Goal: Task Accomplishment & Management: Manage account settings

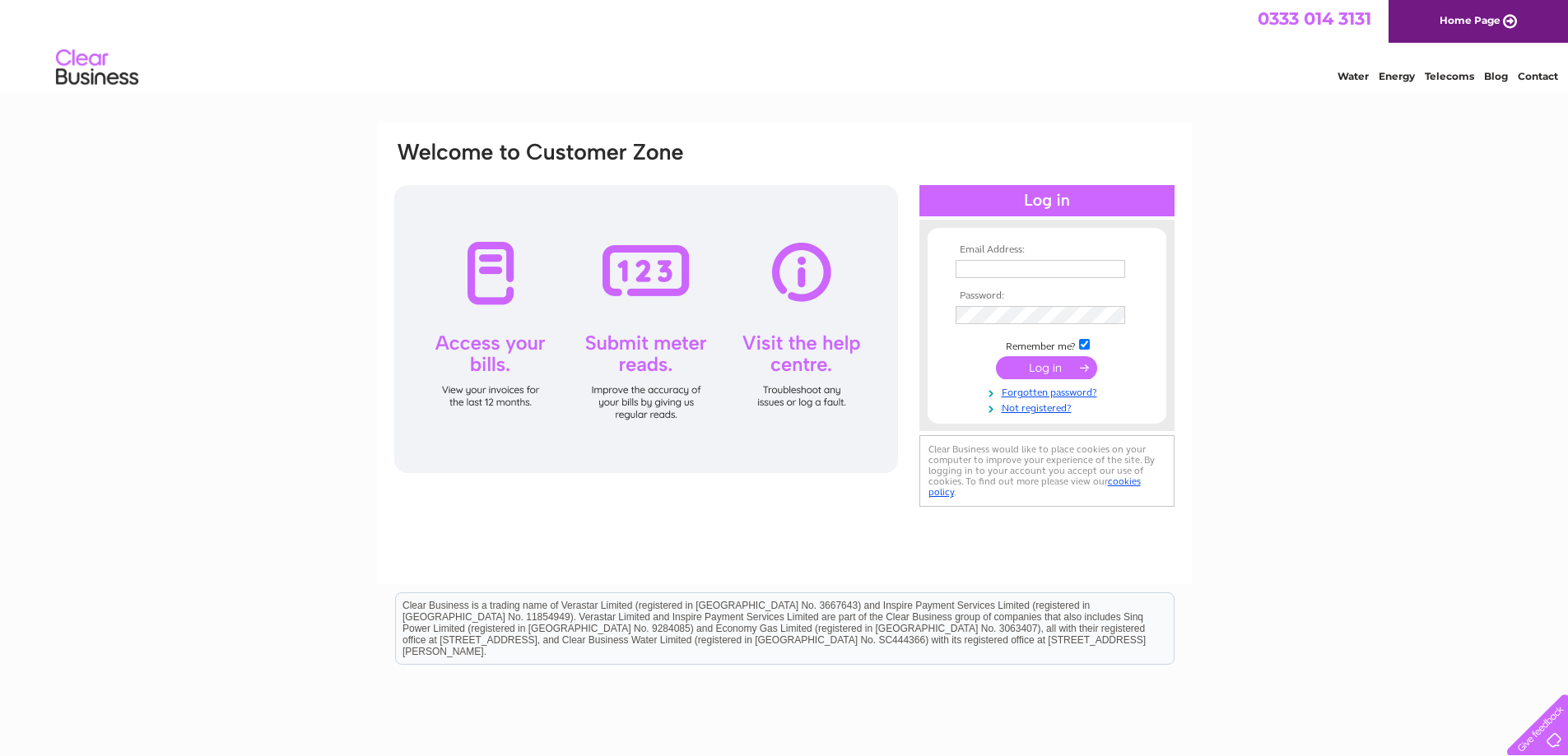
click at [994, 268] on input "text" at bounding box center [1041, 269] width 170 height 18
type input "re1nu2it@gmail.com"
click at [1033, 372] on input "submit" at bounding box center [1047, 369] width 101 height 23
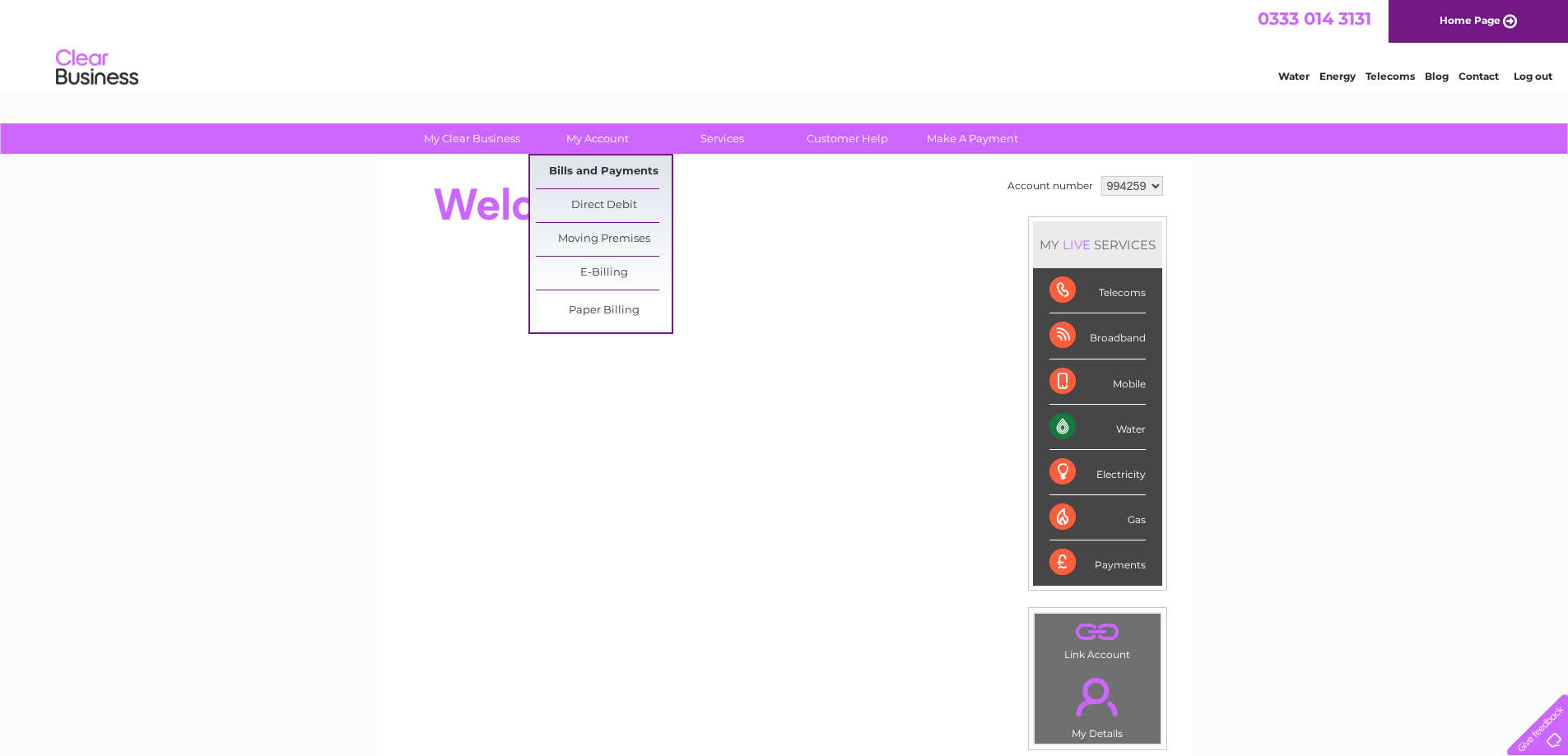
click at [602, 165] on link "Bills and Payments" at bounding box center [604, 172] width 136 height 33
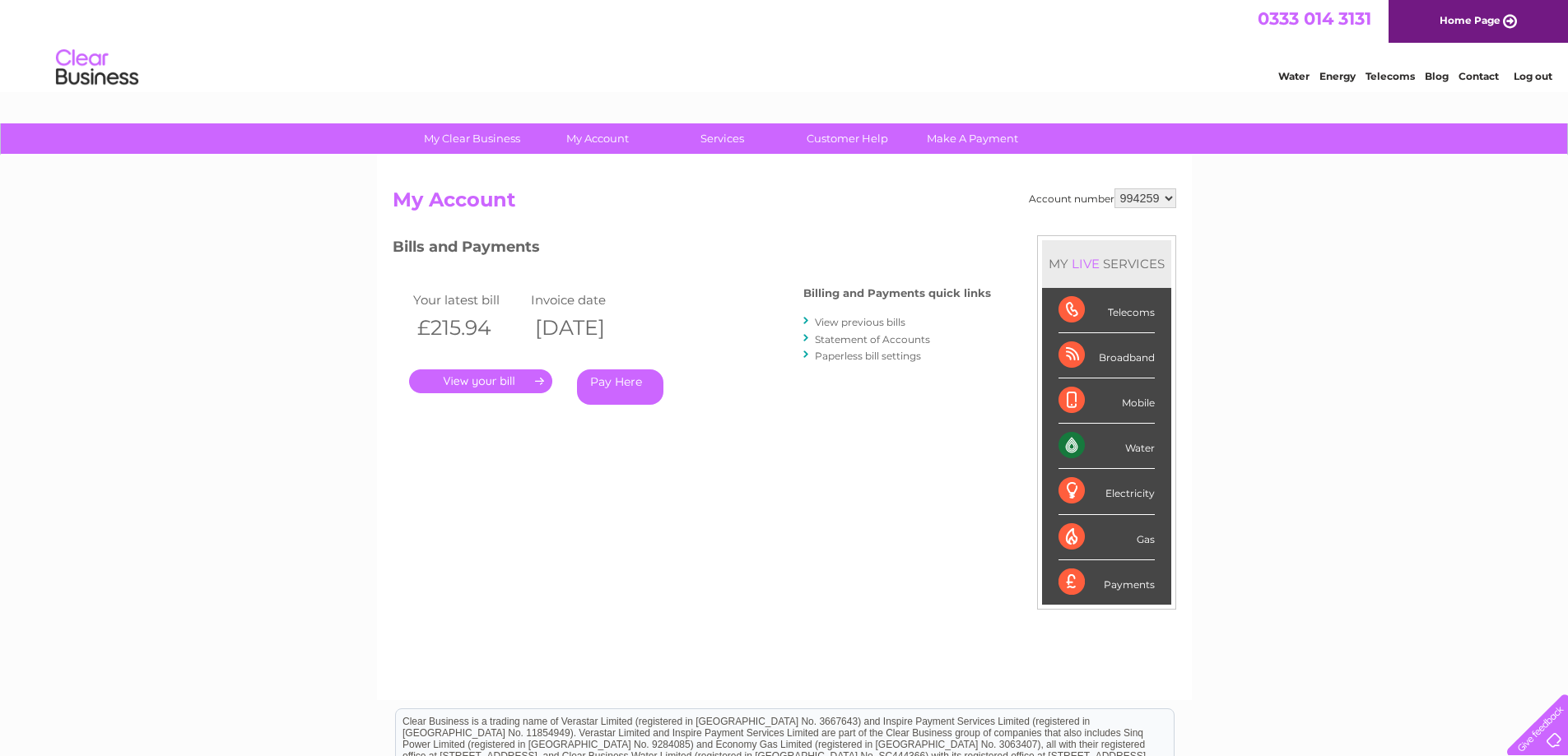
click at [835, 321] on link "View previous bills" at bounding box center [859, 322] width 90 height 13
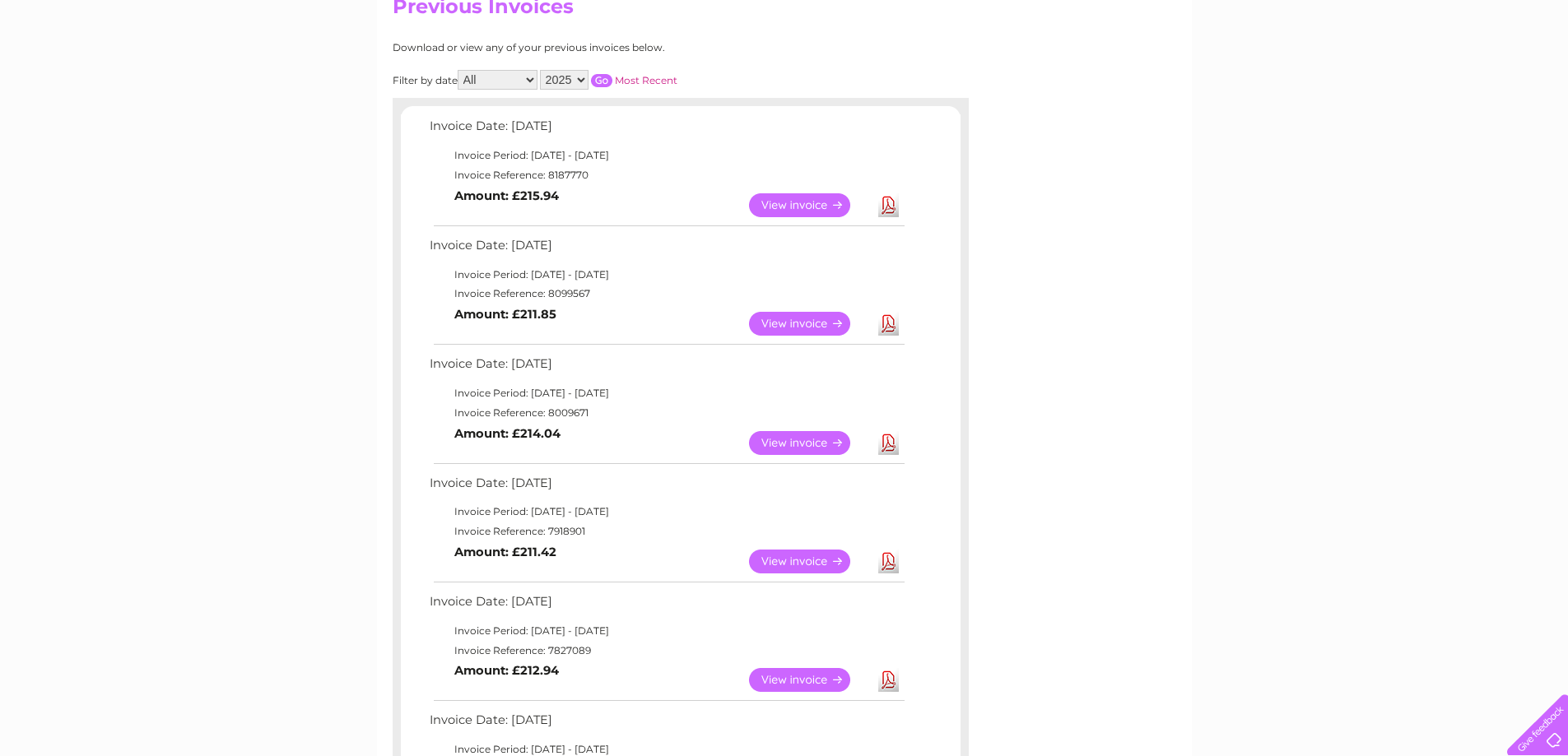
scroll to position [164, 0]
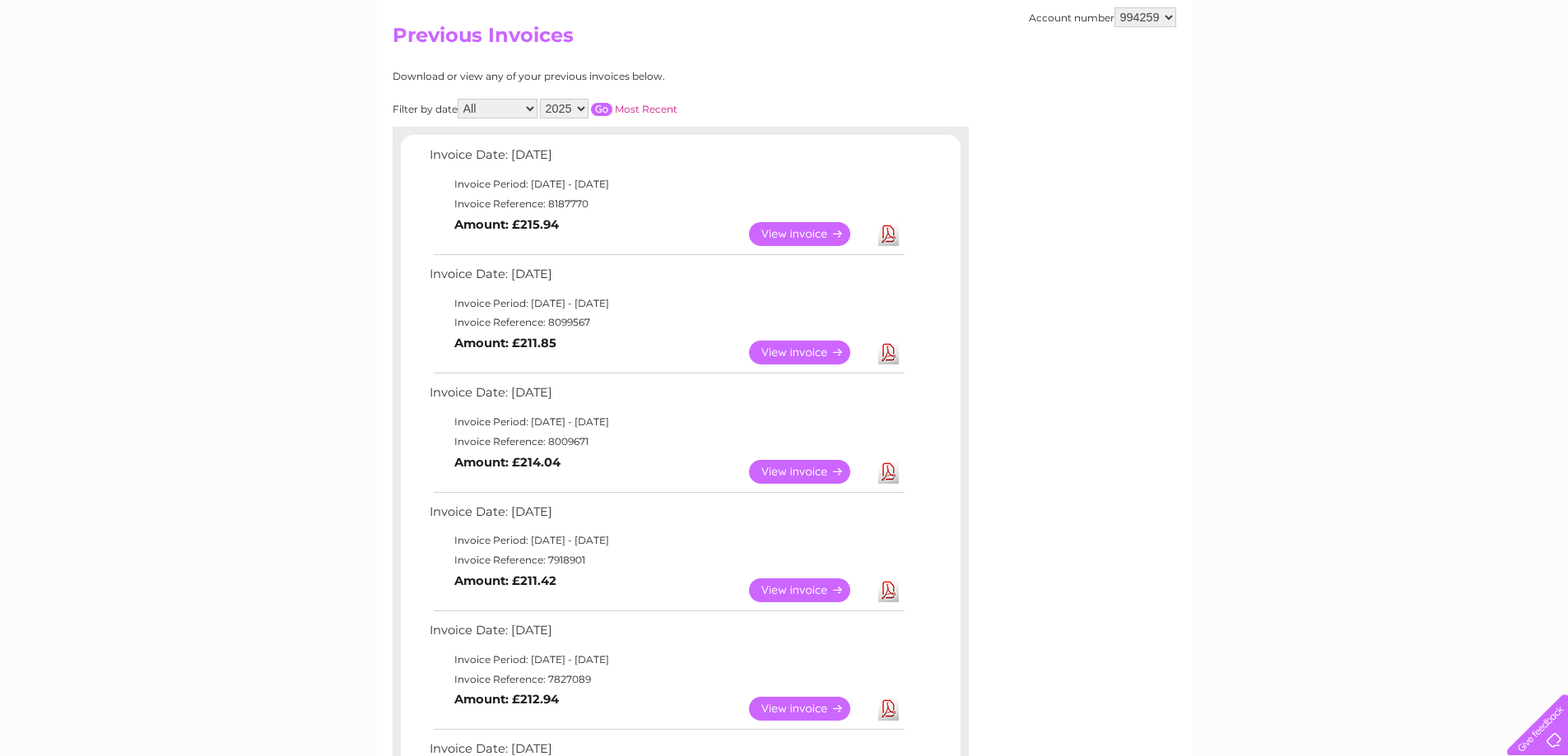
click at [580, 106] on select "2025 2024 2023 2022" at bounding box center [563, 109] width 48 height 20
select select "2023"
click at [542, 99] on select "2025 2024 2023 2022" at bounding box center [563, 109] width 48 height 20
click at [532, 111] on select "All January February March April May June July August September October Novembe…" at bounding box center [497, 109] width 79 height 20
select select "10"
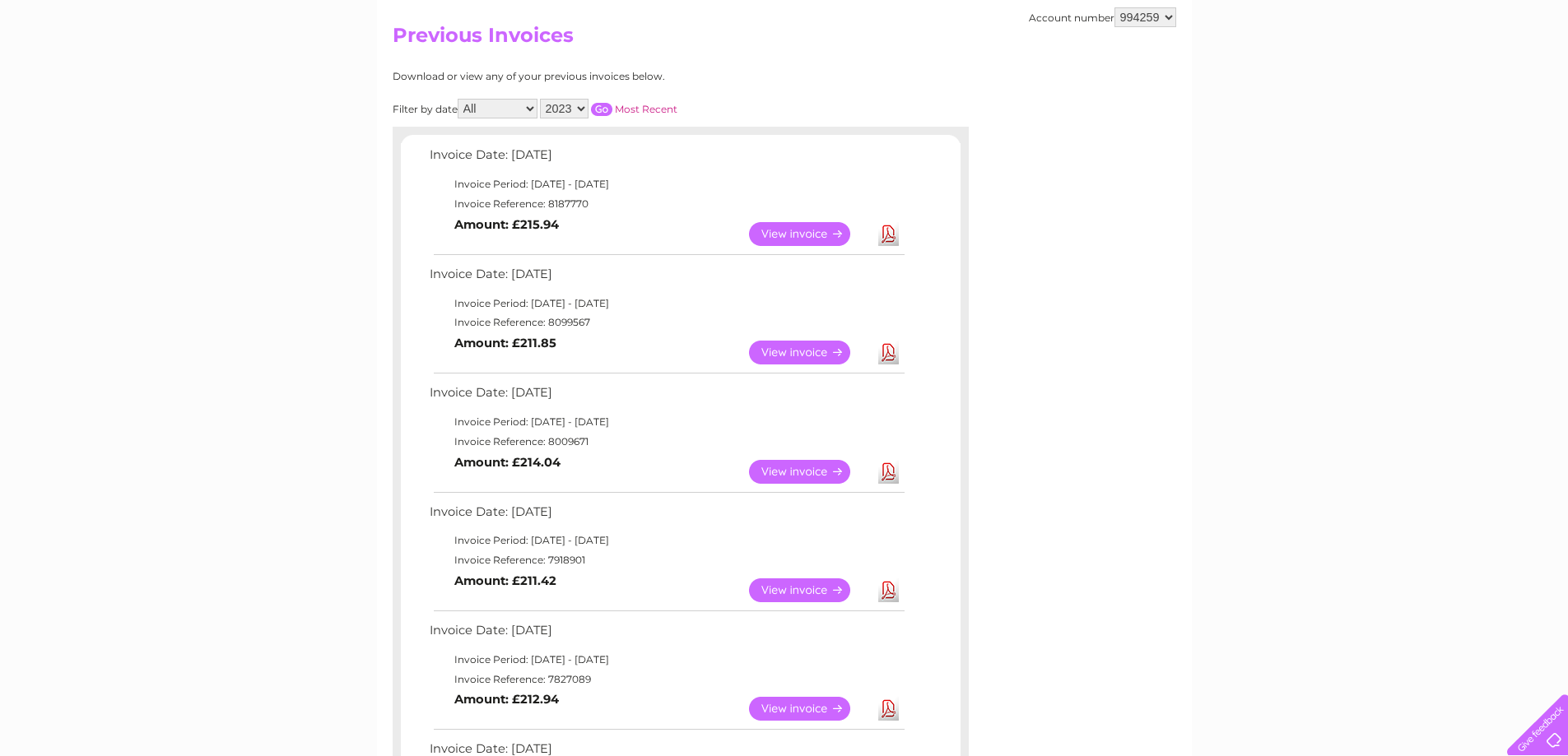
click at [459, 99] on select "All January February March April May June July August September October Novembe…" at bounding box center [497, 109] width 79 height 20
click at [605, 110] on input "button" at bounding box center [601, 110] width 21 height 13
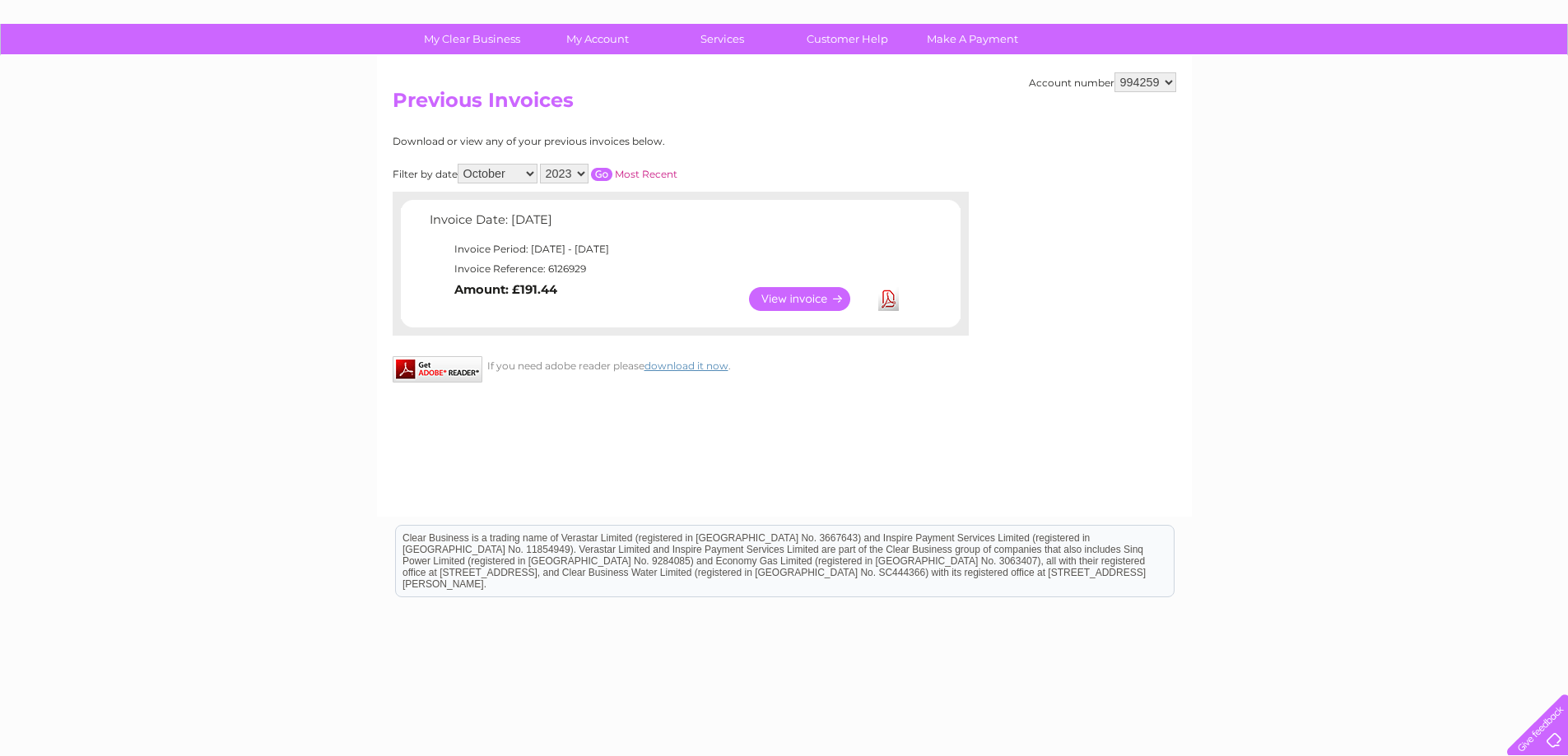
scroll to position [71, 0]
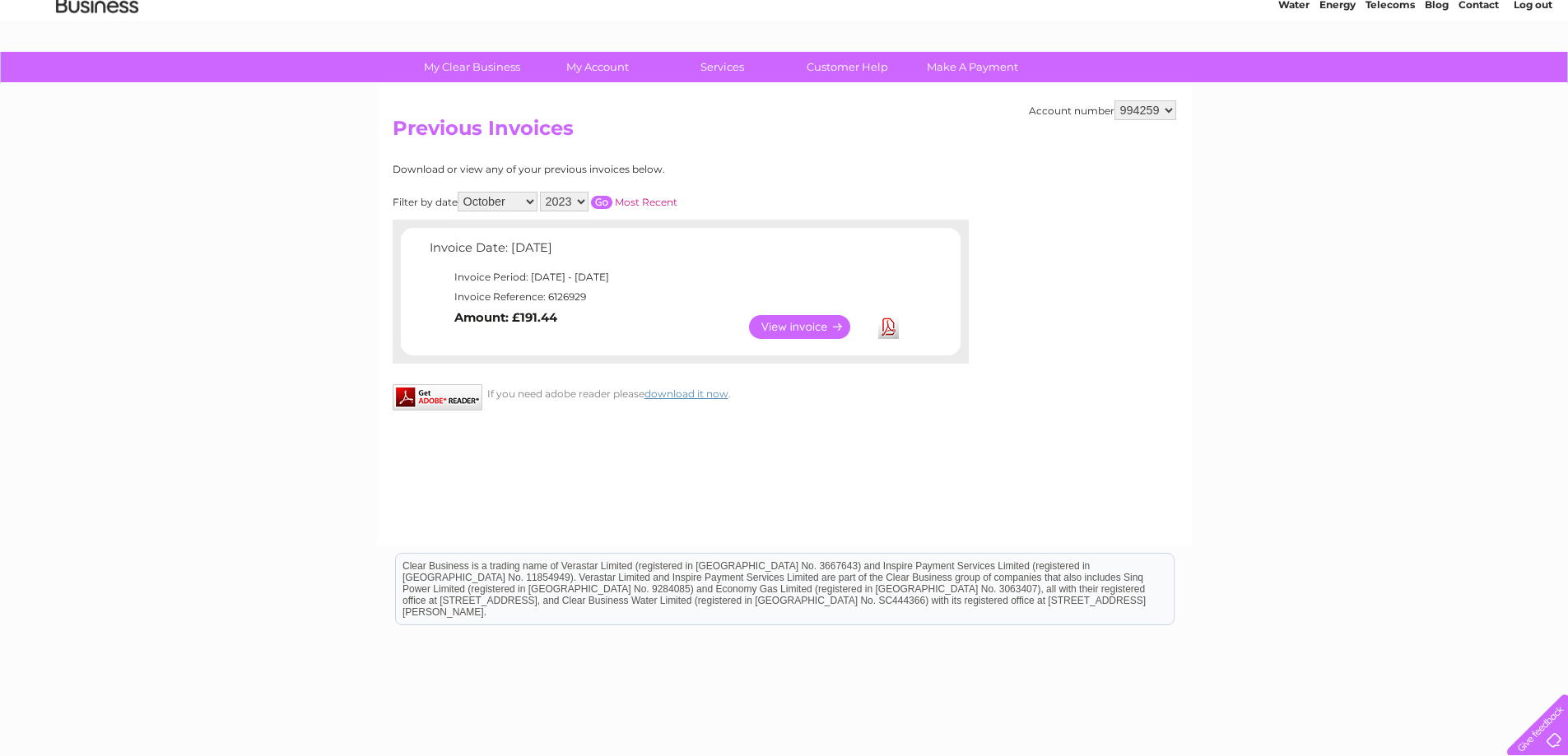
click at [794, 321] on link "View" at bounding box center [809, 327] width 121 height 24
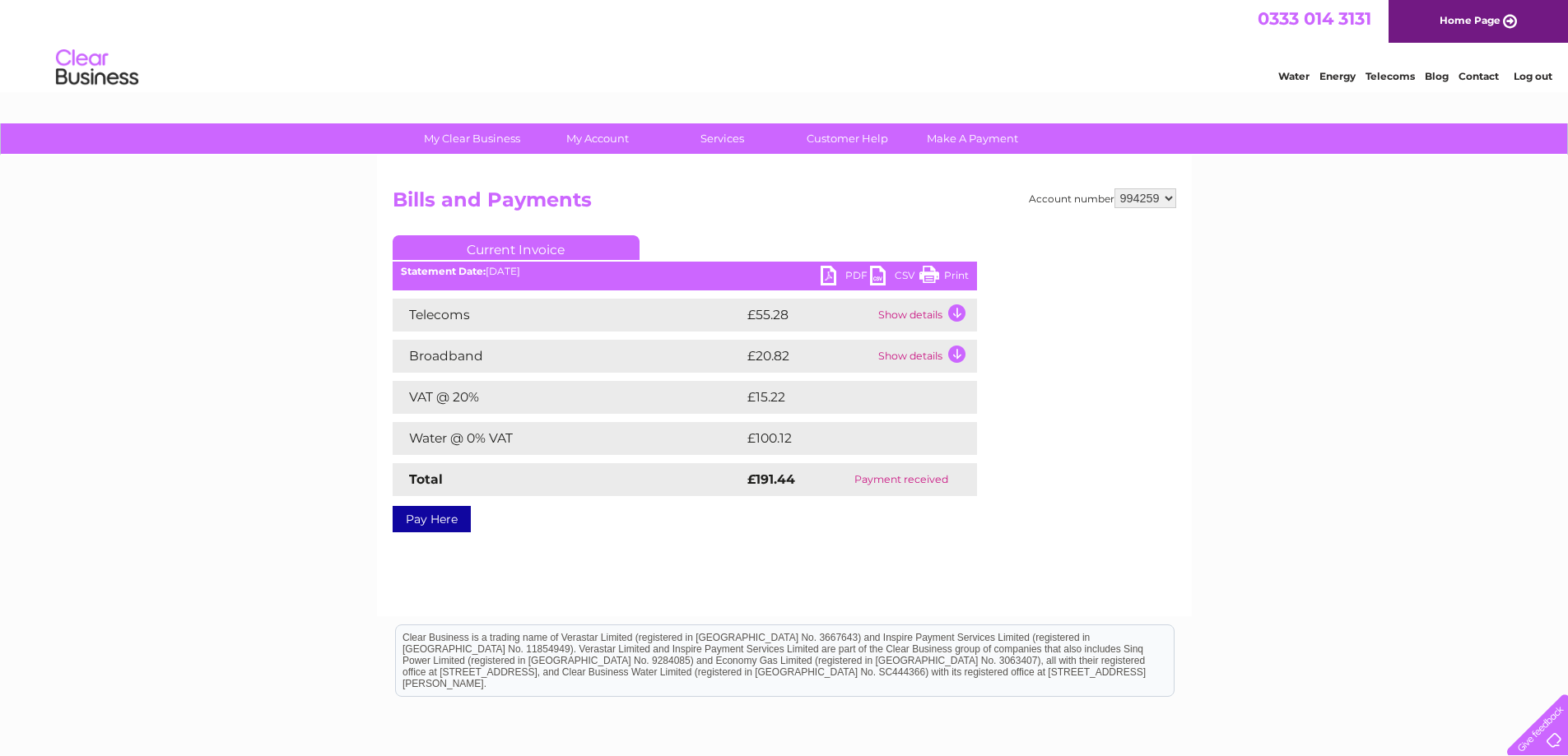
click at [923, 273] on link "Print" at bounding box center [944, 278] width 49 height 24
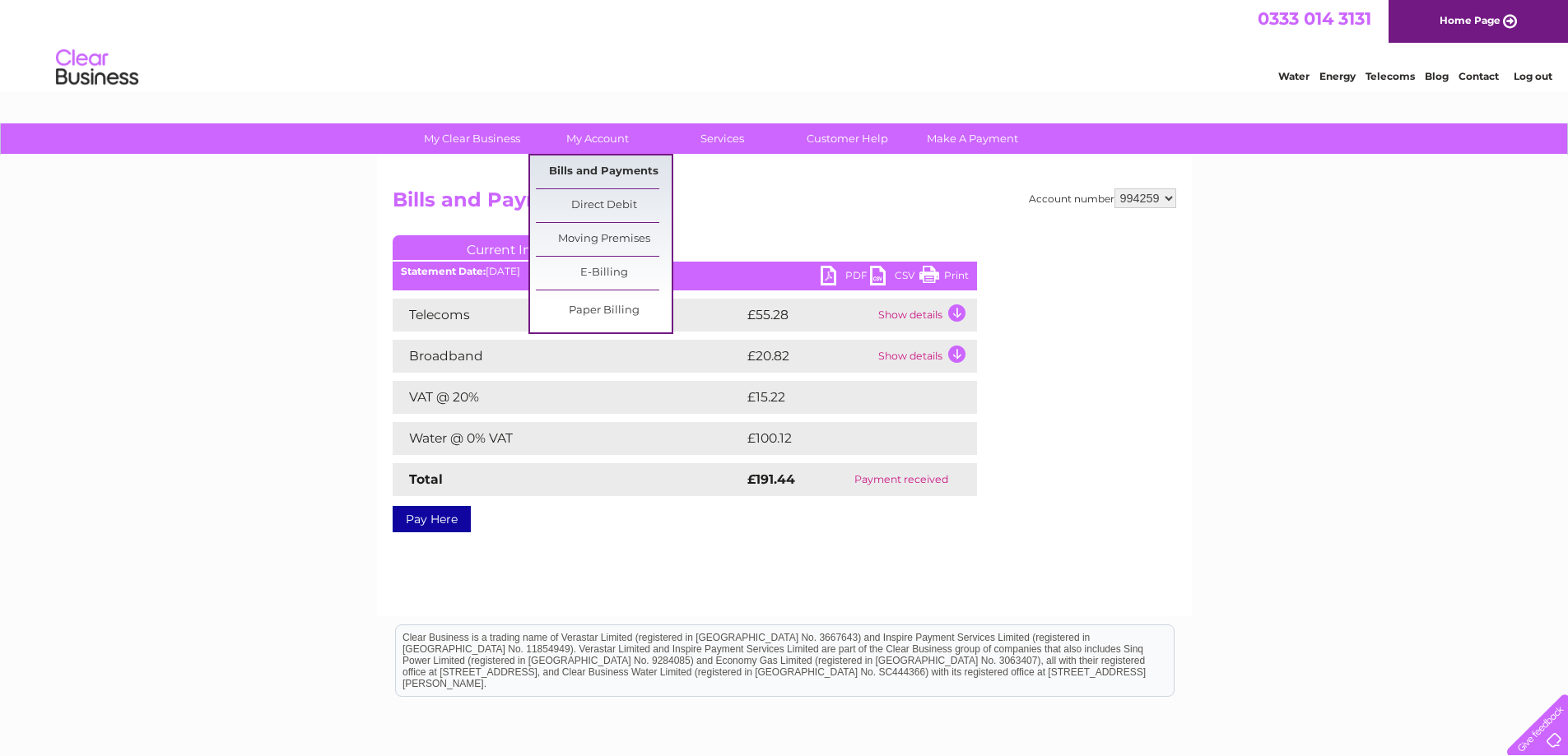
click at [602, 163] on link "Bills and Payments" at bounding box center [604, 172] width 136 height 33
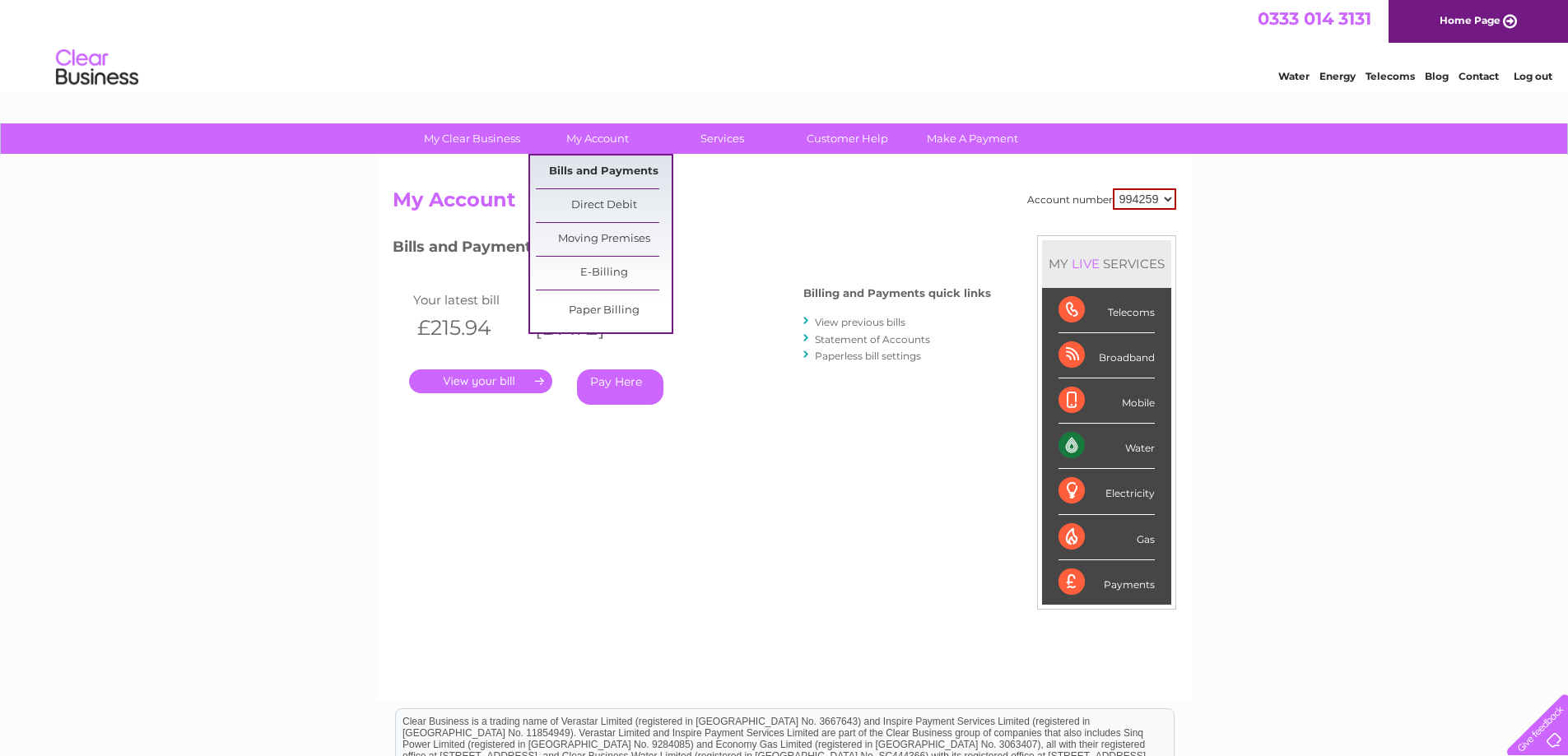
click at [611, 169] on link "Bills and Payments" at bounding box center [604, 172] width 136 height 33
click at [626, 166] on link "Bills and Payments" at bounding box center [604, 172] width 136 height 33
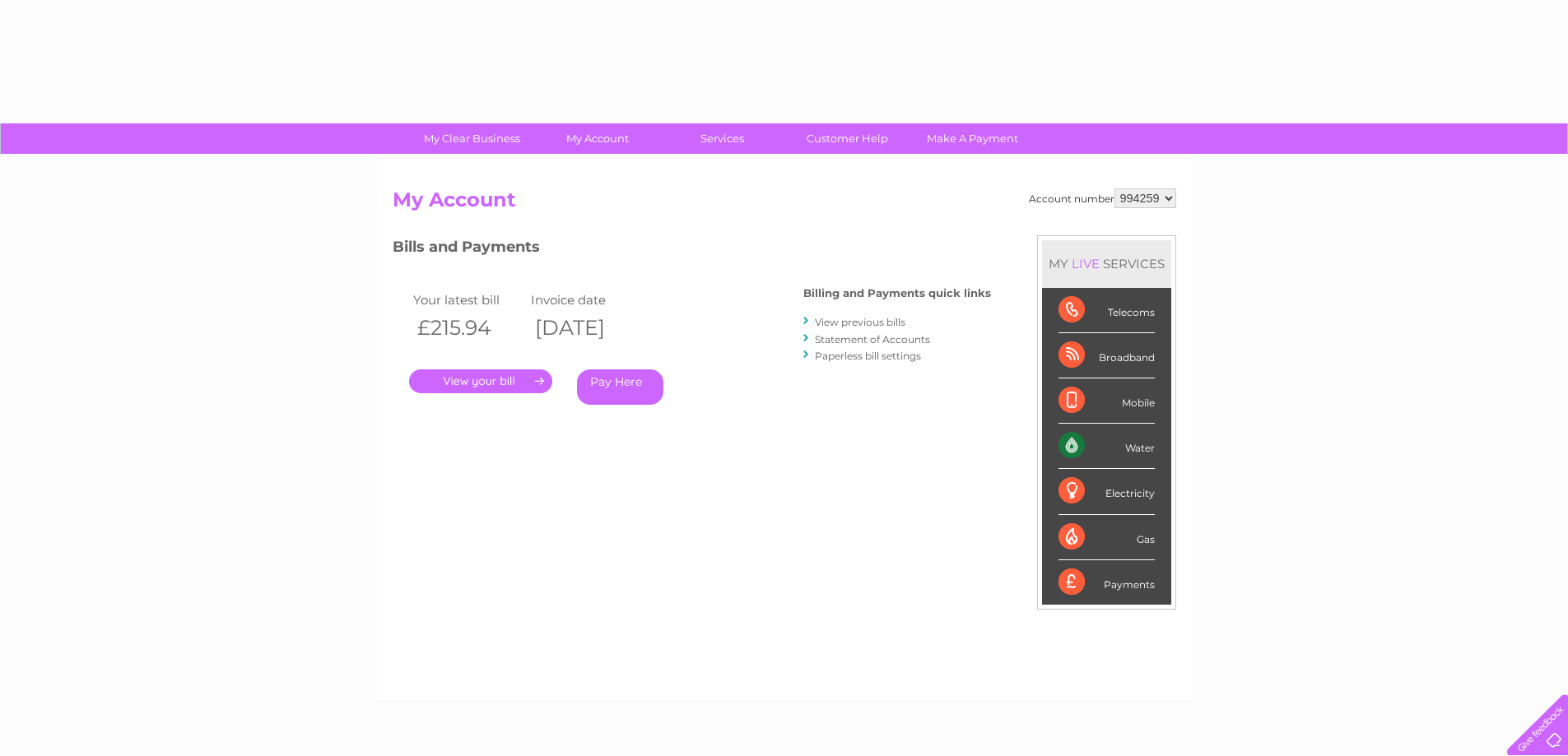
click at [806, 318] on div at bounding box center [807, 320] width 7 height 16
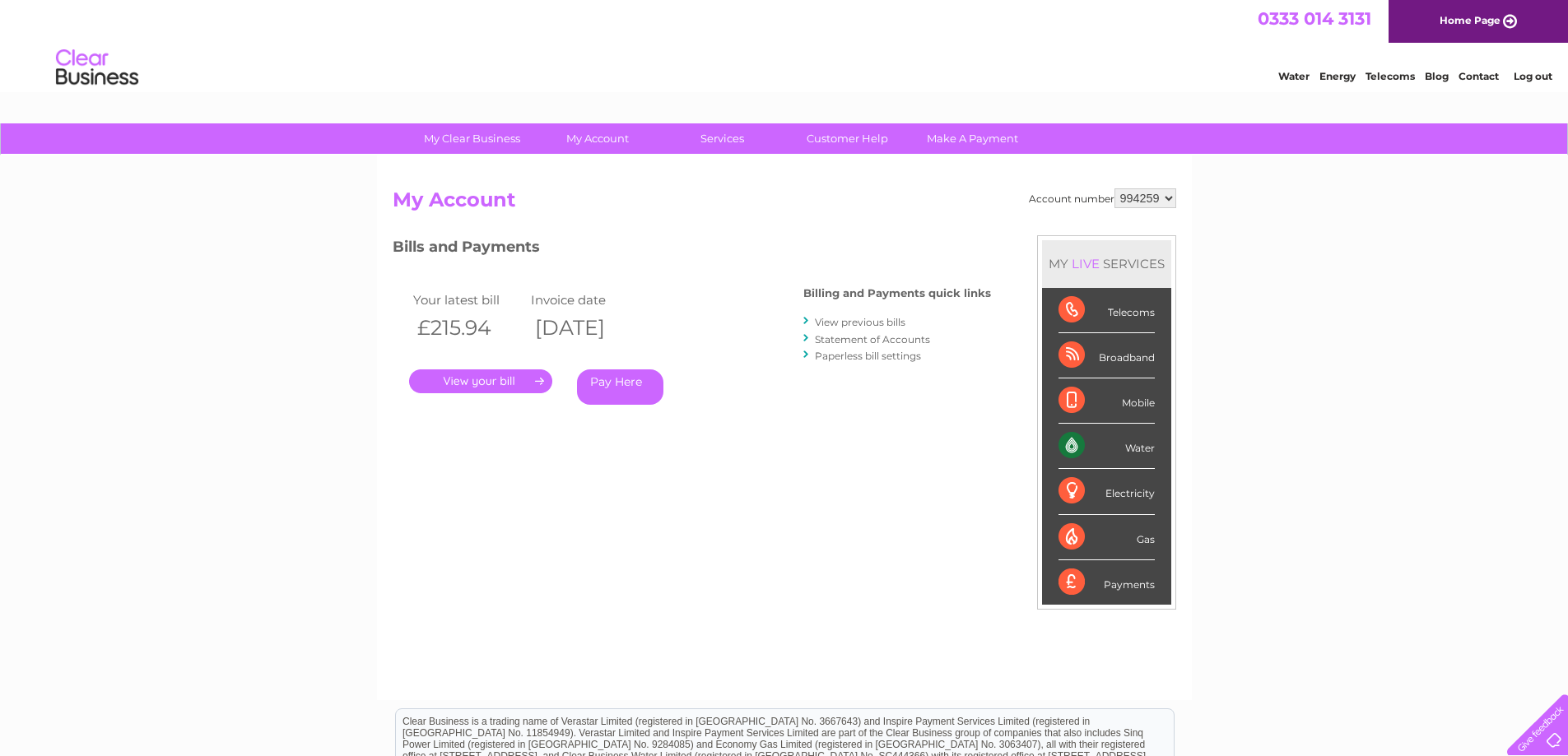
click at [830, 320] on link "View previous bills" at bounding box center [859, 322] width 90 height 13
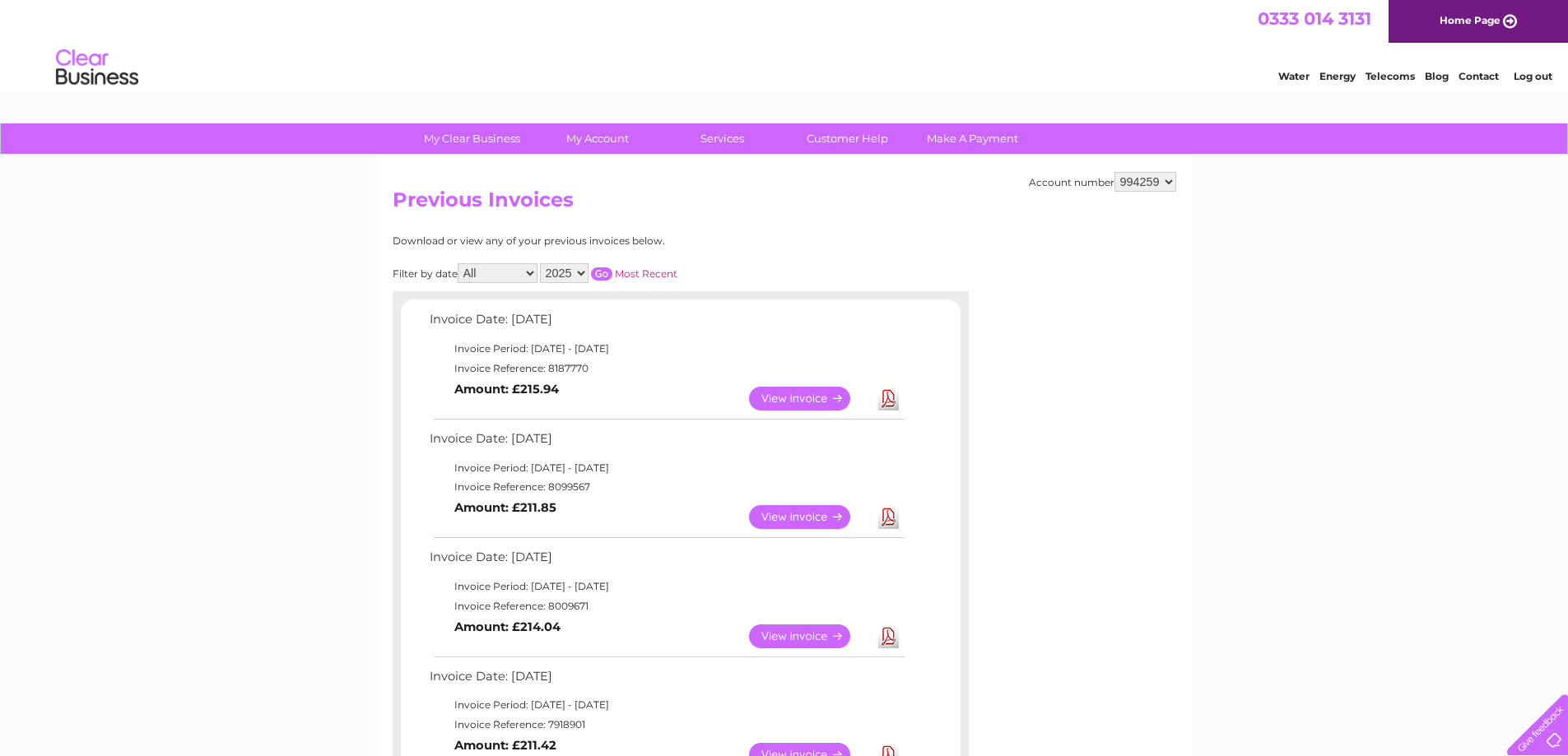
click at [531, 274] on select "All January February March April May June July August September October Novembe…" at bounding box center [497, 273] width 79 height 20
click at [580, 272] on select "2025 2024 2023 2022" at bounding box center [563, 273] width 48 height 20
select select "2023"
click at [542, 263] on select "2025 2024 2023 2022" at bounding box center [563, 273] width 48 height 20
click at [533, 274] on select "All January February March April May June July August September October Novembe…" at bounding box center [497, 273] width 79 height 20
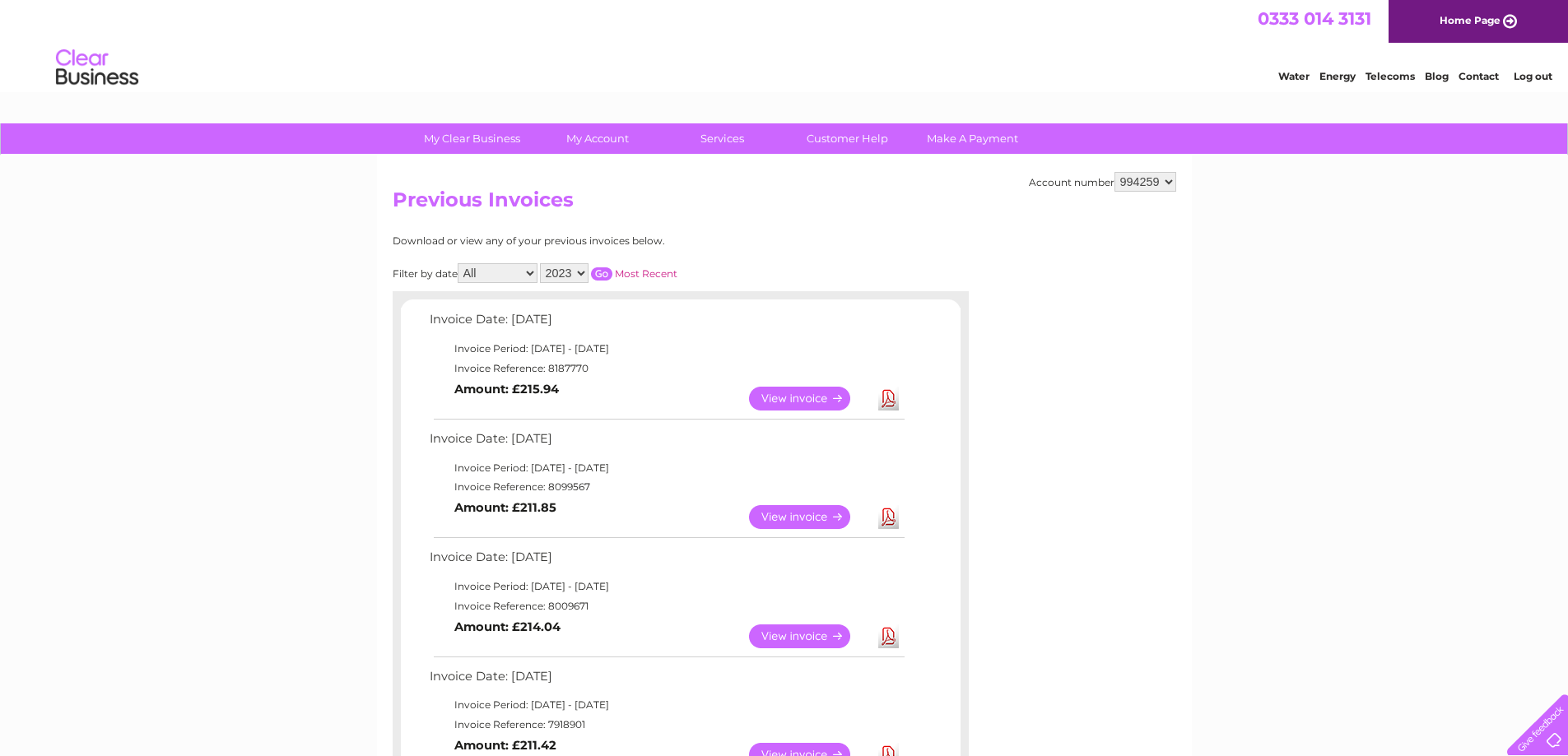
select select "11"
click at [459, 263] on select "All January February March April May June July August September October Novembe…" at bounding box center [497, 273] width 79 height 20
click at [603, 275] on input "button" at bounding box center [601, 274] width 21 height 13
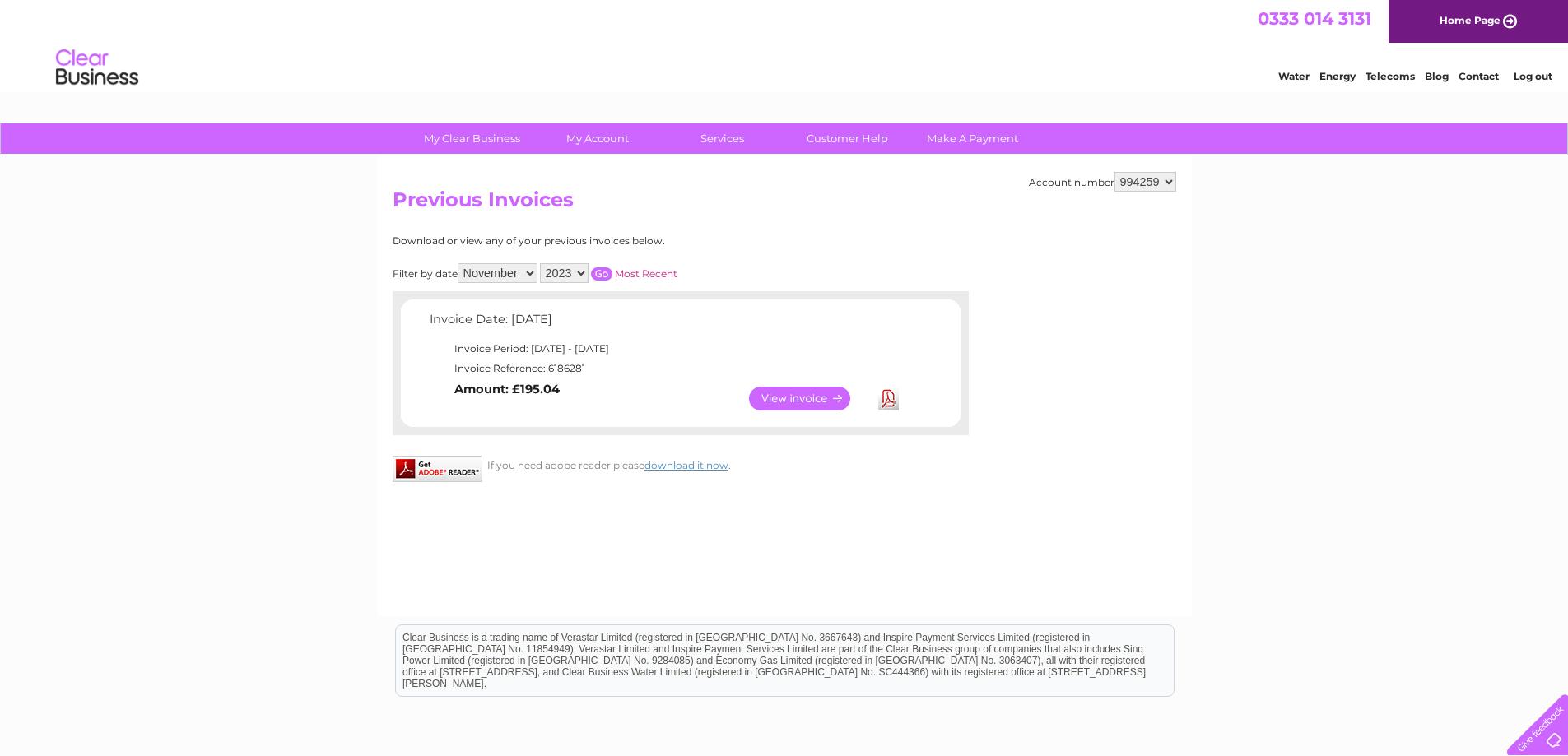
click at [799, 395] on link "View" at bounding box center [809, 399] width 121 height 24
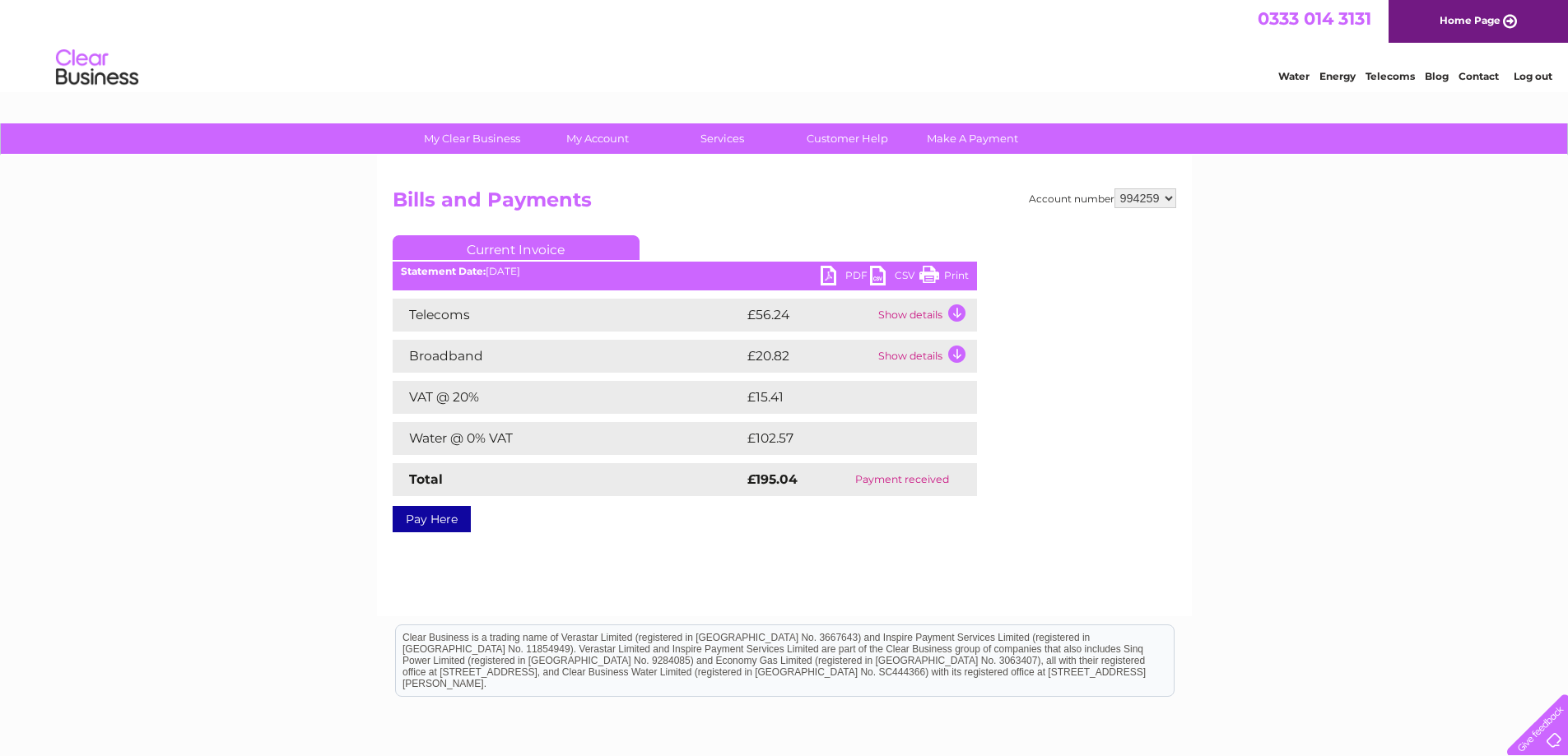
click at [951, 270] on link "Print" at bounding box center [944, 278] width 49 height 24
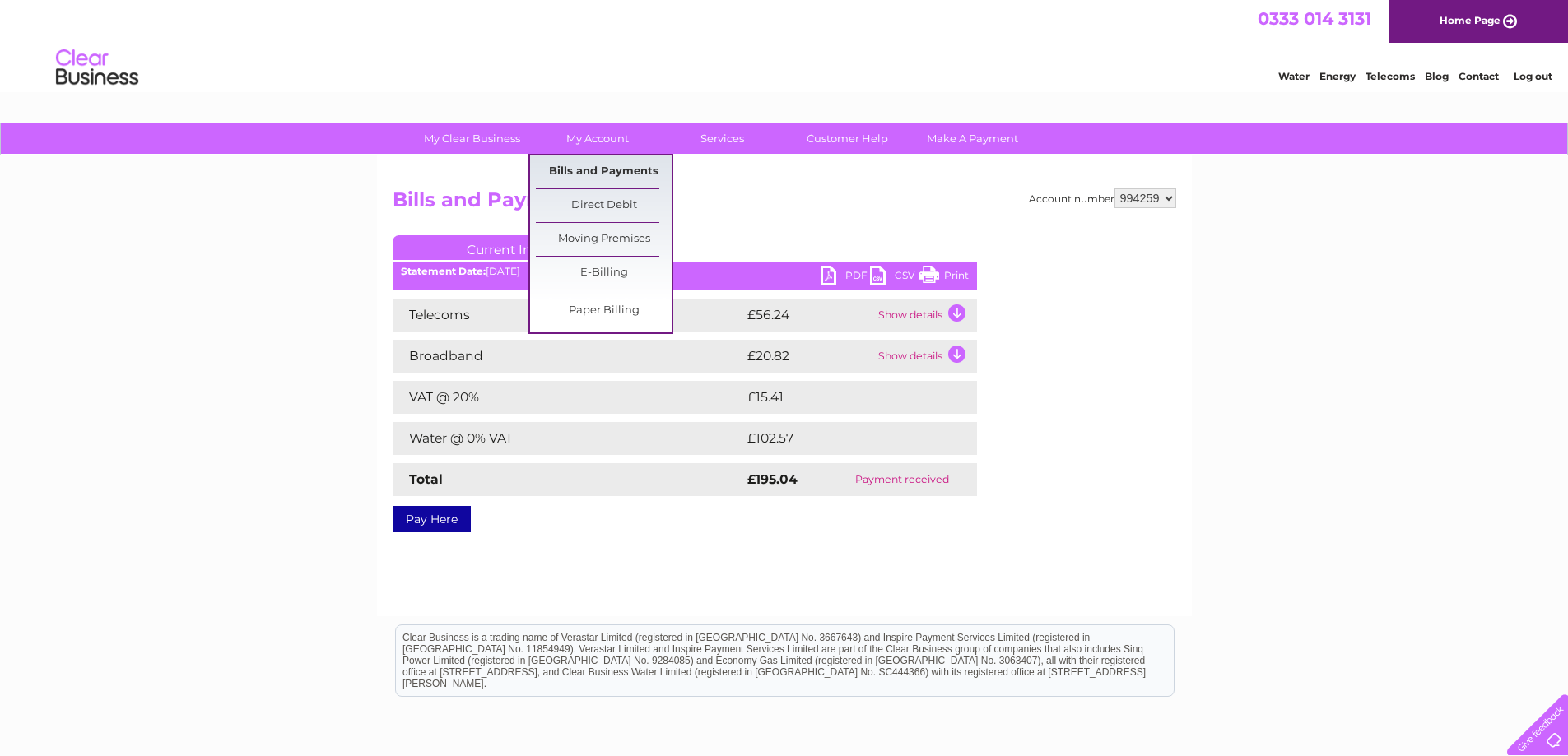
click at [616, 163] on link "Bills and Payments" at bounding box center [604, 172] width 136 height 33
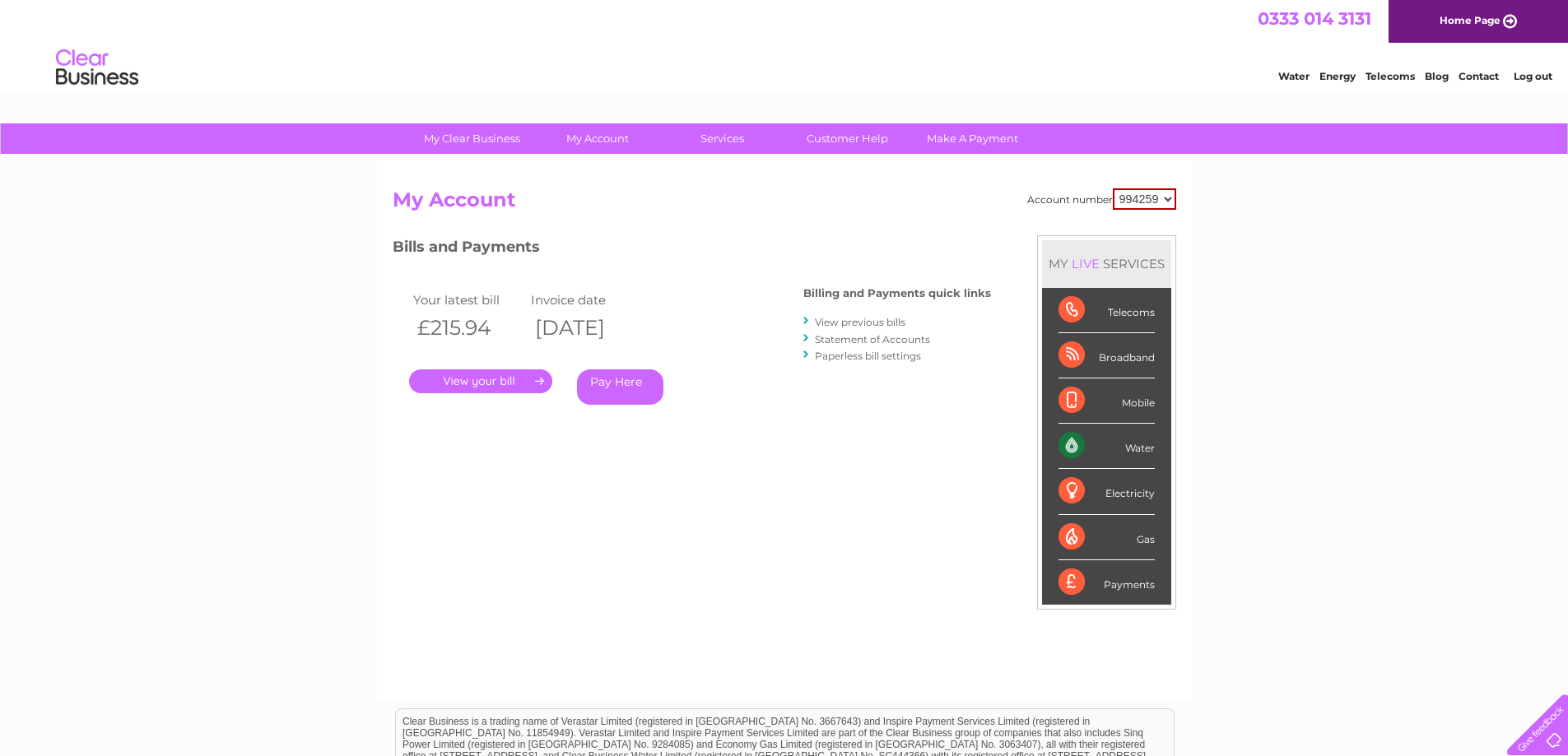
click at [851, 321] on link "View previous bills" at bounding box center [859, 322] width 90 height 13
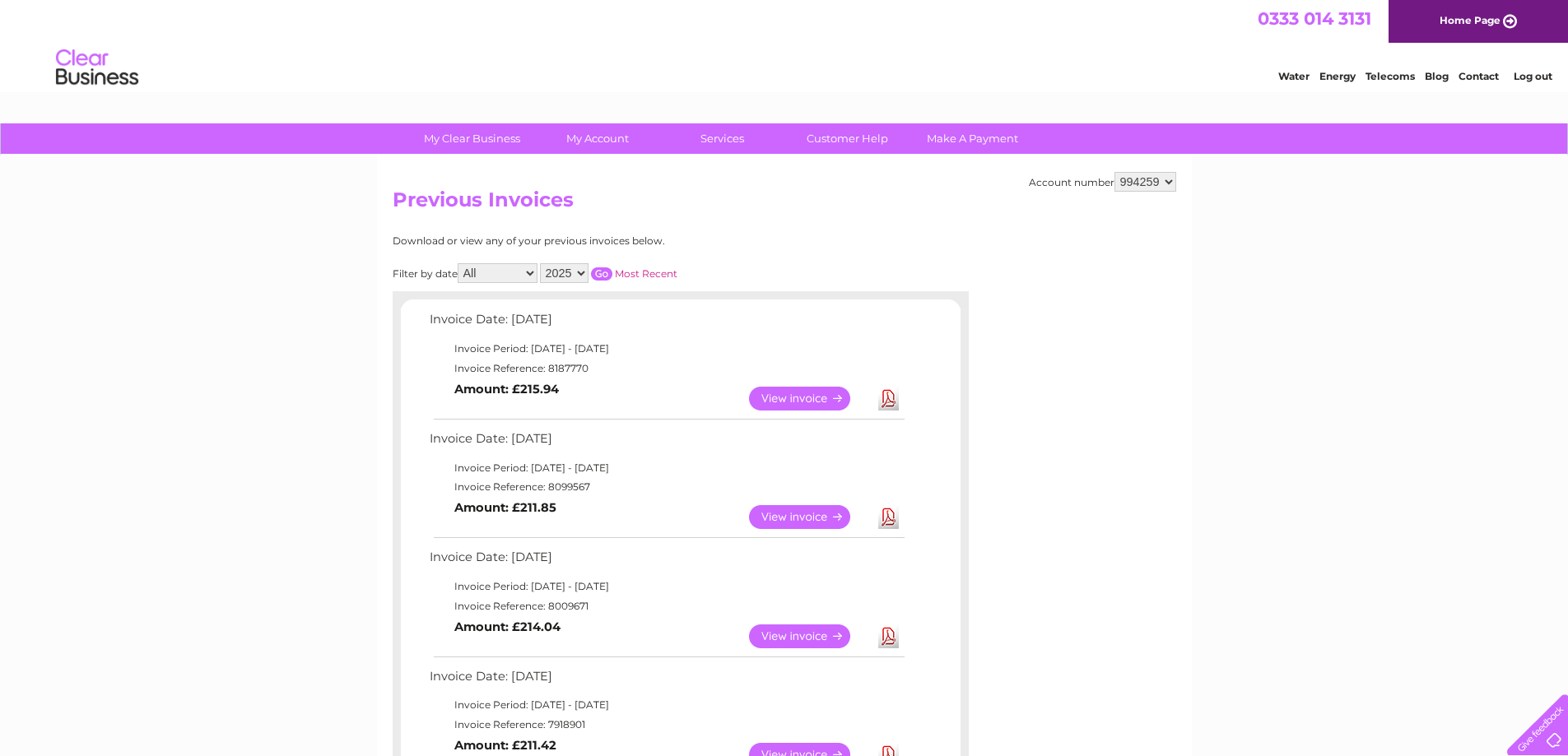
click at [584, 268] on select "2025 2024 2023 2022" at bounding box center [563, 273] width 48 height 20
select select "2023"
click at [542, 263] on select "2025 2024 2023 2022" at bounding box center [563, 273] width 48 height 20
click at [534, 272] on select "All January February March April May June July August September October Novembe…" at bounding box center [497, 273] width 79 height 20
select select "12"
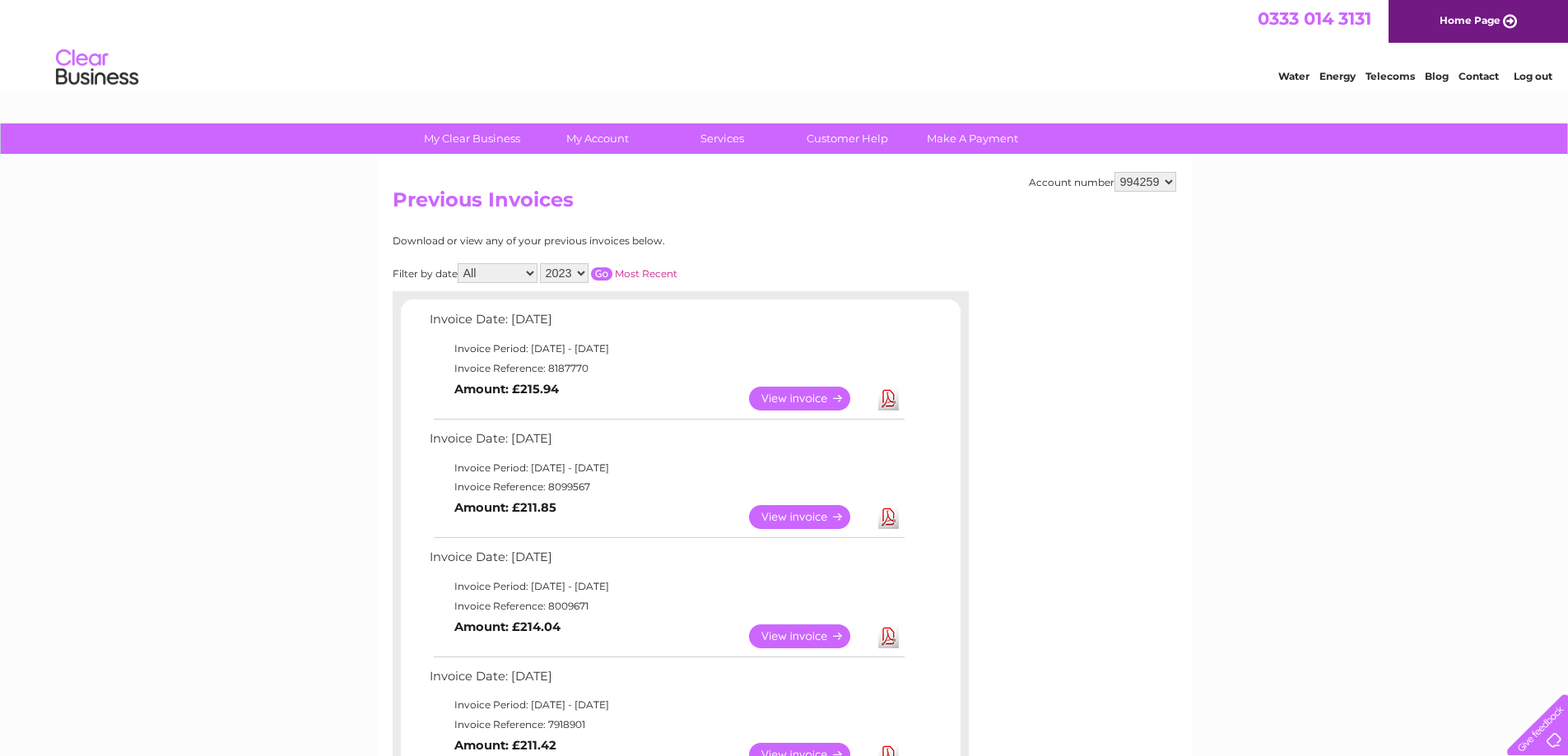
click at [459, 263] on select "All January February March April May June July August September October Novembe…" at bounding box center [497, 273] width 79 height 20
click at [605, 272] on input "button" at bounding box center [601, 274] width 21 height 13
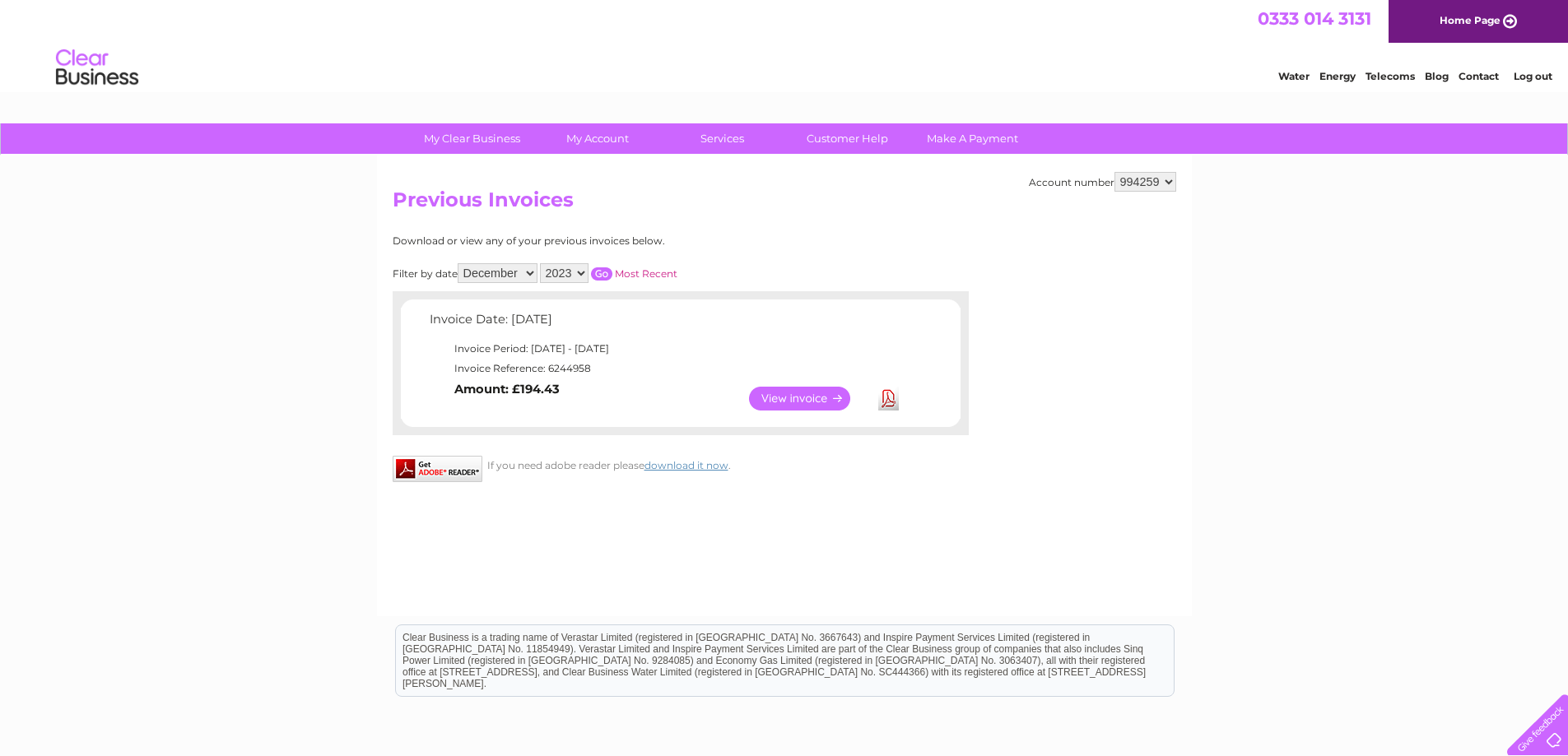
click at [791, 404] on link "View" at bounding box center [809, 399] width 121 height 24
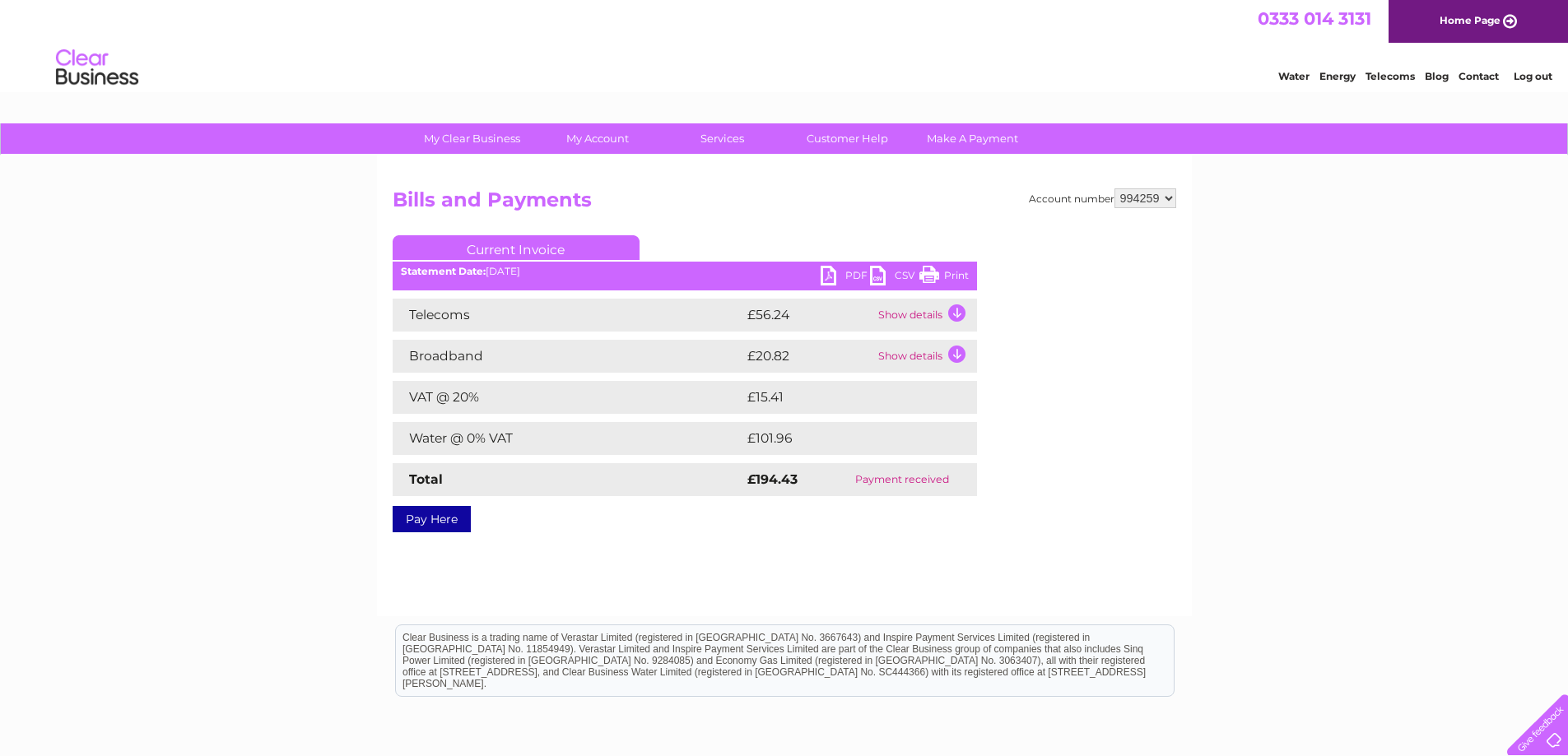
click at [931, 274] on link "Print" at bounding box center [944, 278] width 49 height 24
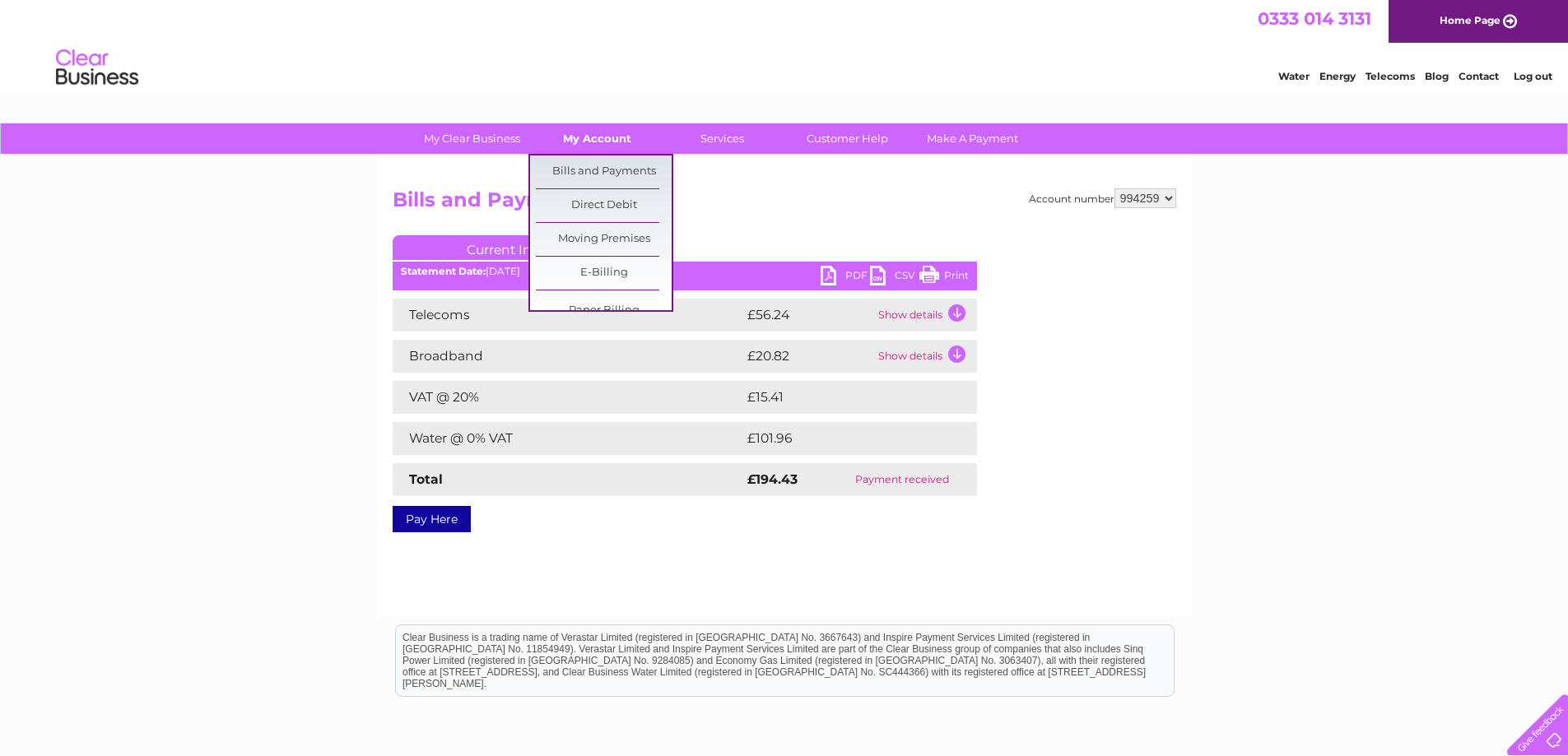
click at [603, 145] on link "My Account" at bounding box center [597, 138] width 136 height 30
click at [614, 171] on link "Bills and Payments" at bounding box center [604, 172] width 136 height 33
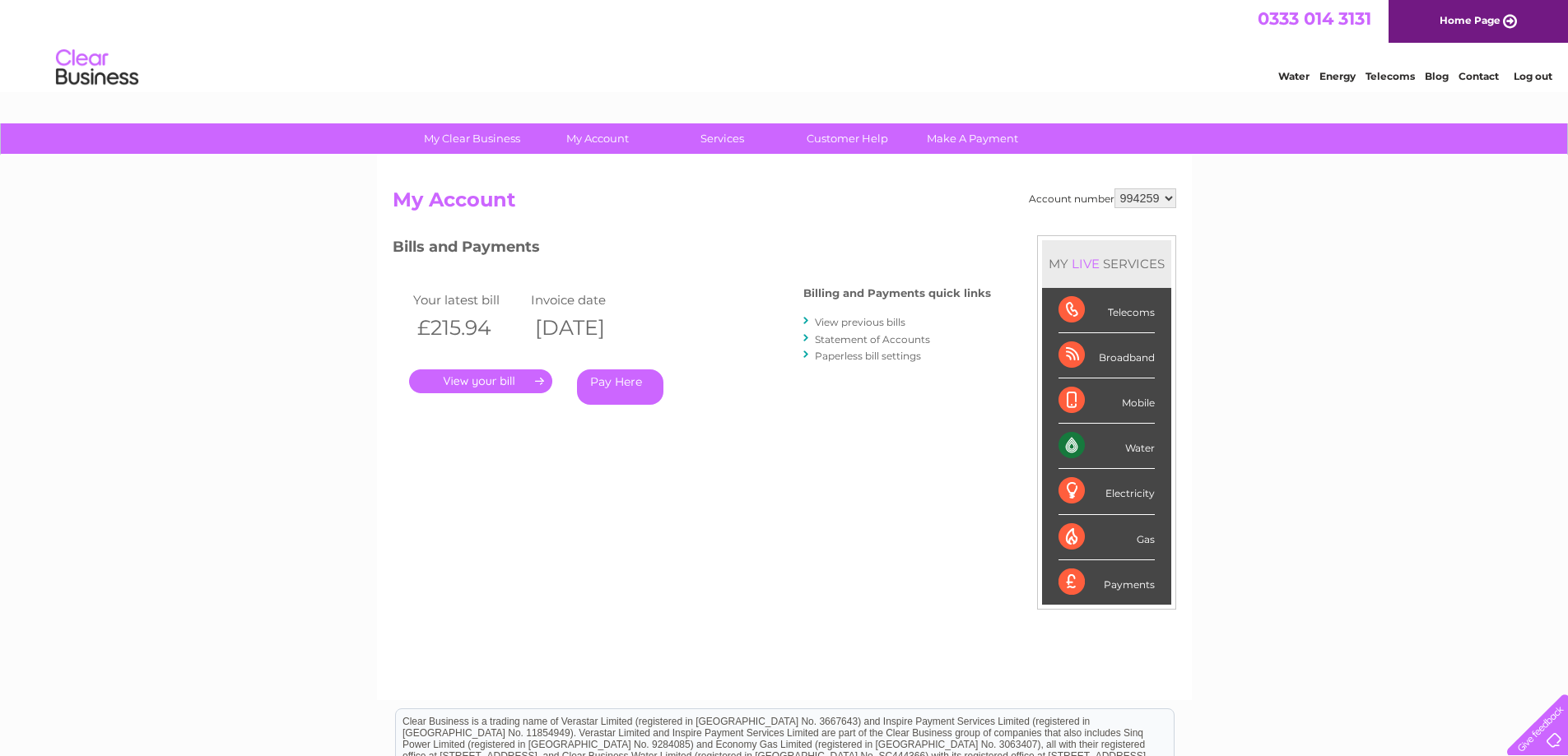
click at [847, 321] on link "View previous bills" at bounding box center [859, 322] width 90 height 13
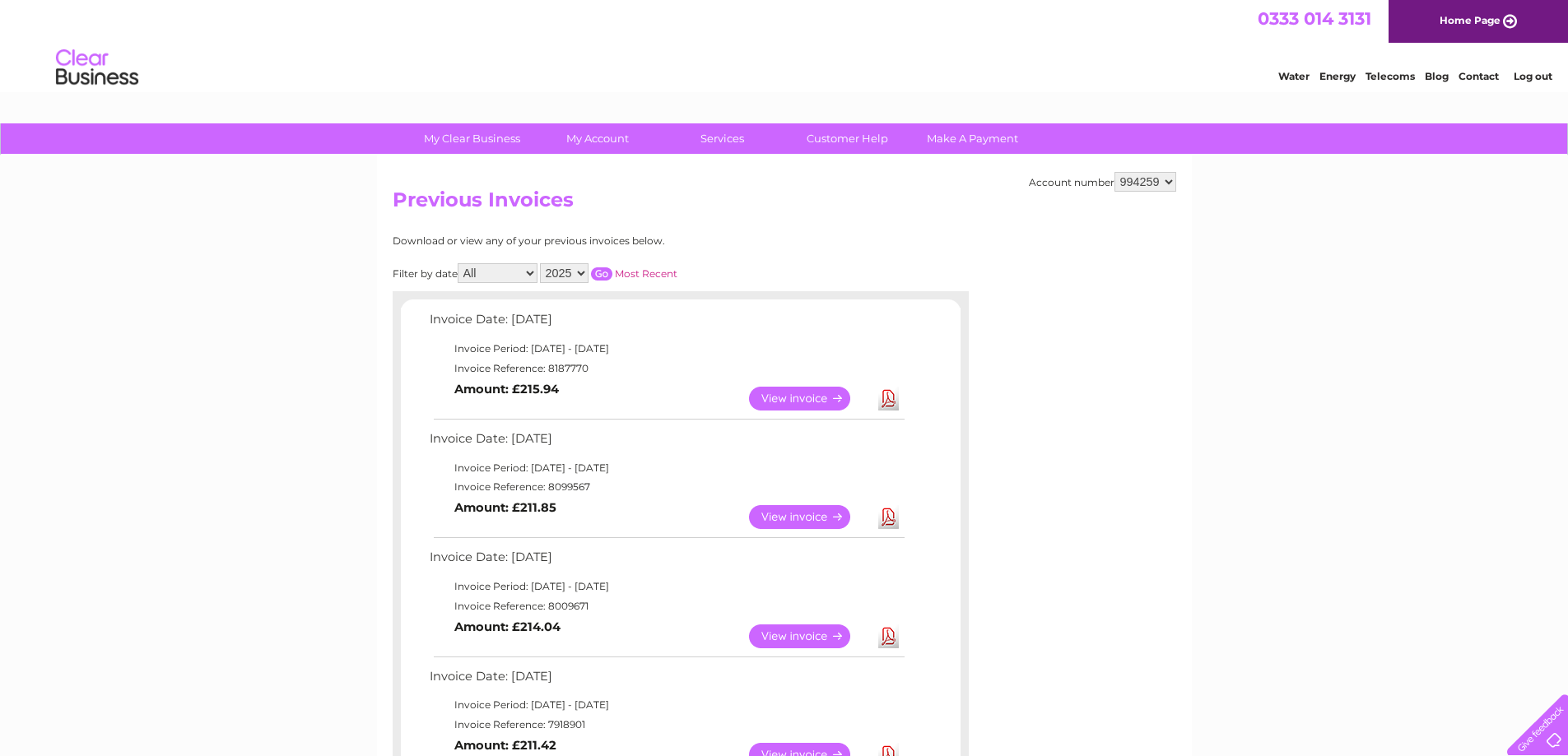
click at [581, 273] on select "2025 2024 2023 2022" at bounding box center [563, 273] width 48 height 20
select select "2024"
click at [542, 263] on select "2025 2024 2023 2022" at bounding box center [563, 273] width 48 height 20
click at [601, 275] on input "button" at bounding box center [601, 274] width 21 height 13
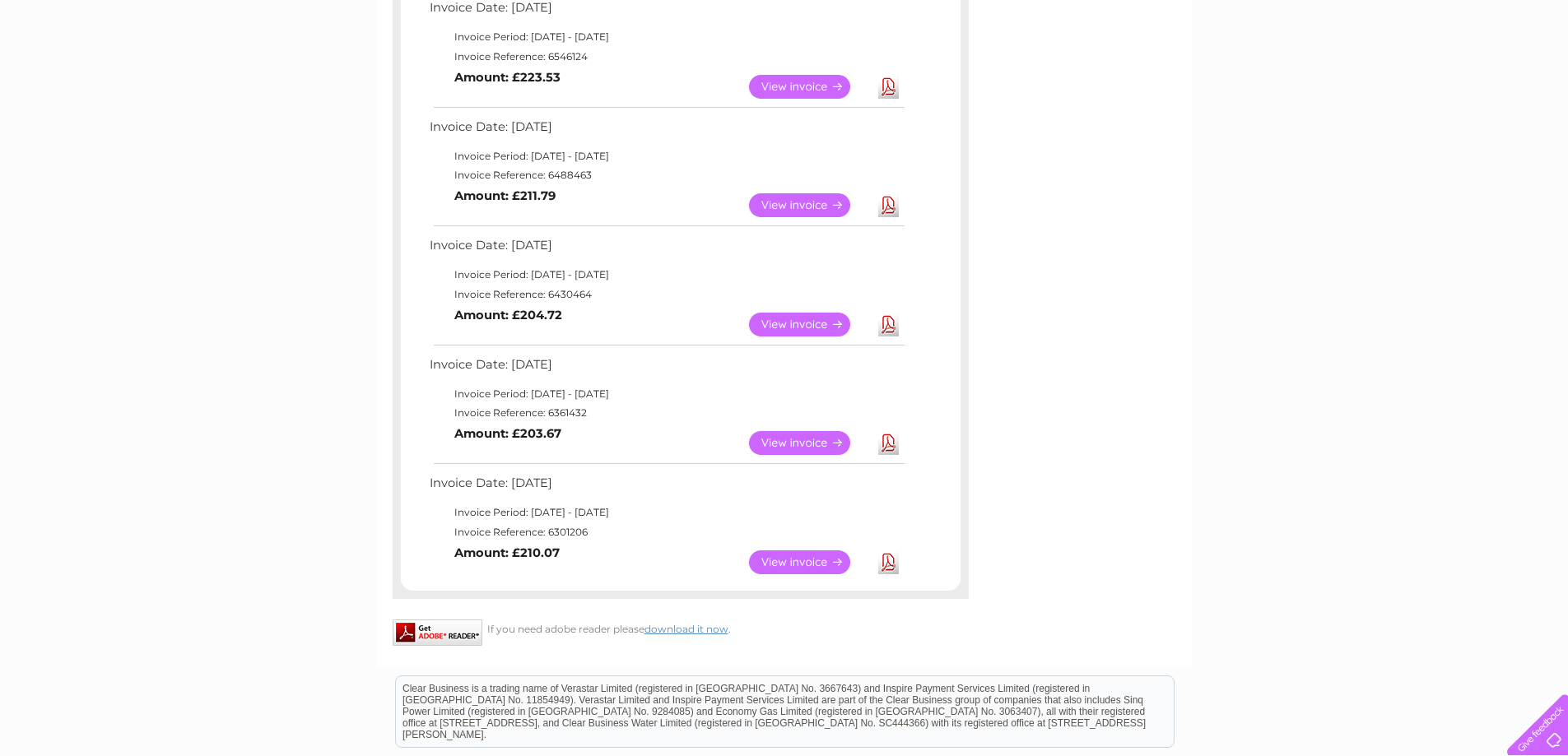
scroll to position [1152, 0]
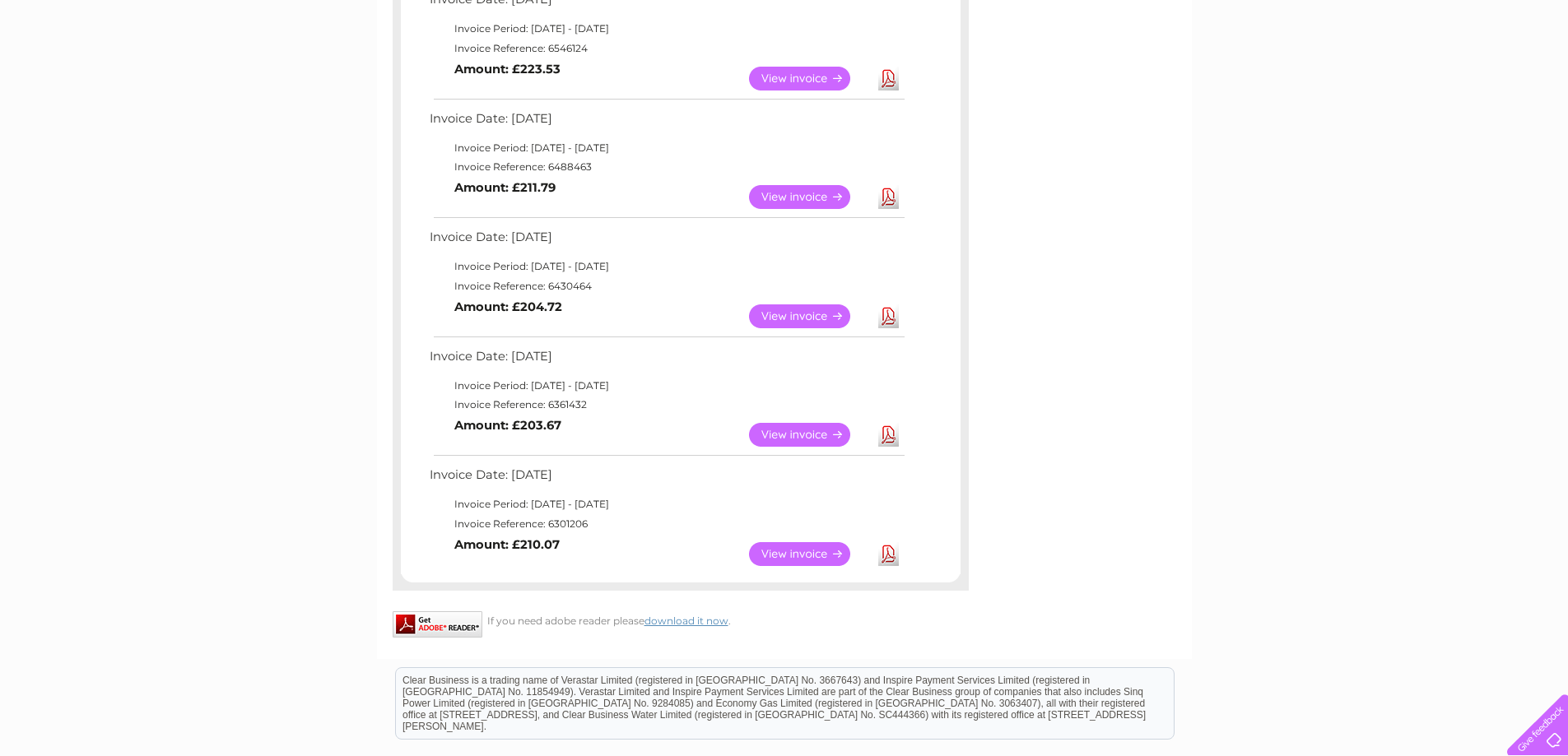
click at [801, 555] on link "View" at bounding box center [809, 554] width 121 height 24
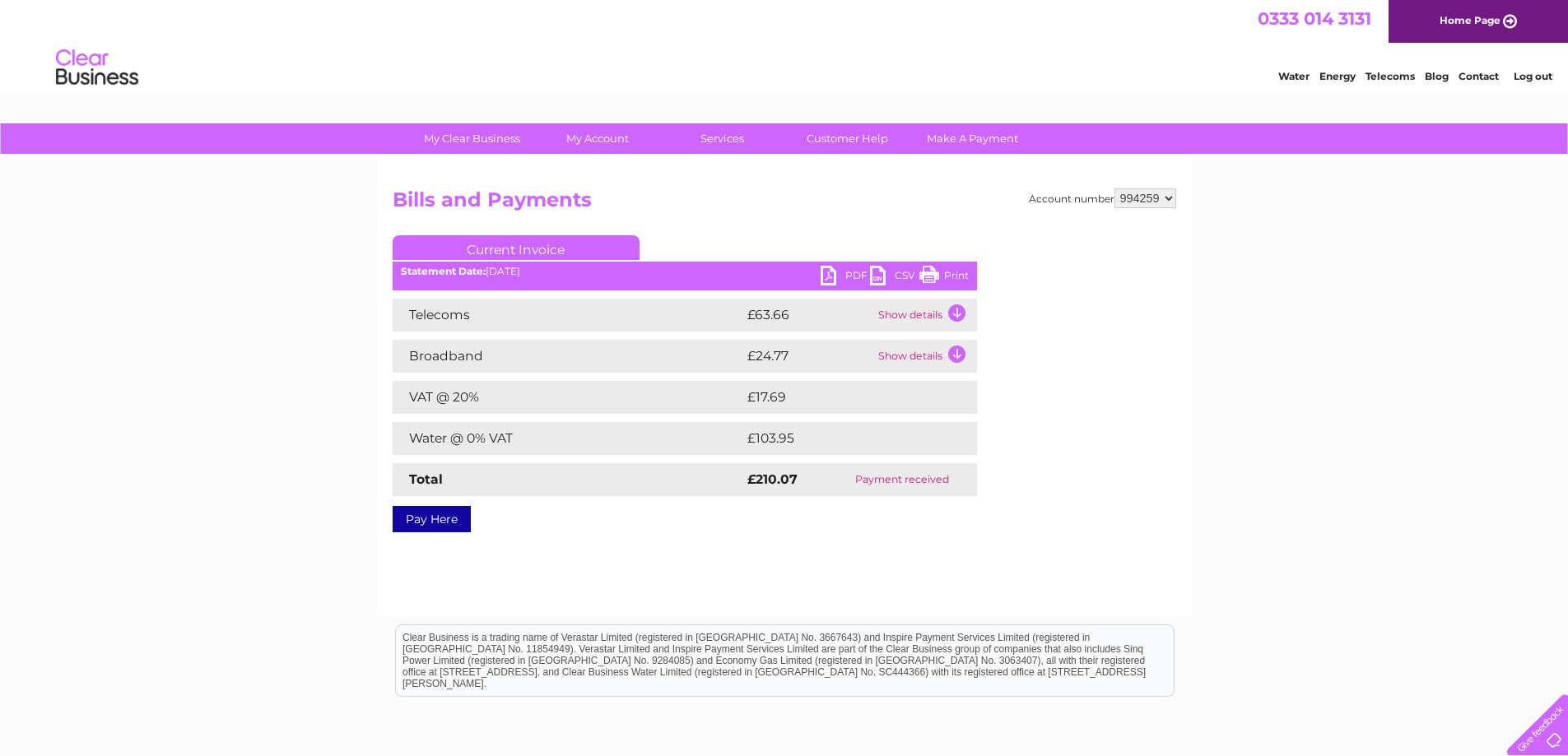
click at [924, 274] on link "Print" at bounding box center [944, 278] width 49 height 24
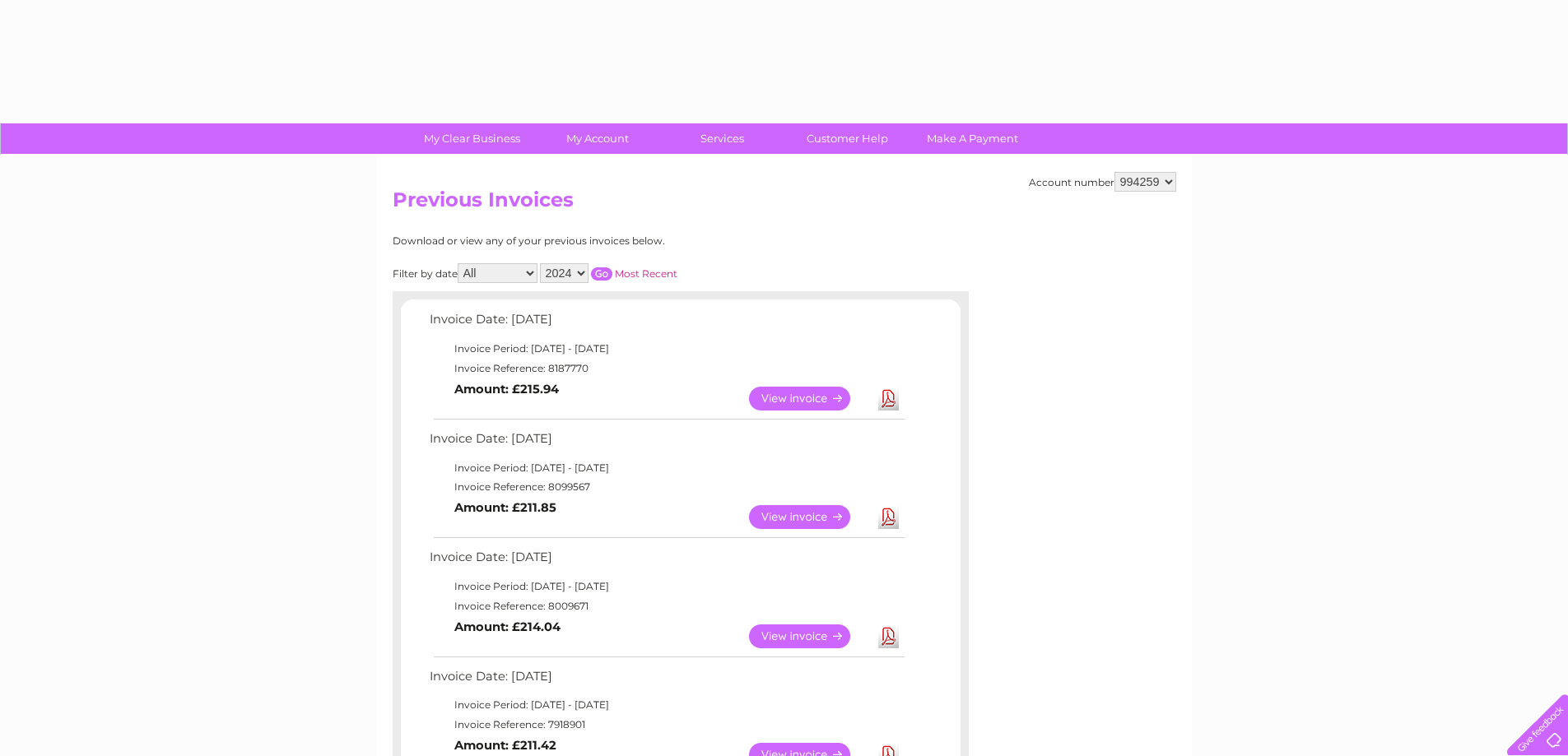
select select "2024"
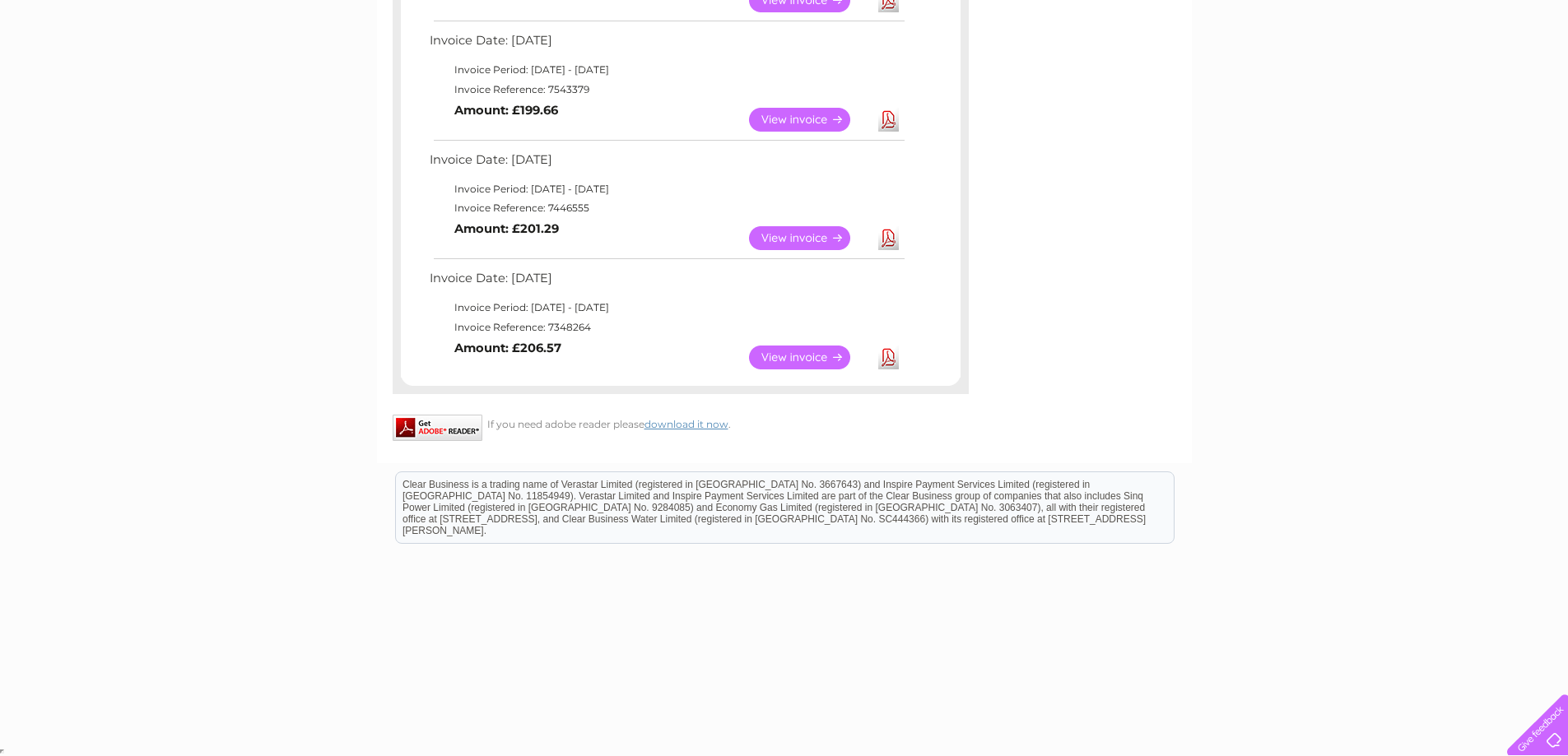
click at [802, 238] on link "View" at bounding box center [809, 238] width 121 height 24
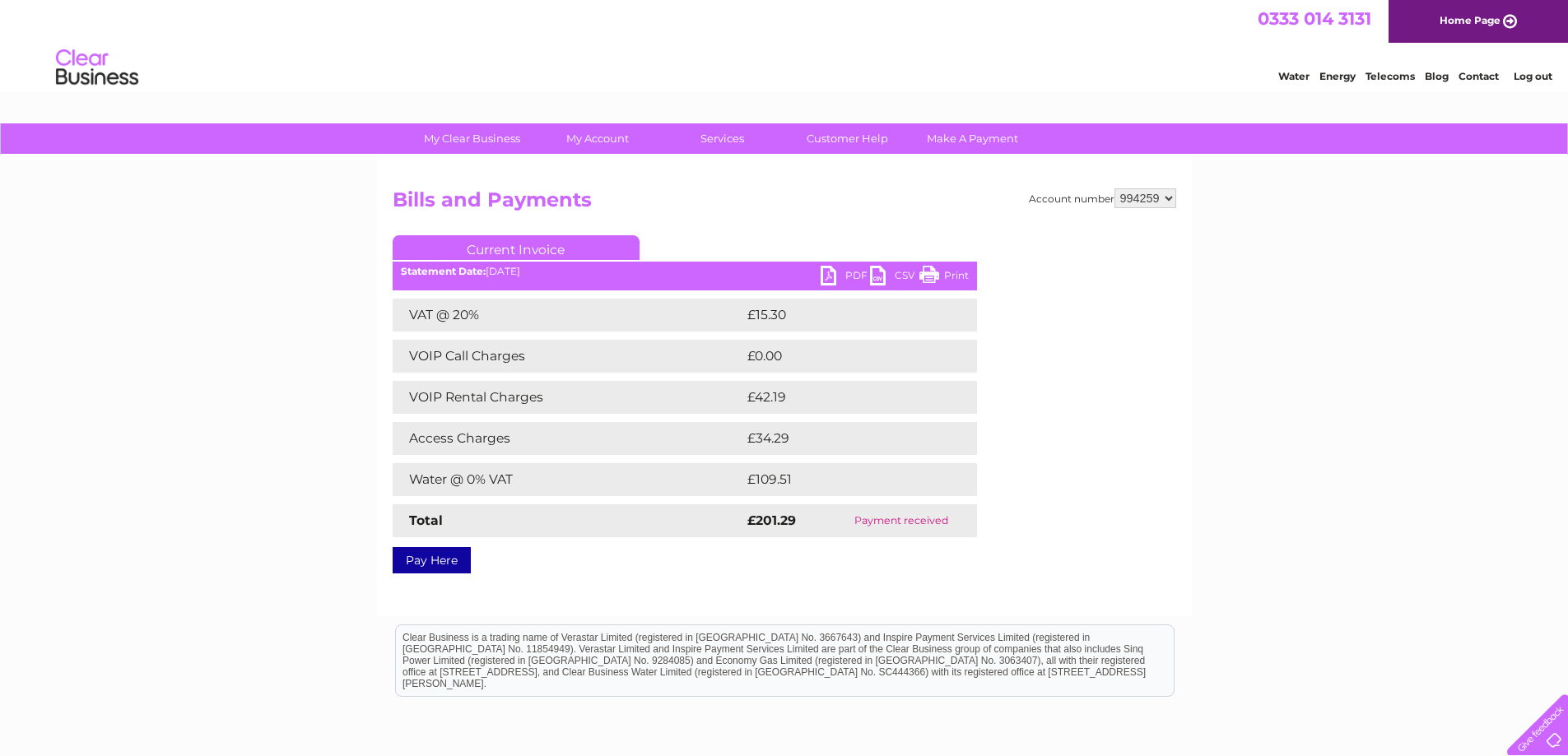
drag, startPoint x: 925, startPoint y: 274, endPoint x: 1201, endPoint y: 22, distance: 373.7
click at [925, 274] on link "Print" at bounding box center [944, 278] width 49 height 24
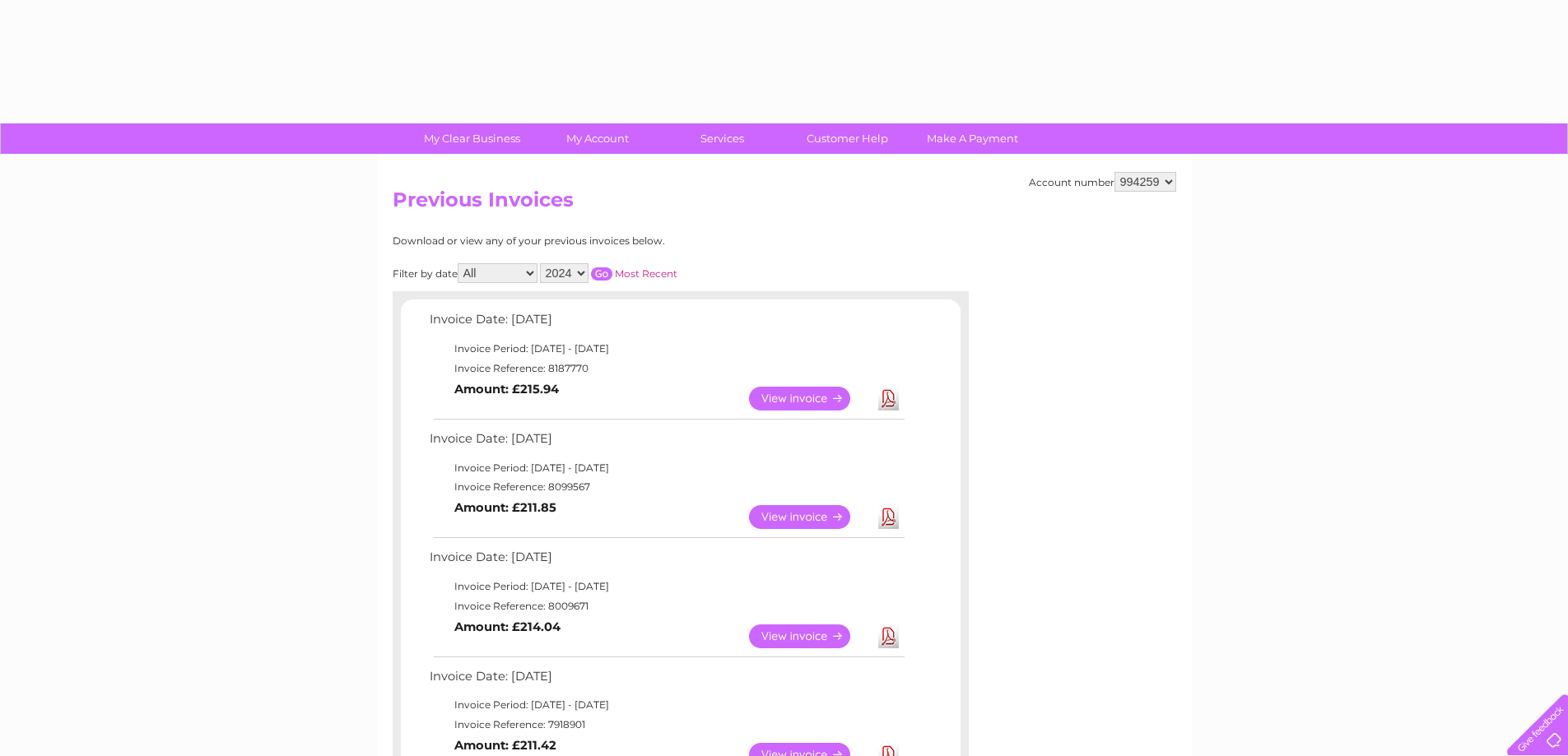
select select "2024"
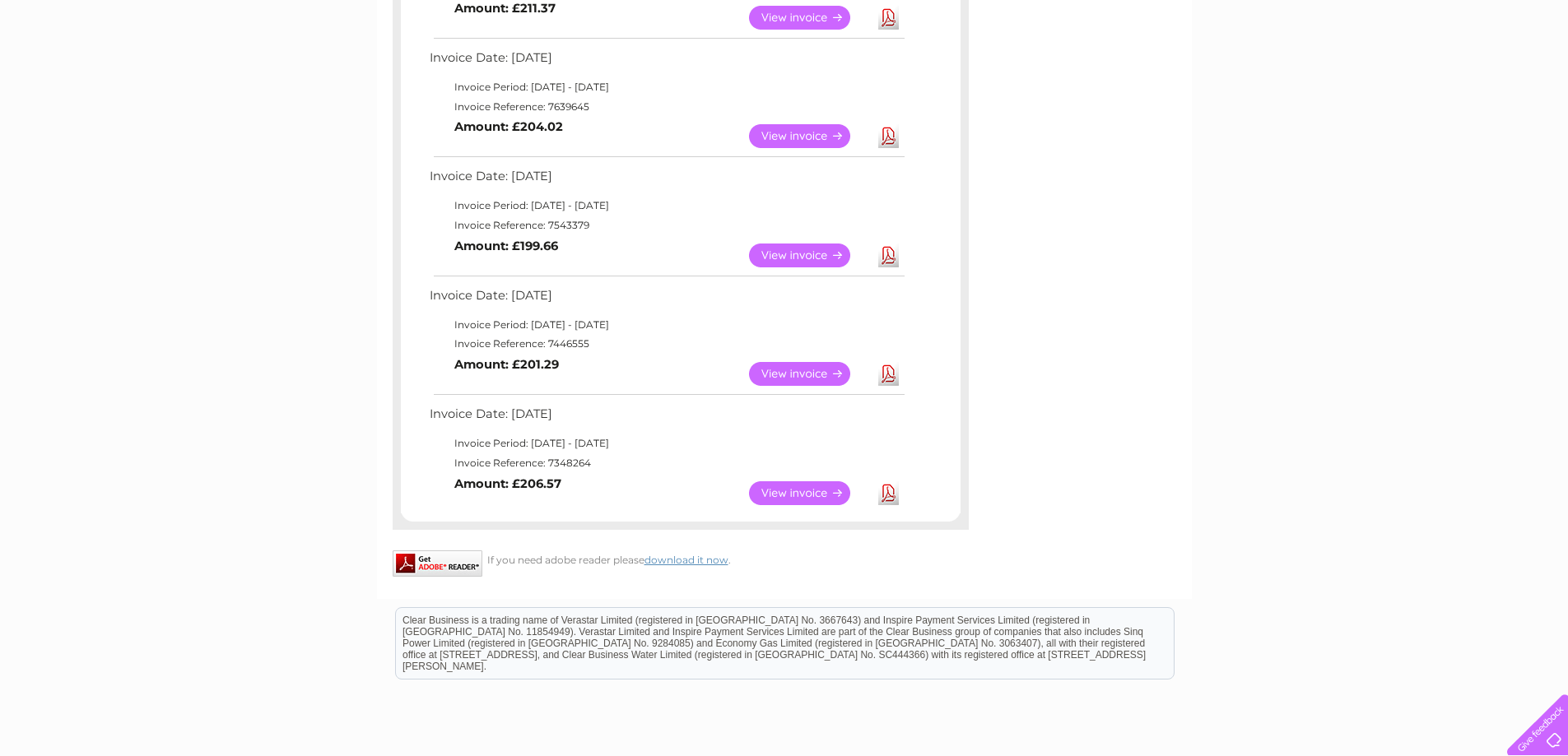
scroll to position [947, 0]
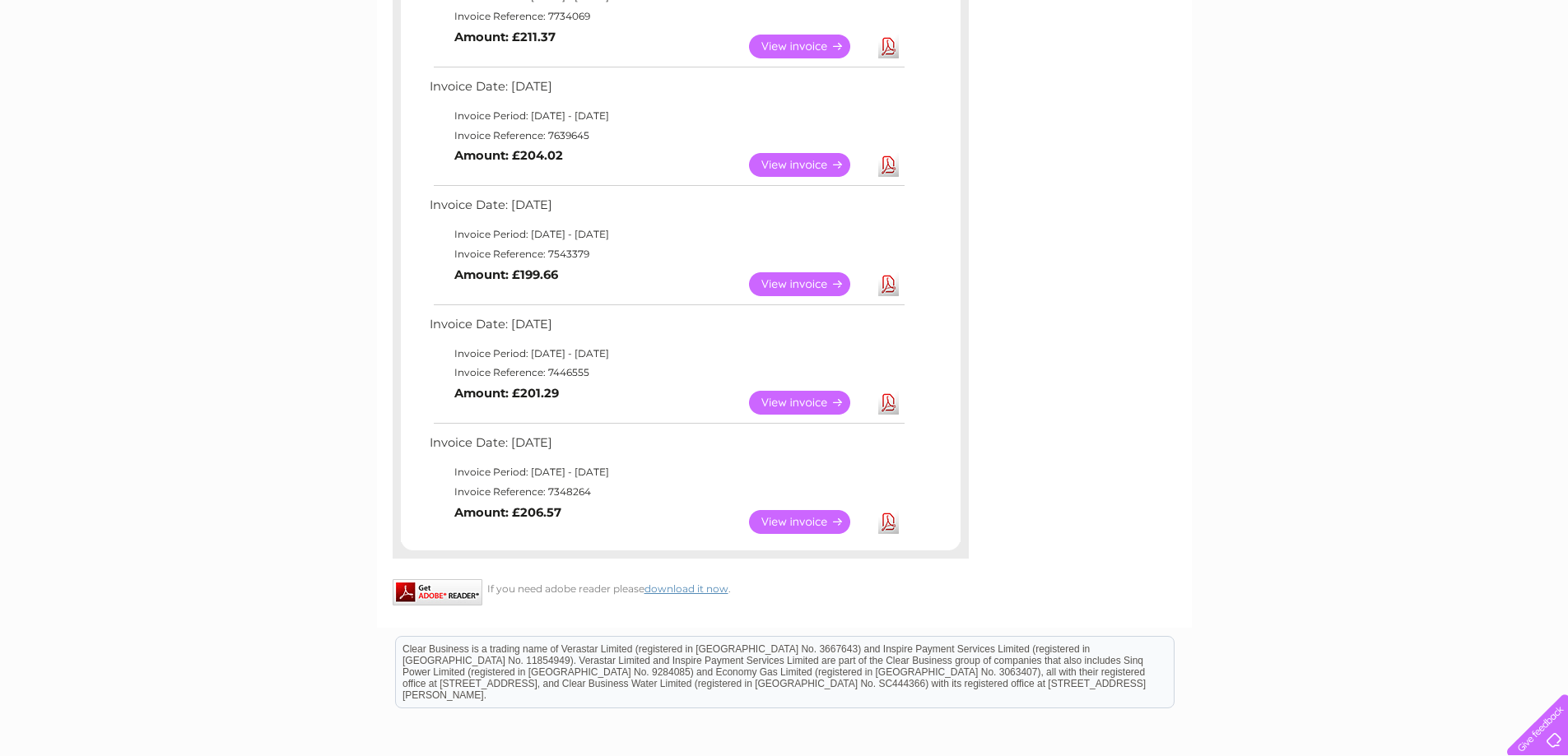
click at [785, 280] on link "View" at bounding box center [809, 284] width 121 height 24
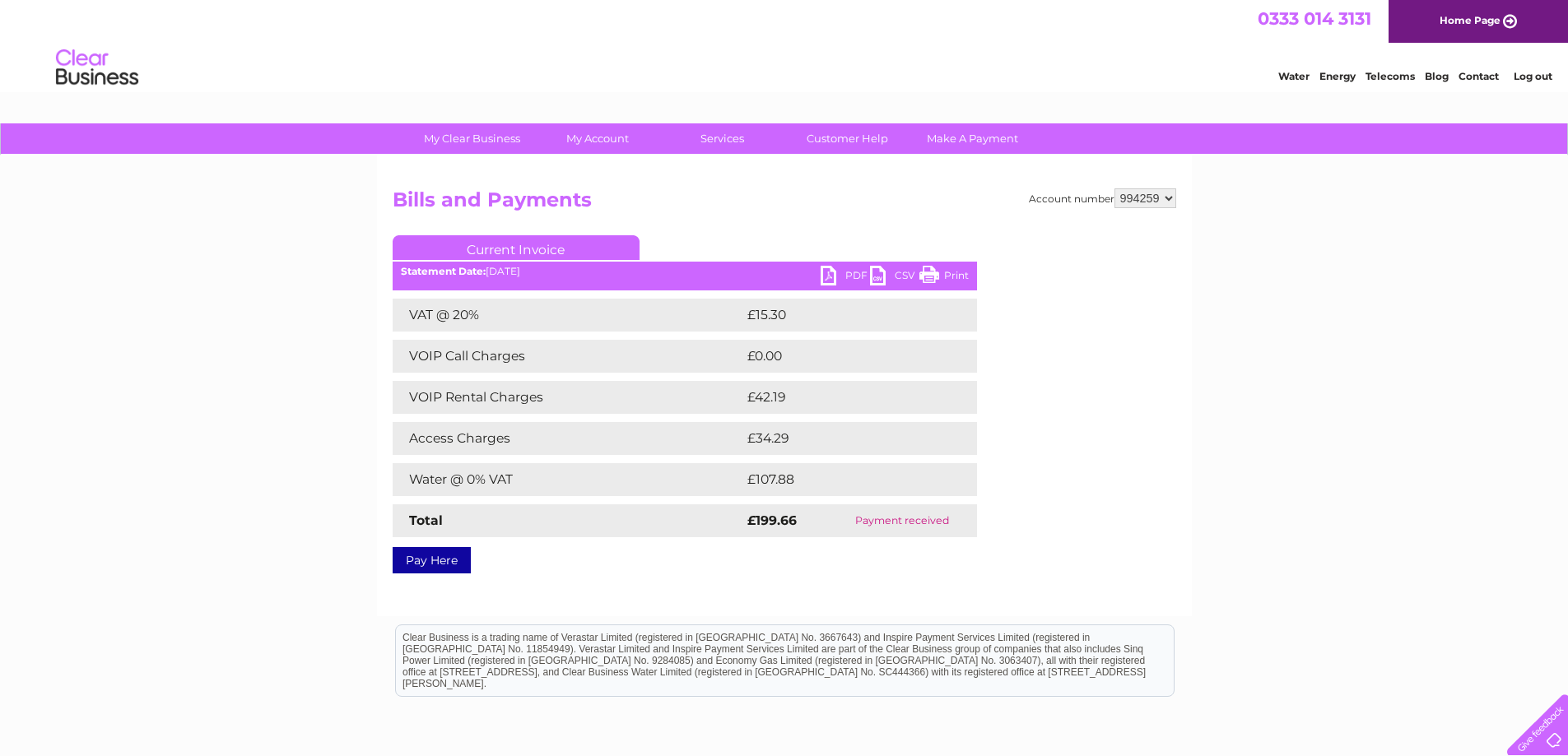
click at [929, 274] on link "Print" at bounding box center [944, 278] width 49 height 24
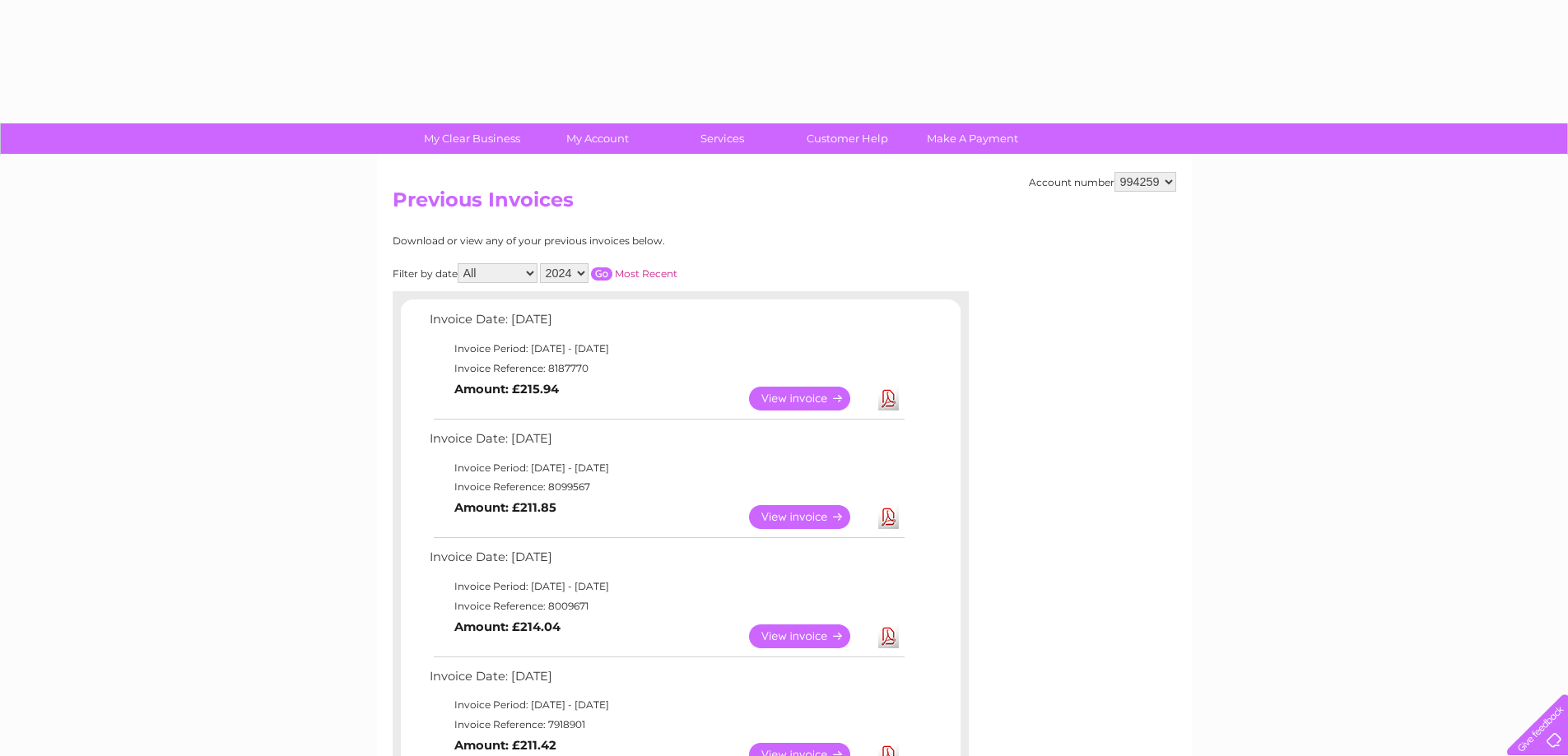
select select "2024"
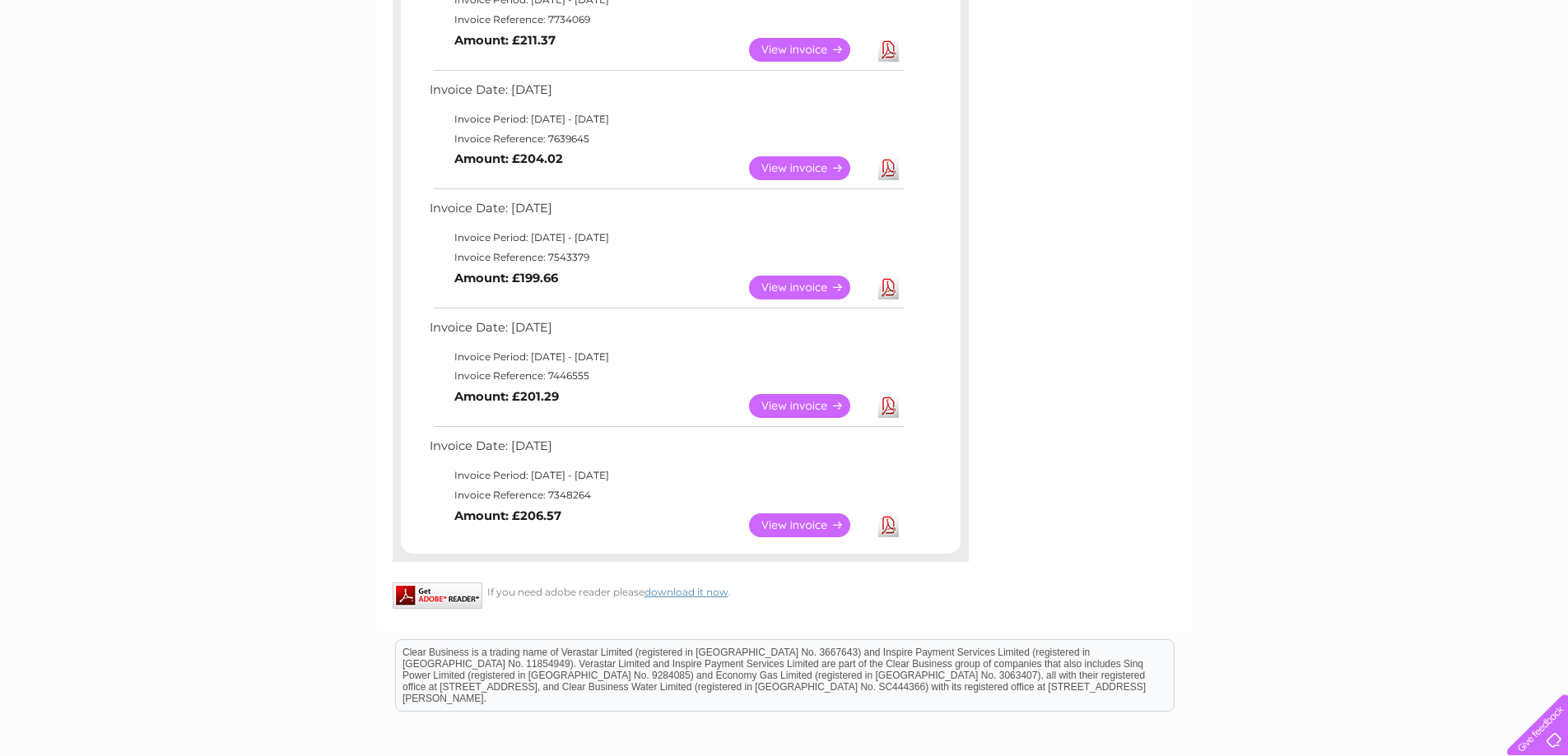
scroll to position [861, 0]
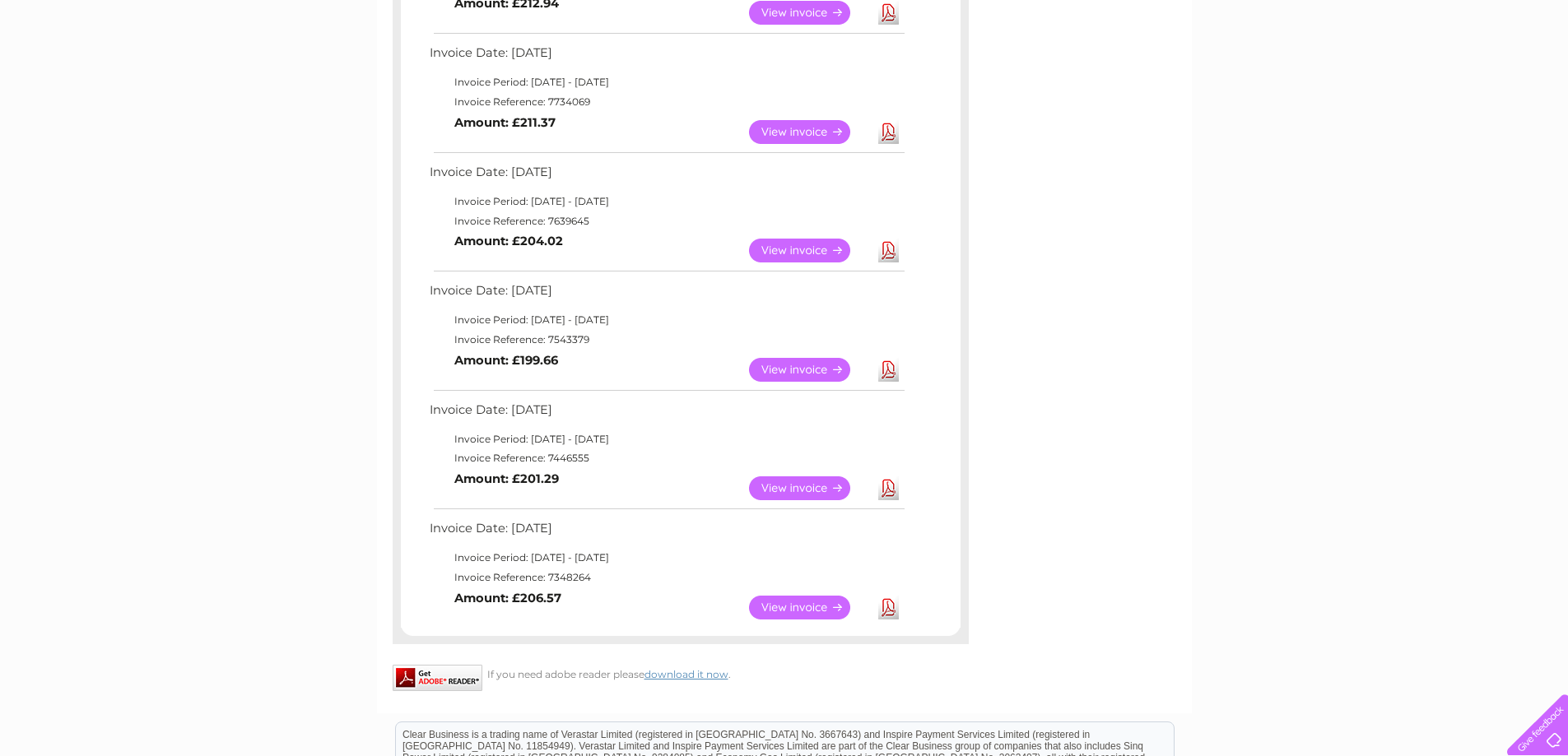
click at [803, 251] on link "View" at bounding box center [809, 250] width 121 height 24
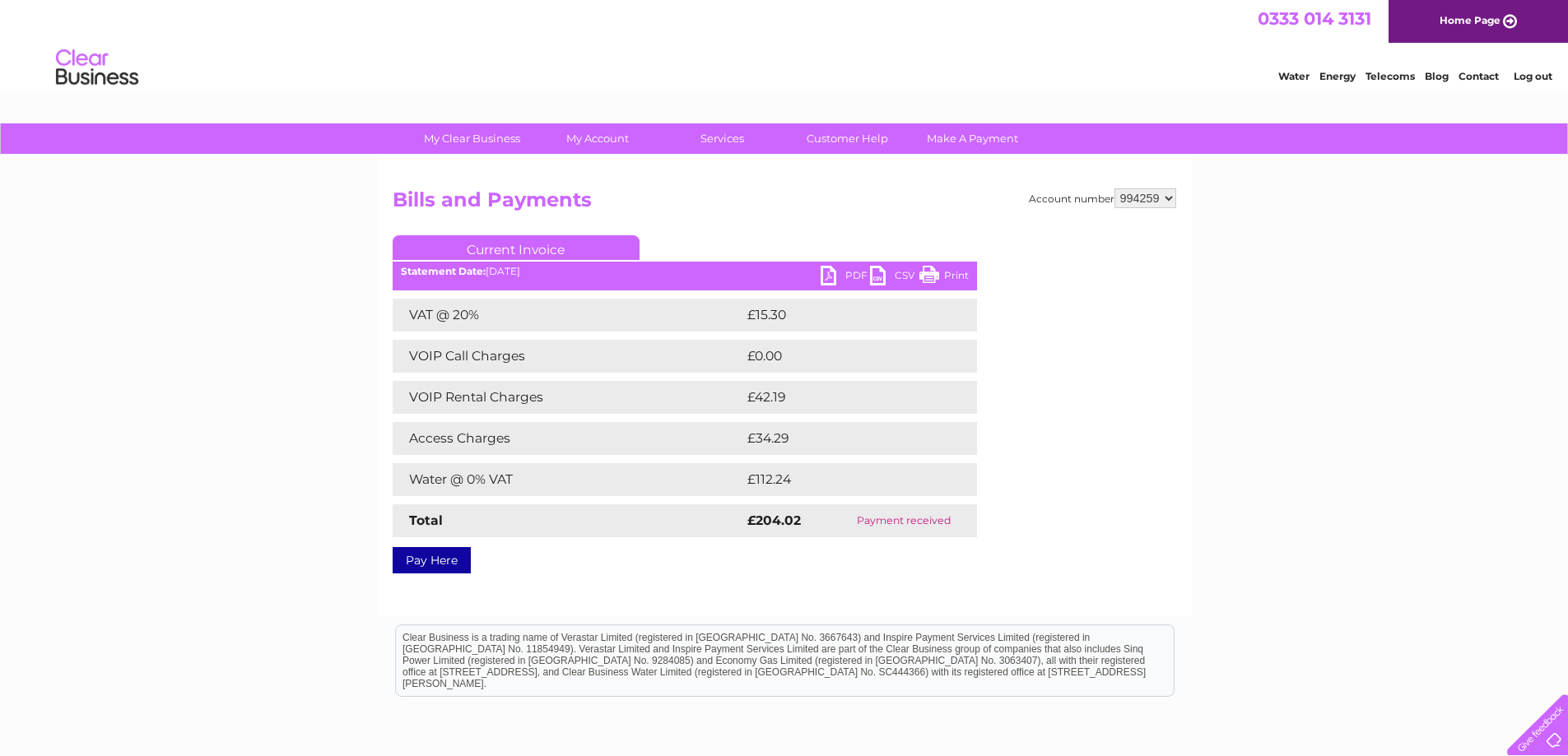
click at [934, 278] on link "Print" at bounding box center [944, 278] width 49 height 24
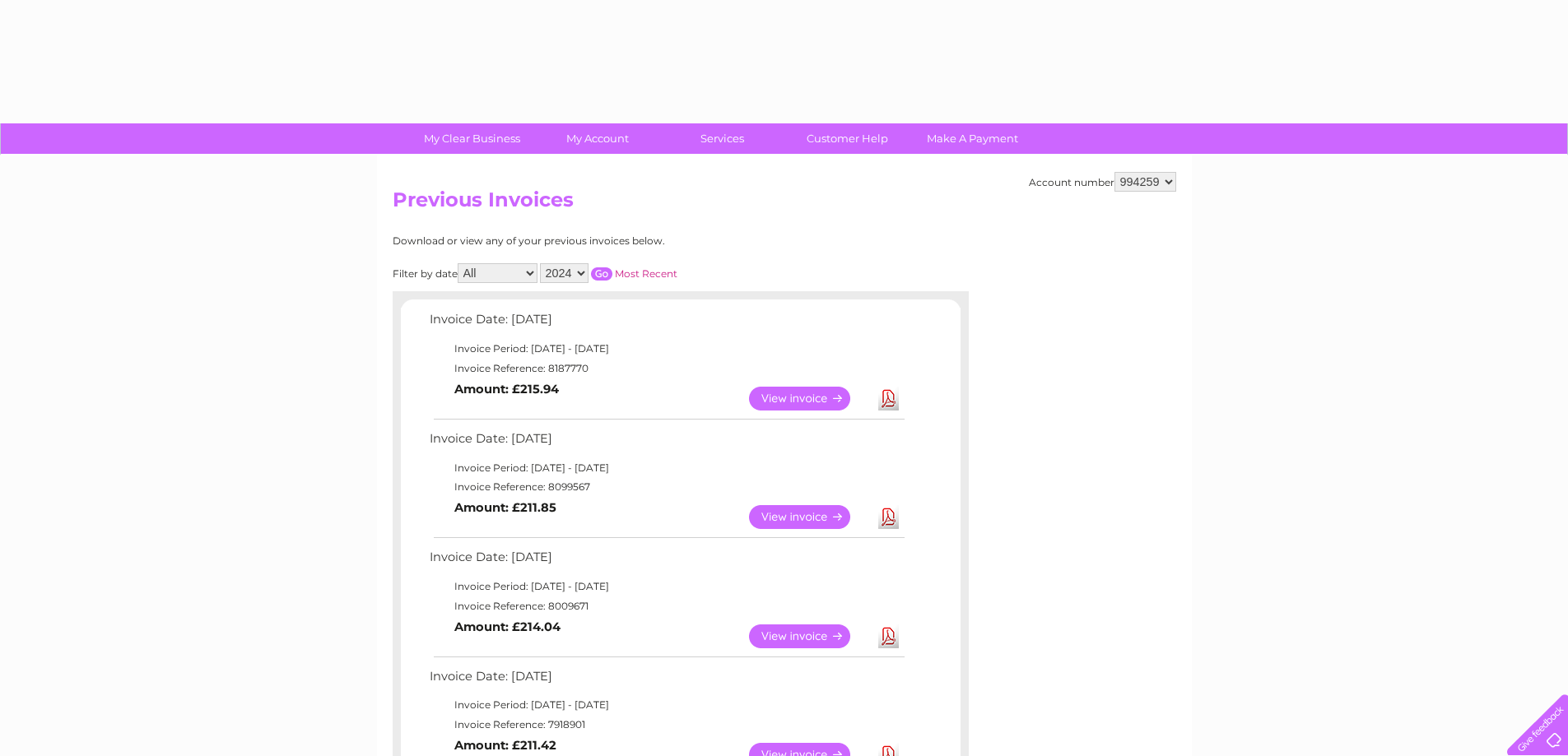
select select "2024"
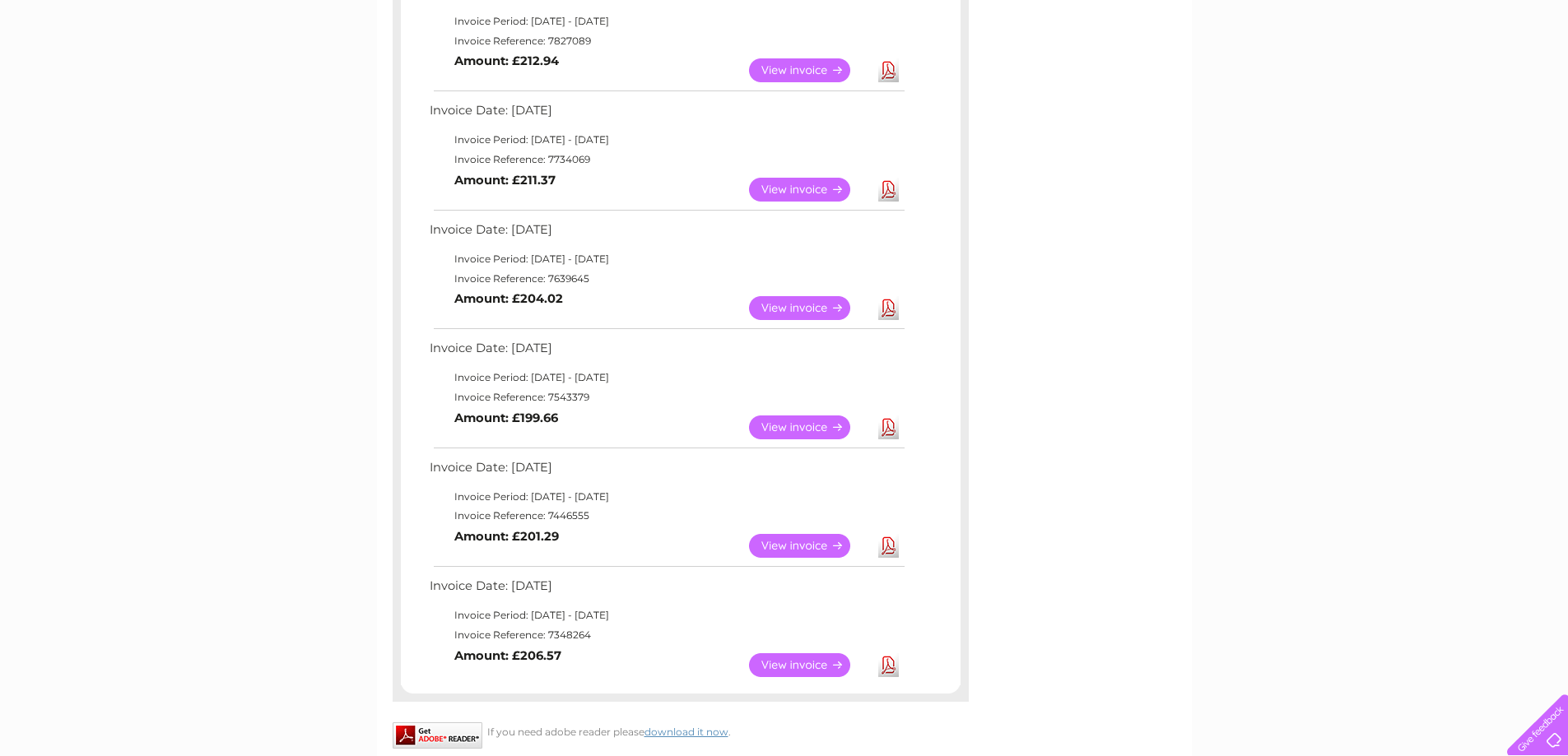
scroll to position [779, 0]
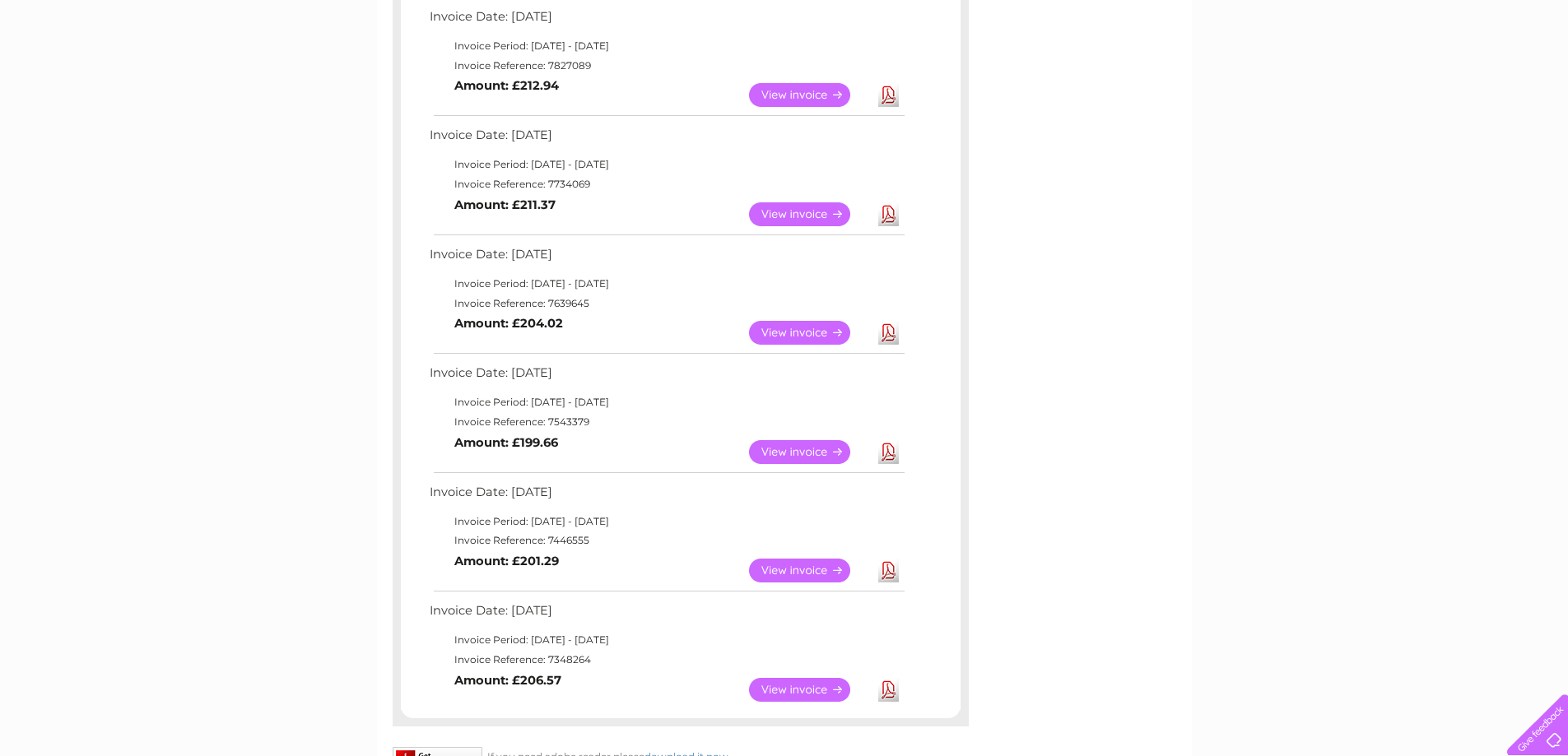
click at [792, 207] on link "View" at bounding box center [809, 215] width 121 height 24
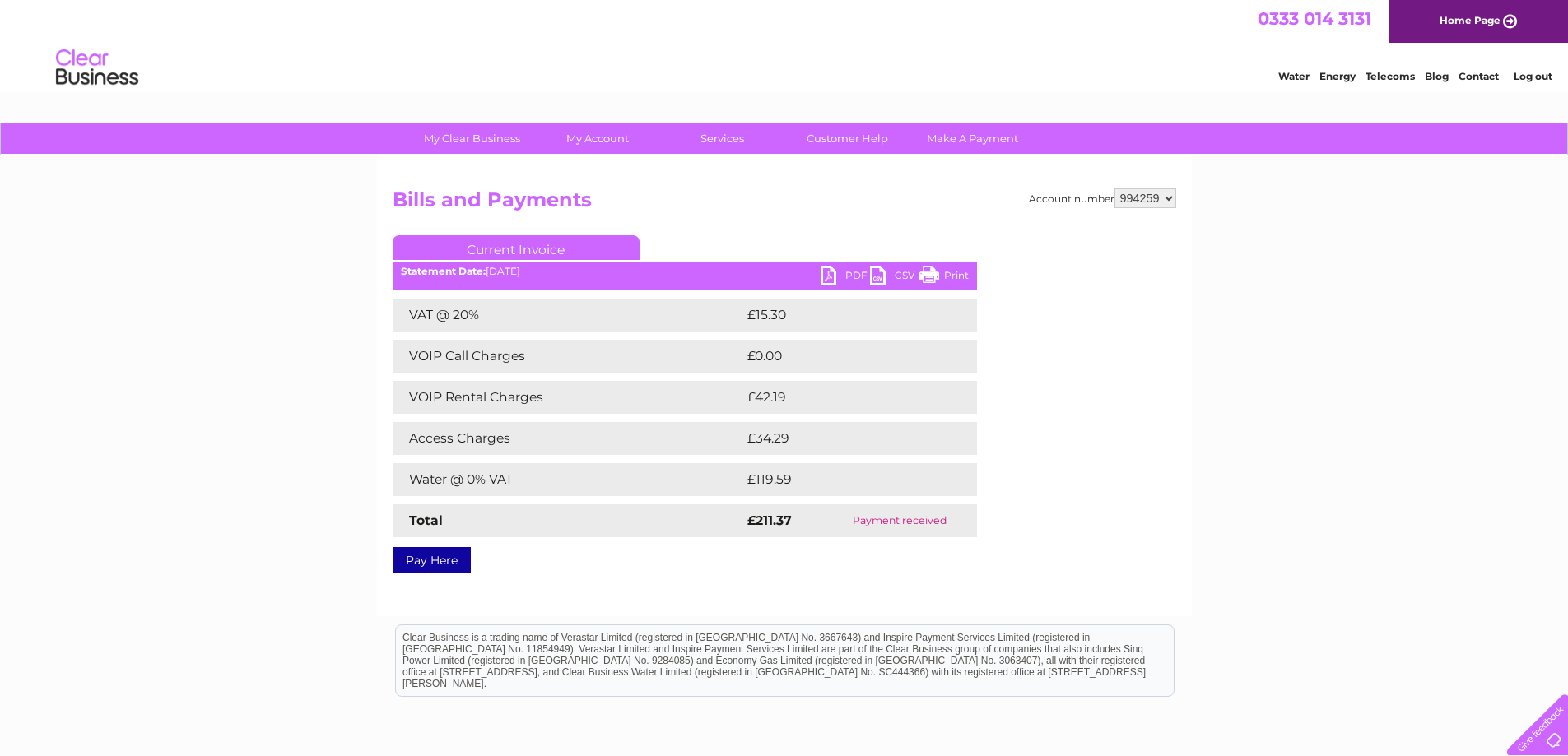
drag, startPoint x: 938, startPoint y: 278, endPoint x: 1222, endPoint y: 28, distance: 378.4
click at [938, 278] on link "Print" at bounding box center [944, 278] width 49 height 24
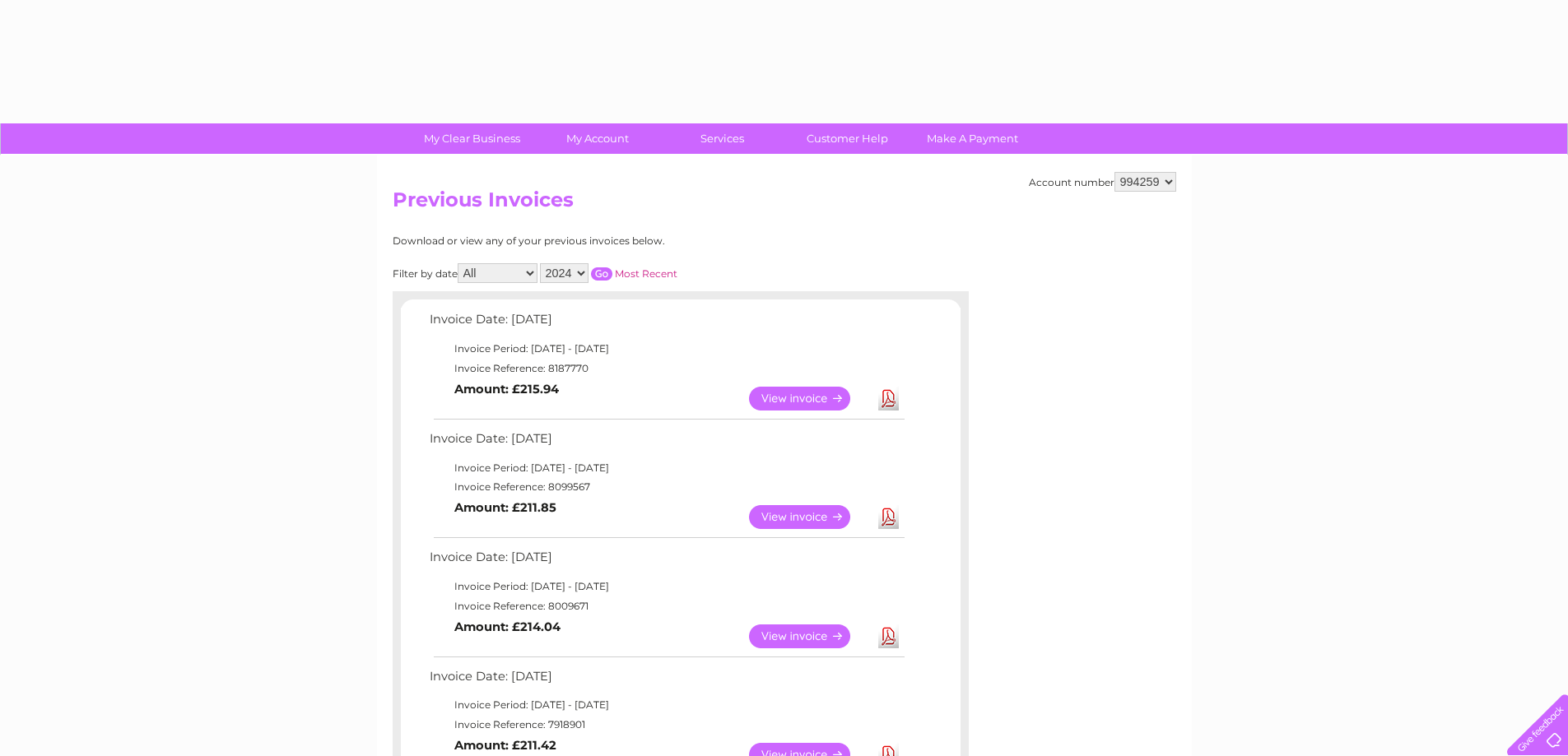
select select "2024"
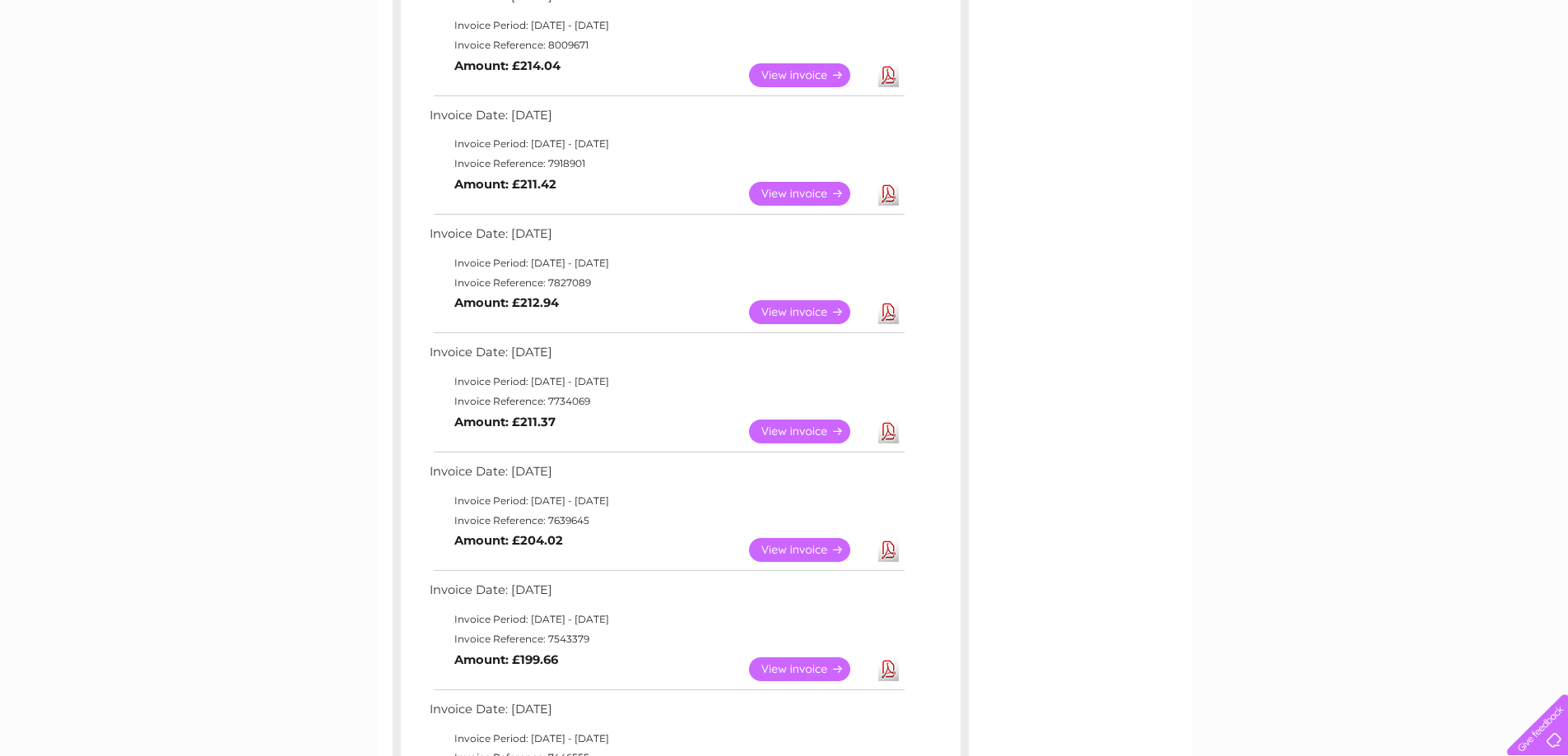
scroll to position [531, 0]
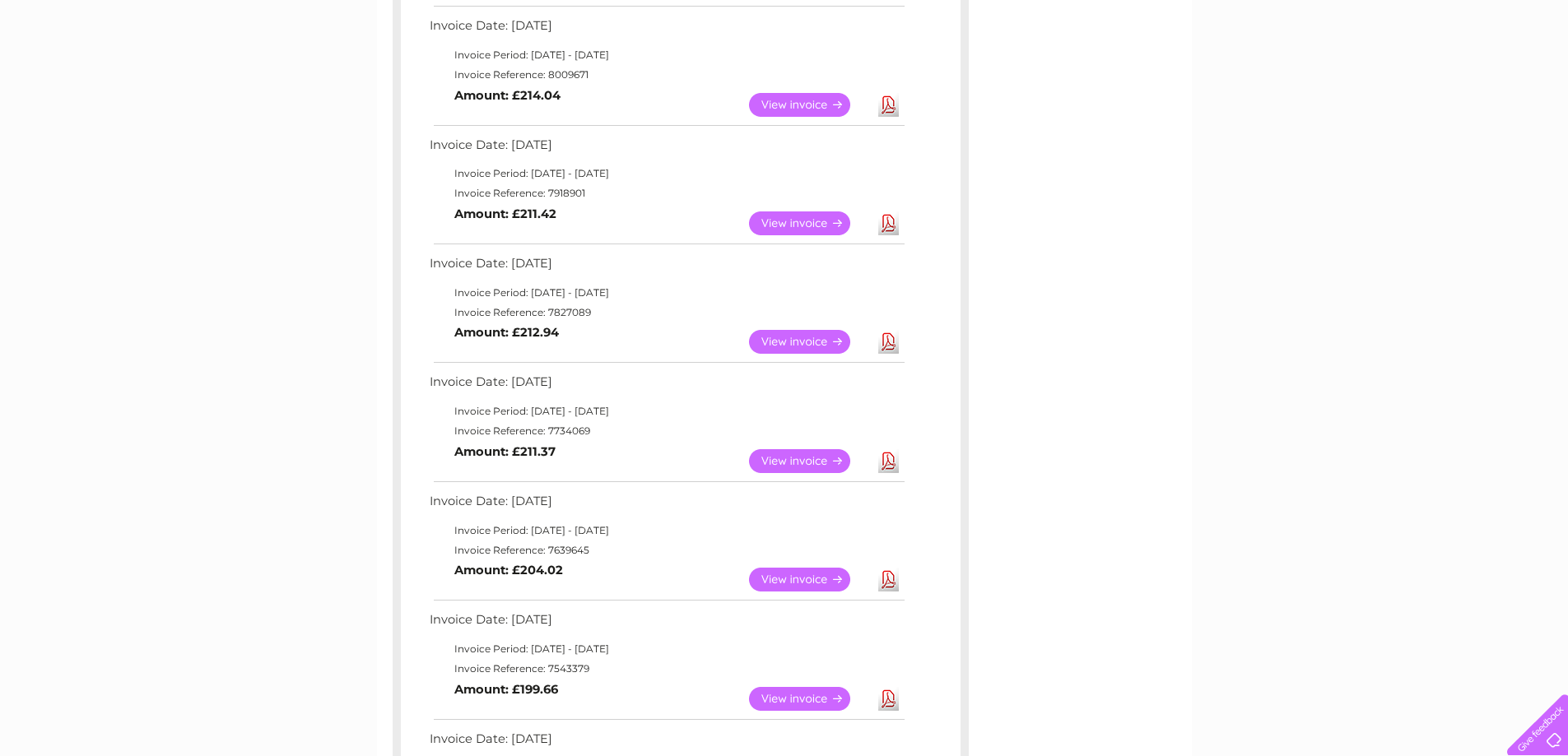
click at [781, 331] on link "View" at bounding box center [809, 341] width 121 height 24
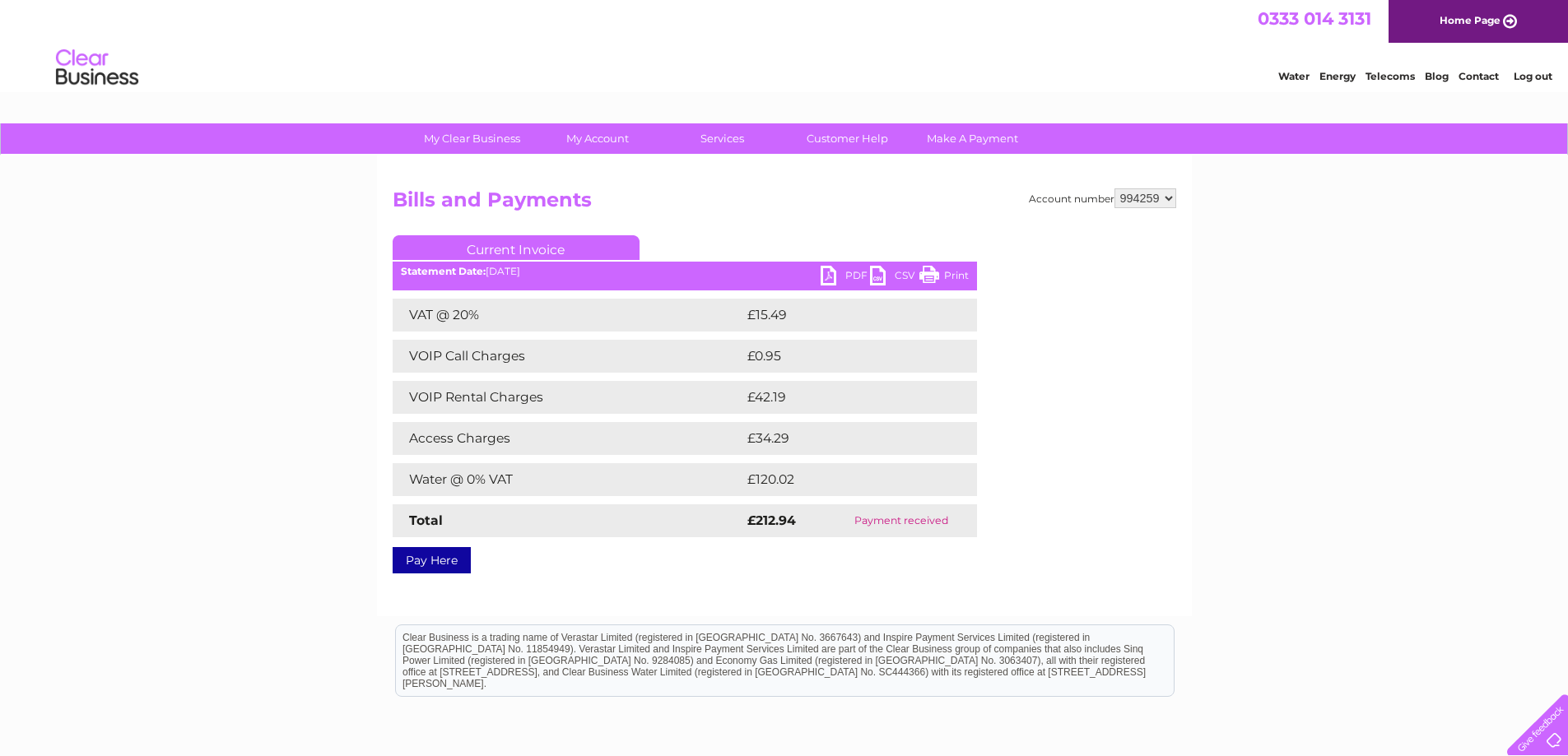
click at [940, 271] on link "Print" at bounding box center [944, 278] width 49 height 24
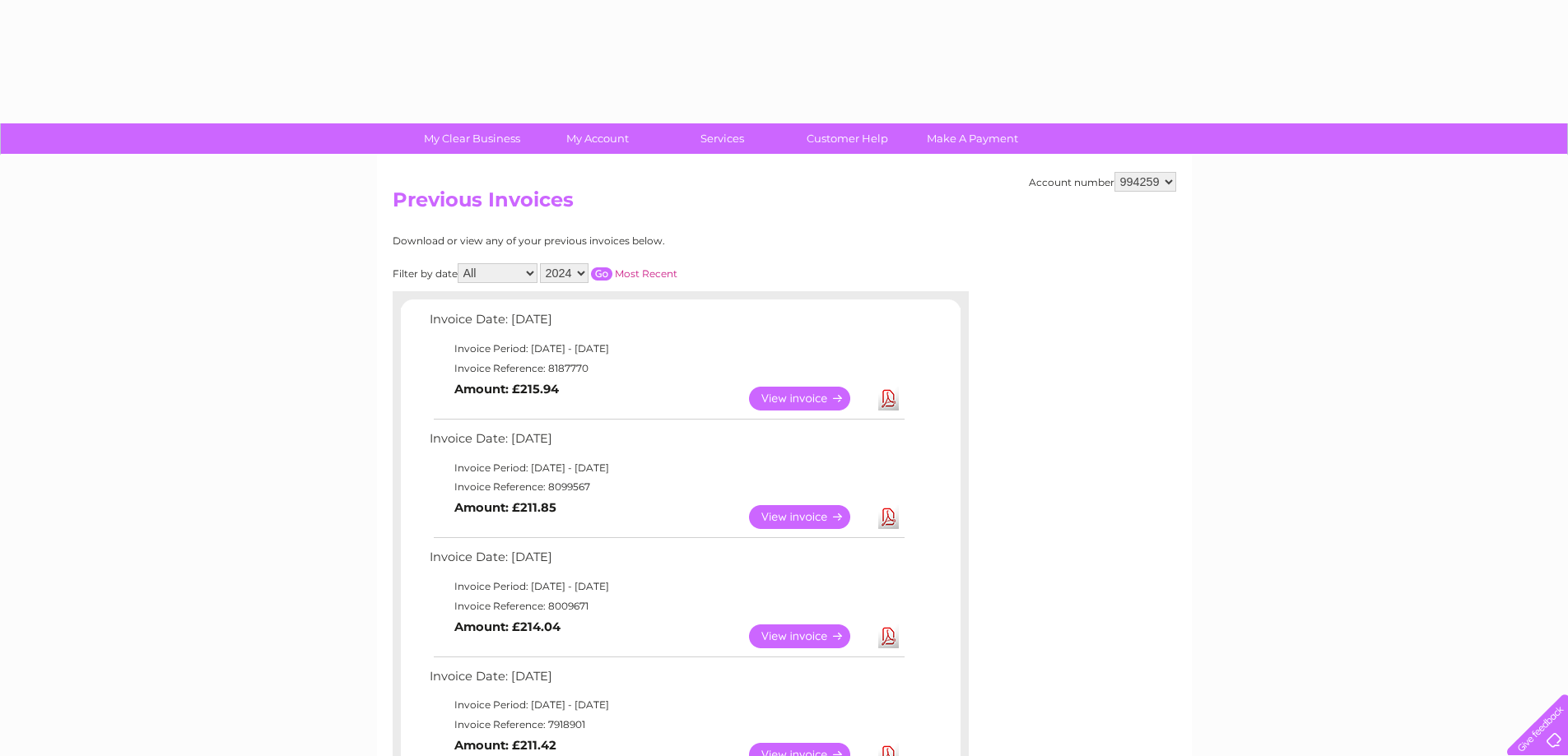
select select "2024"
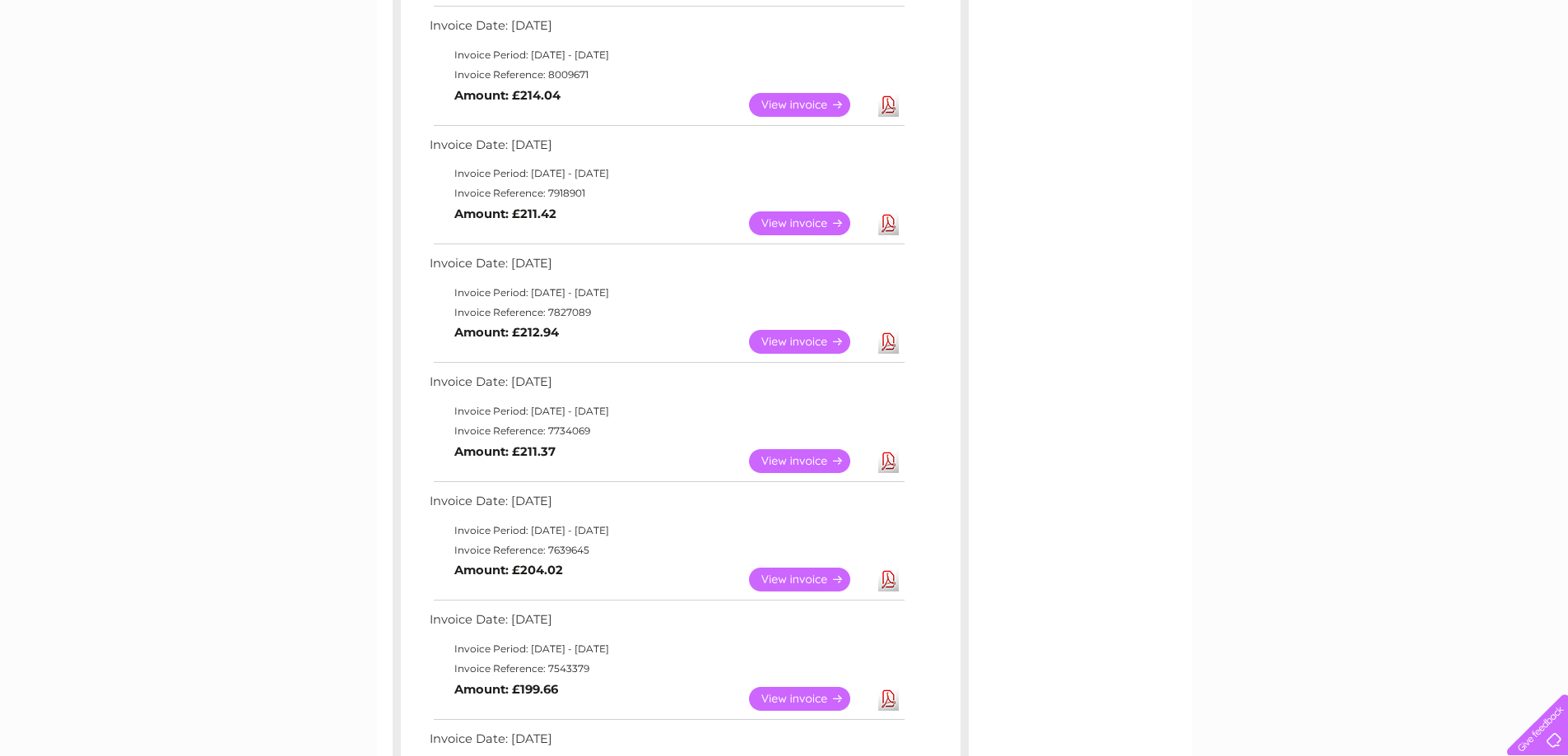
click at [811, 221] on link "View" at bounding box center [809, 224] width 121 height 24
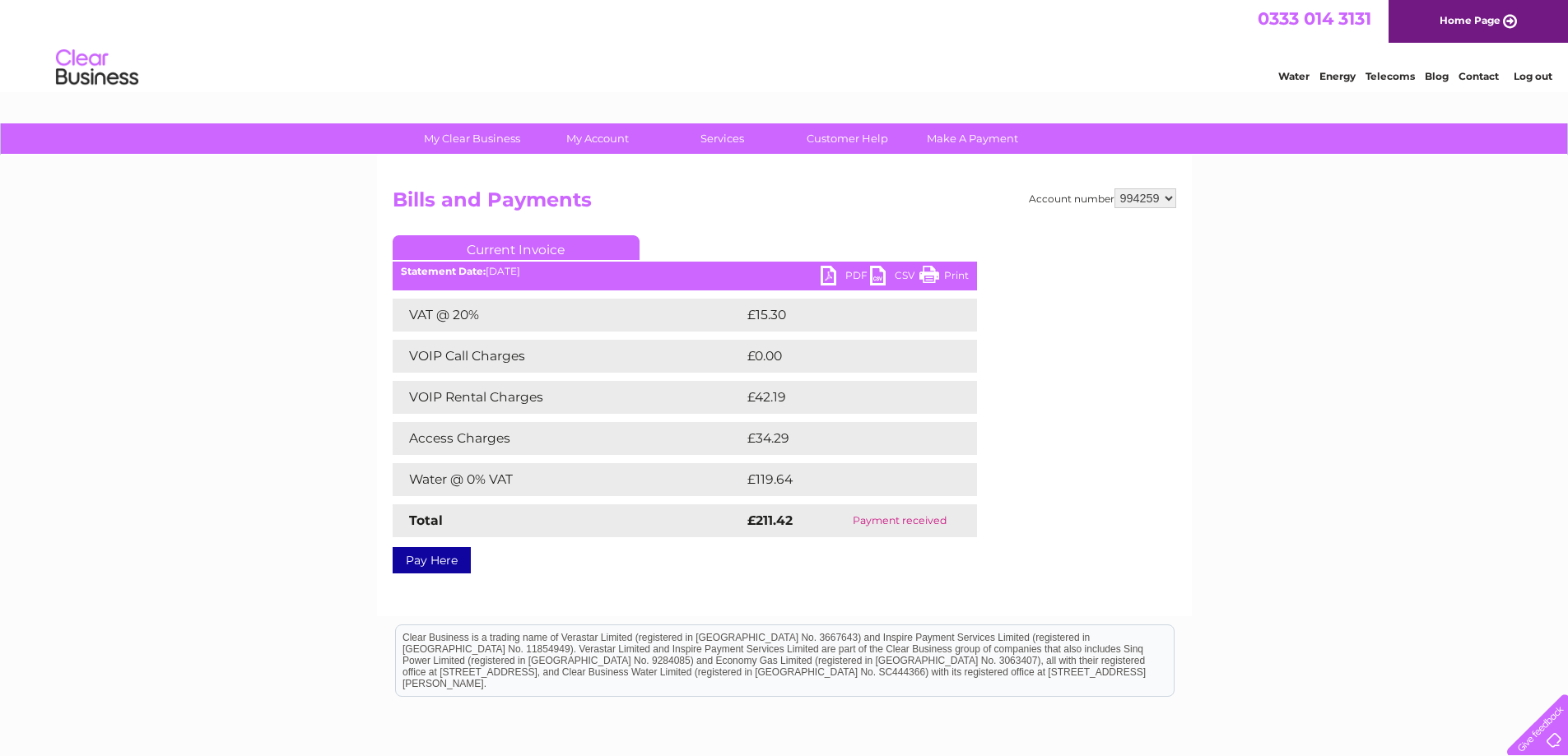
click at [940, 269] on link "Print" at bounding box center [944, 278] width 49 height 24
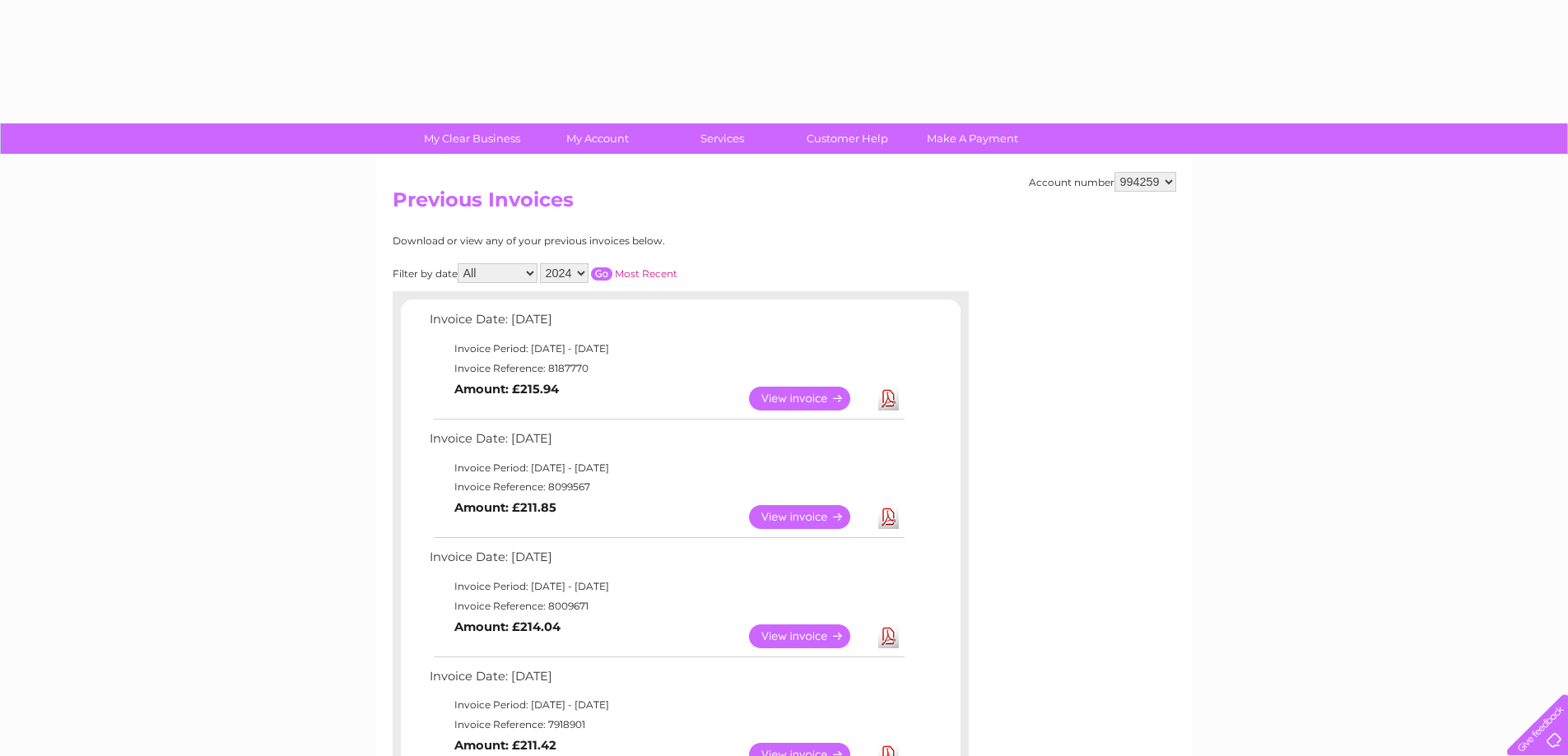
select select "2024"
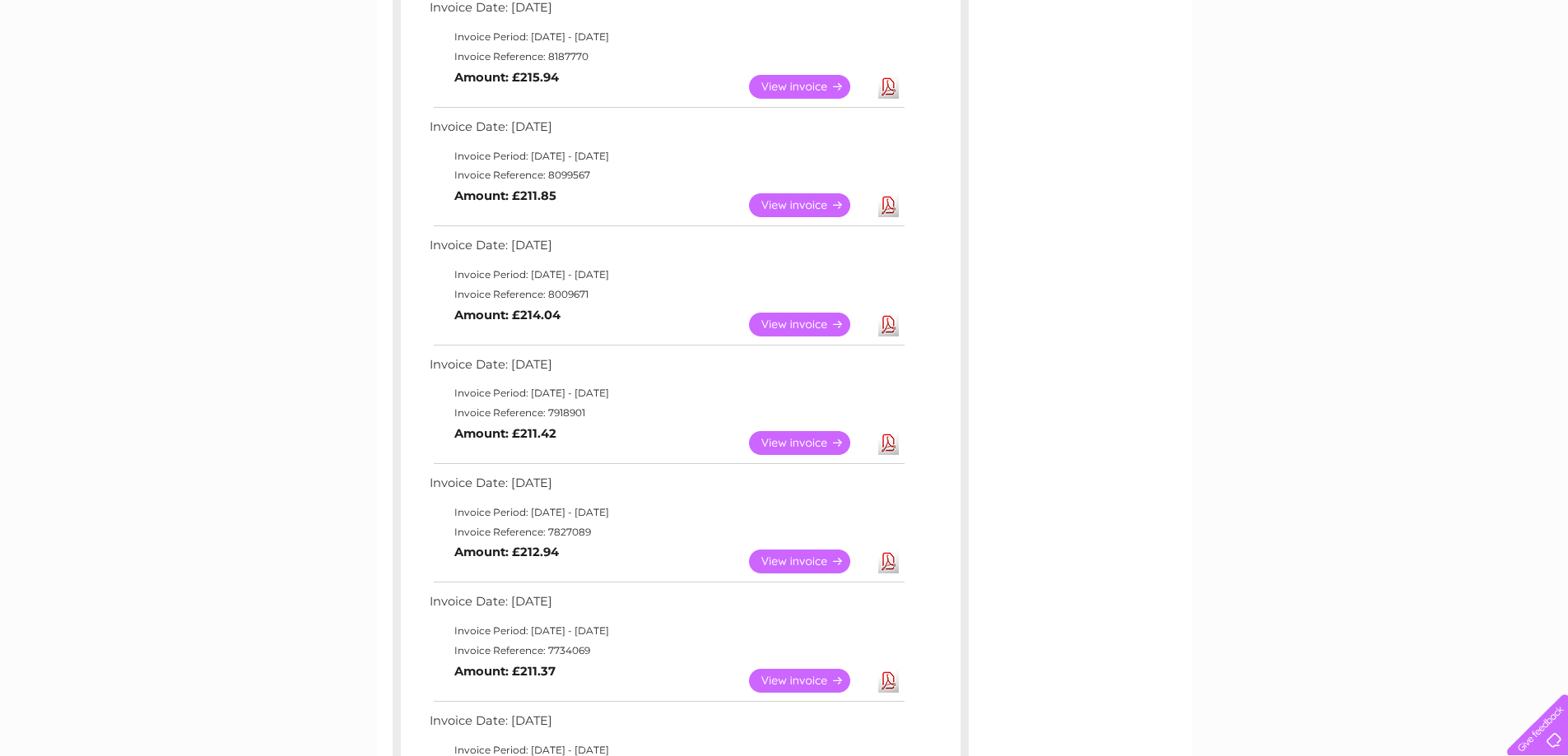
scroll to position [285, 0]
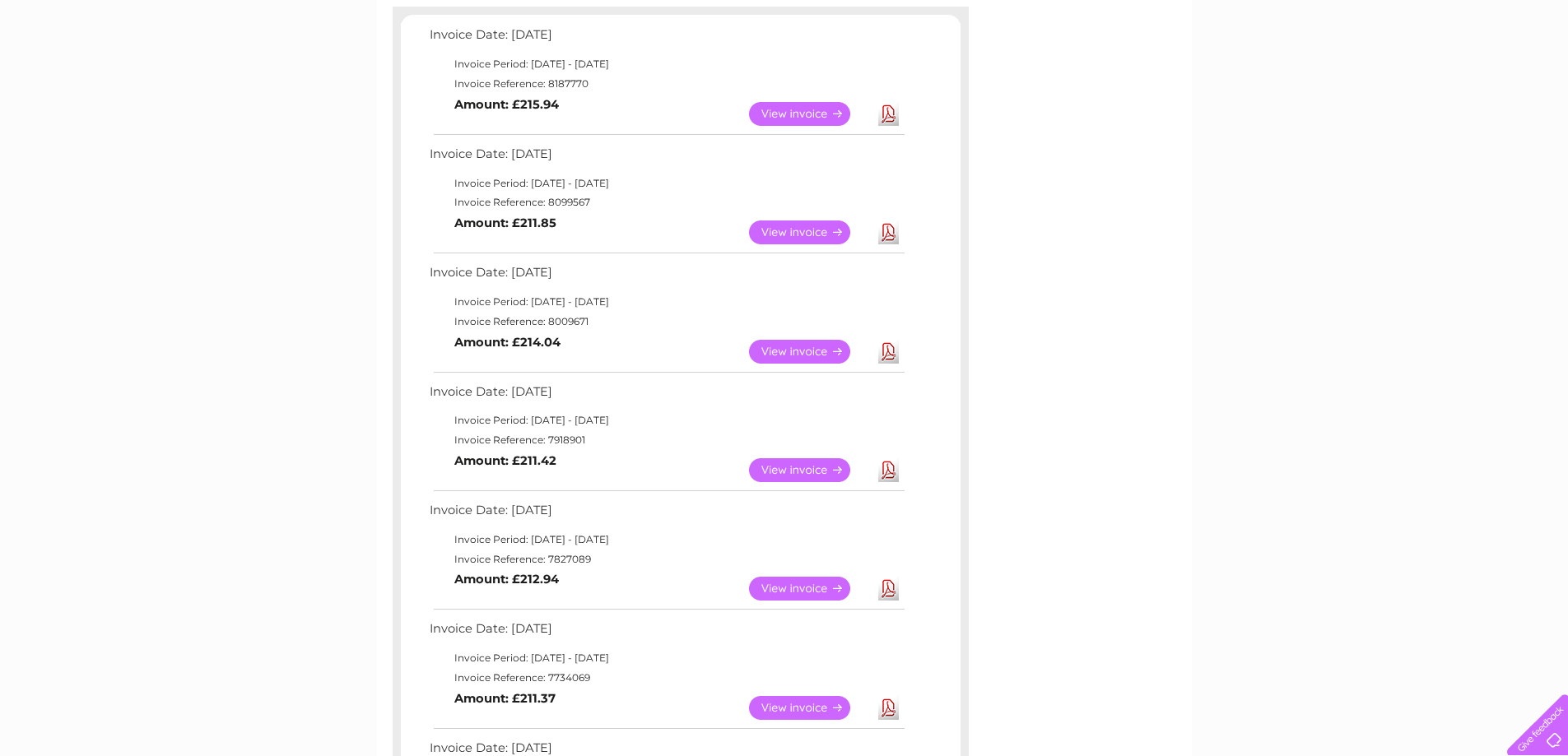
click at [782, 347] on link "View" at bounding box center [809, 352] width 121 height 24
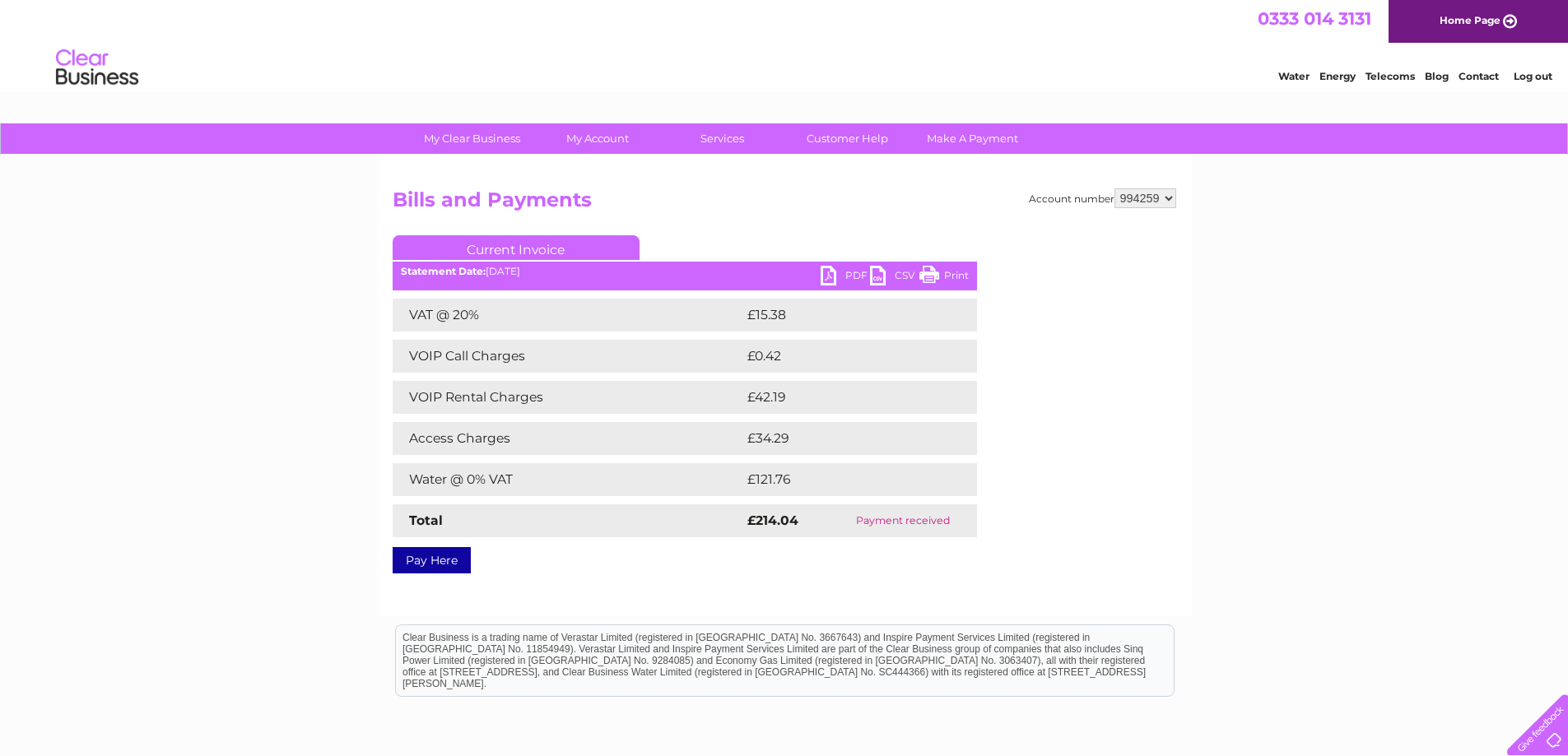
click at [931, 276] on link "Print" at bounding box center [944, 278] width 49 height 24
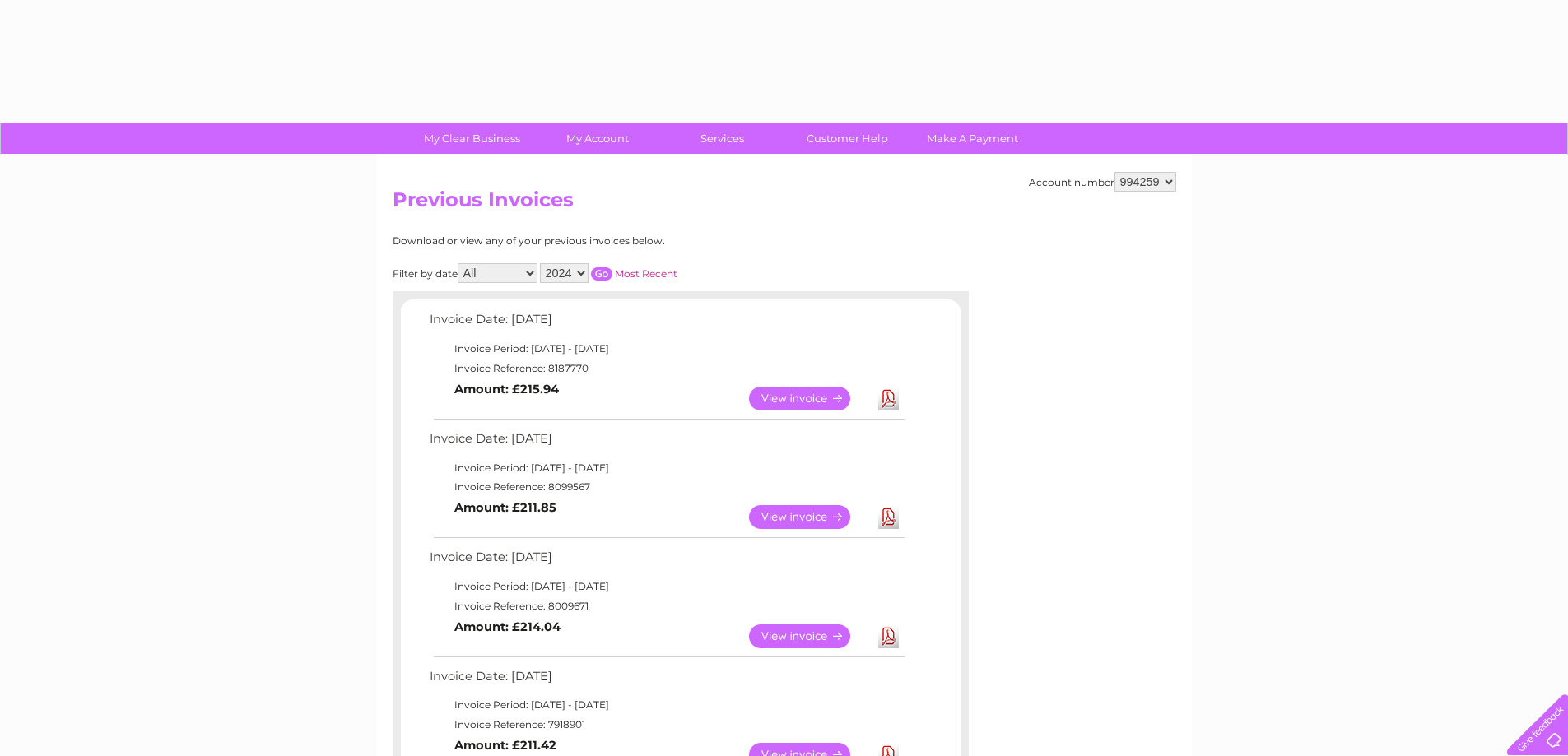
select select "2024"
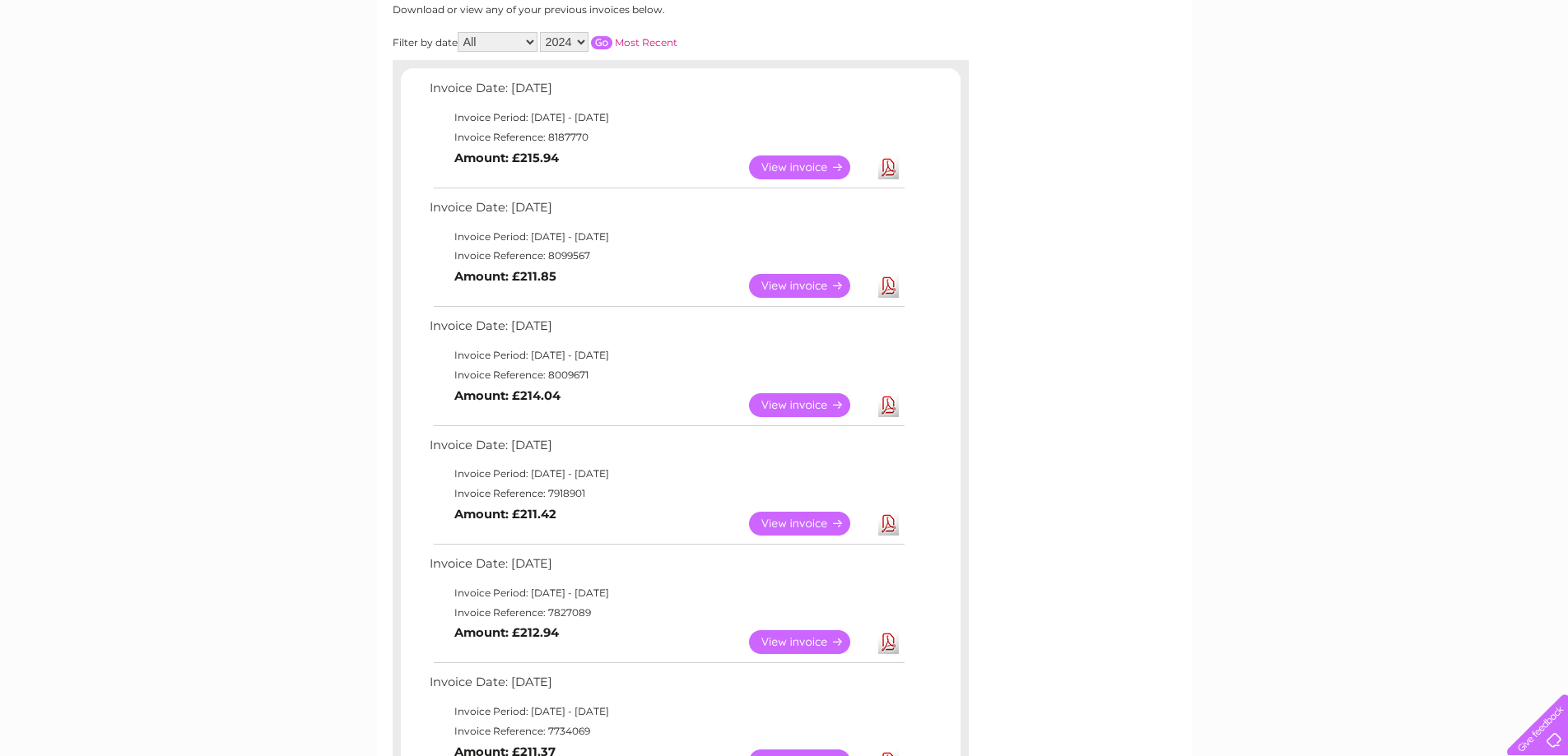
scroll to position [203, 0]
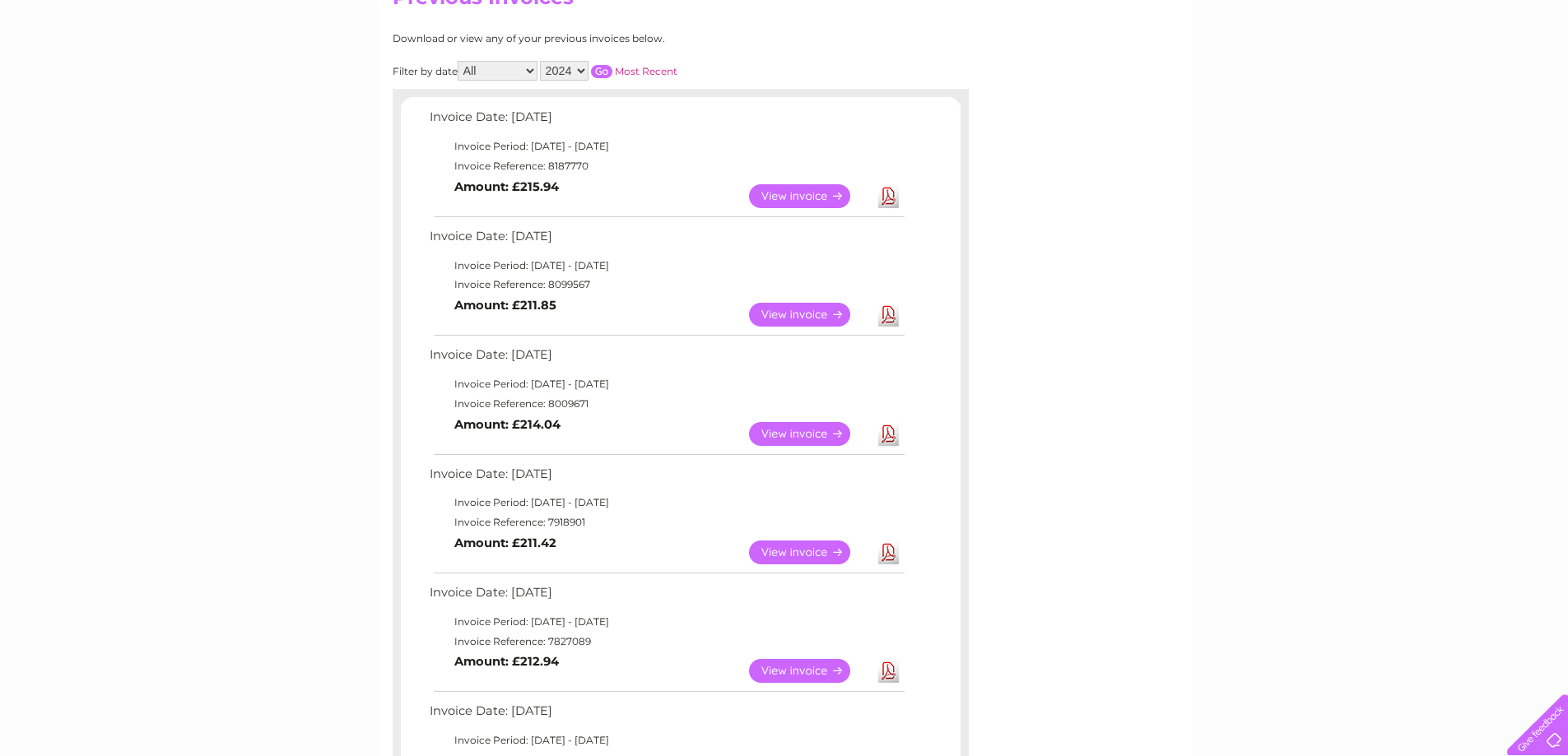
click at [810, 313] on link "View" at bounding box center [809, 315] width 121 height 24
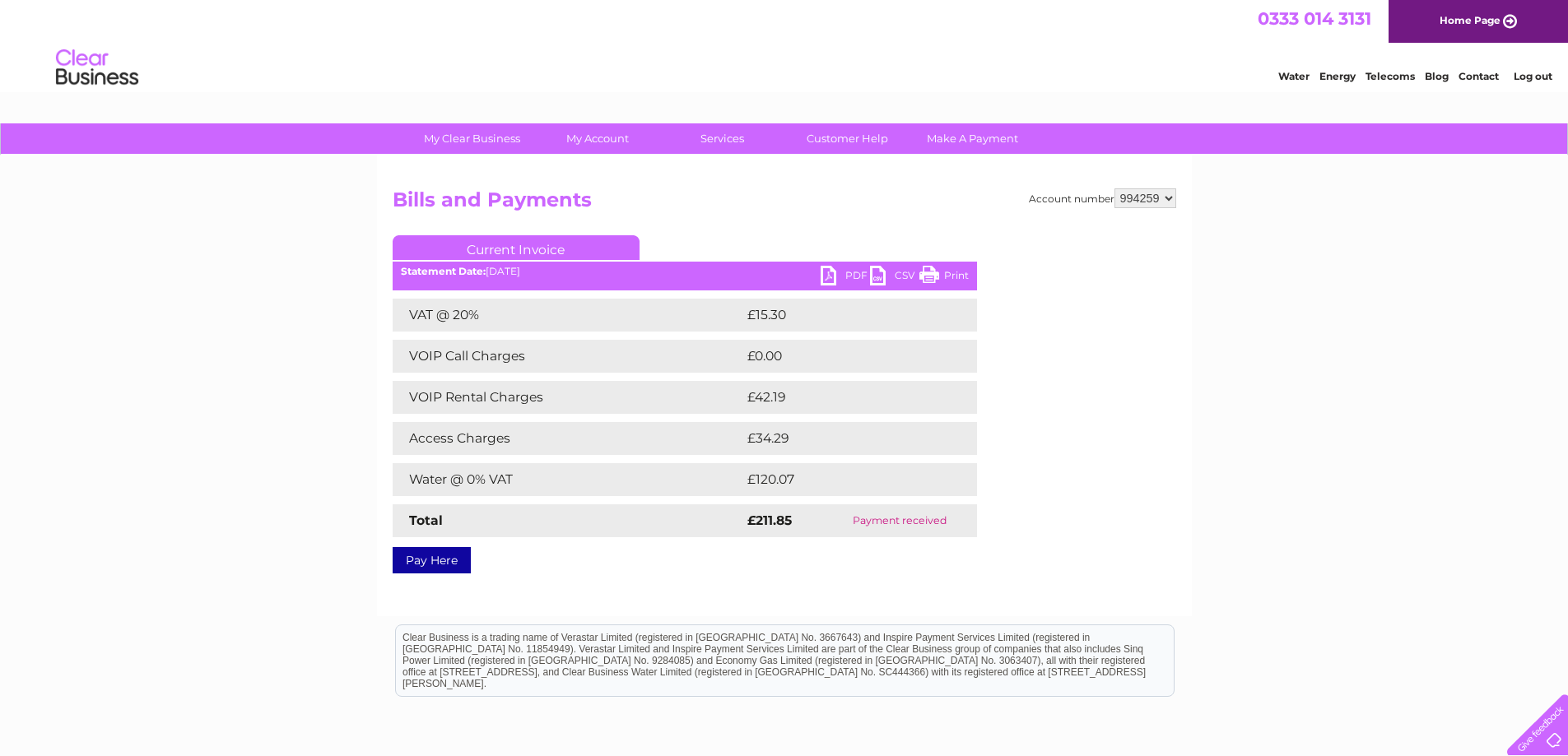
click at [932, 273] on link "Print" at bounding box center [944, 278] width 49 height 24
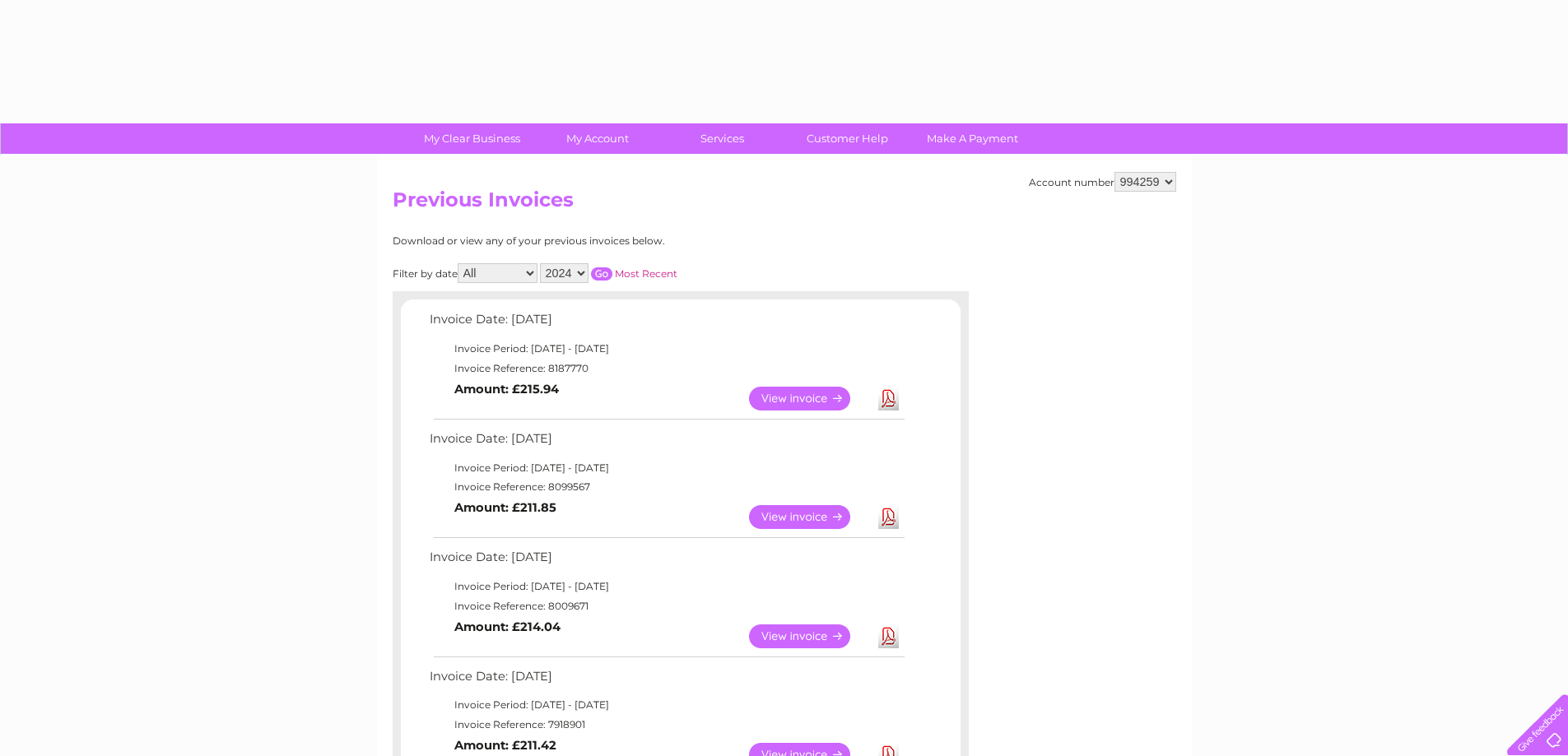
select select "2024"
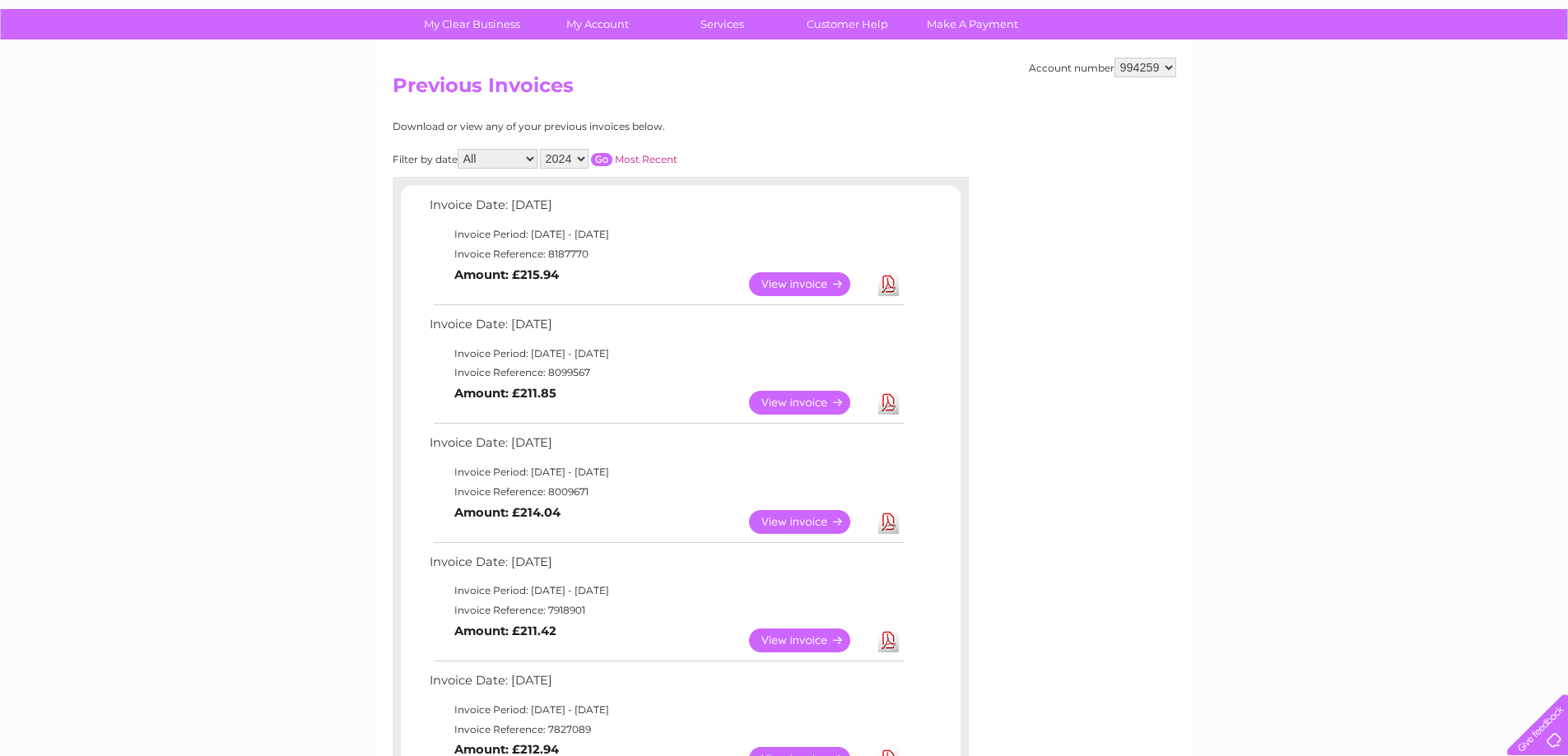
scroll to position [38, 0]
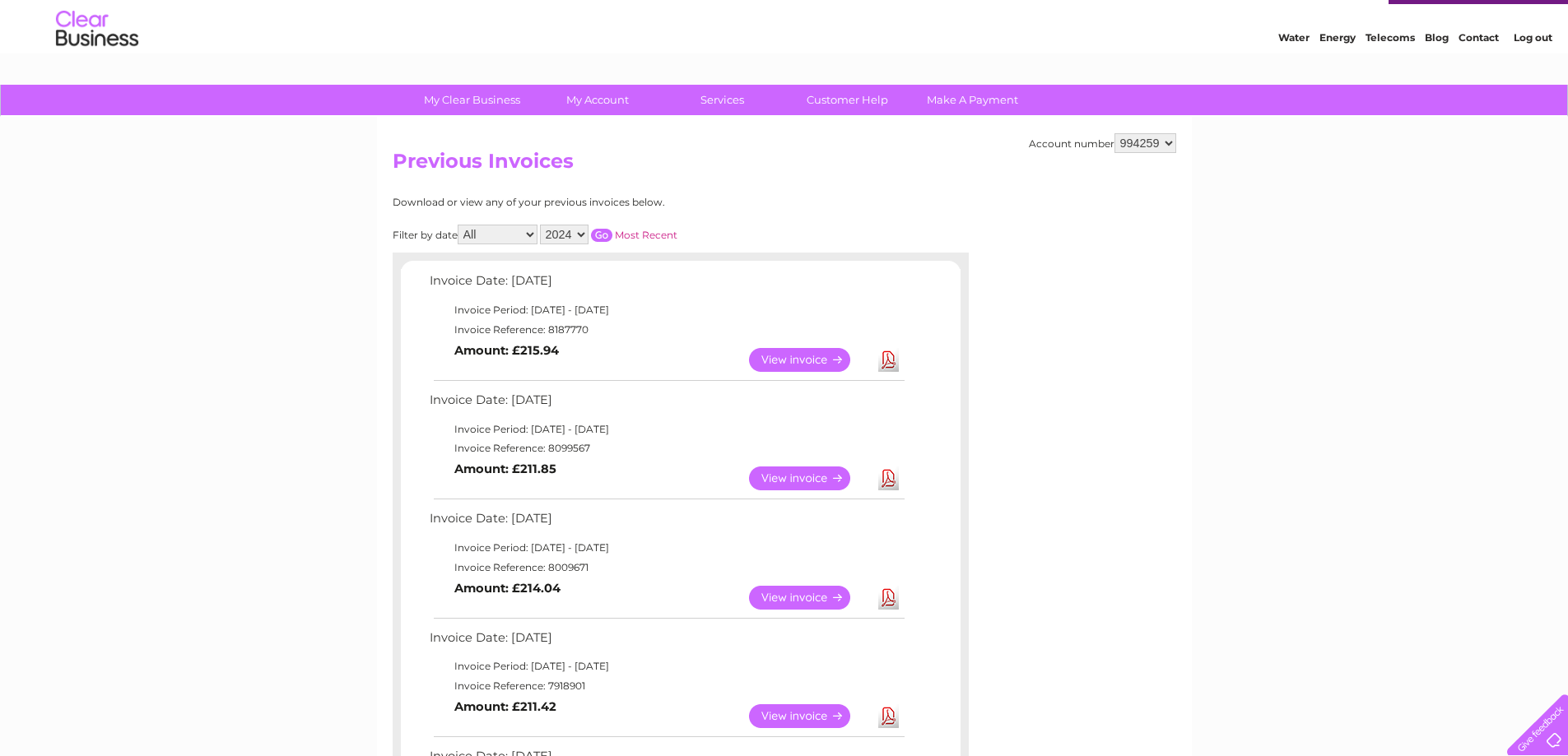
click at [784, 353] on link "View" at bounding box center [809, 360] width 121 height 24
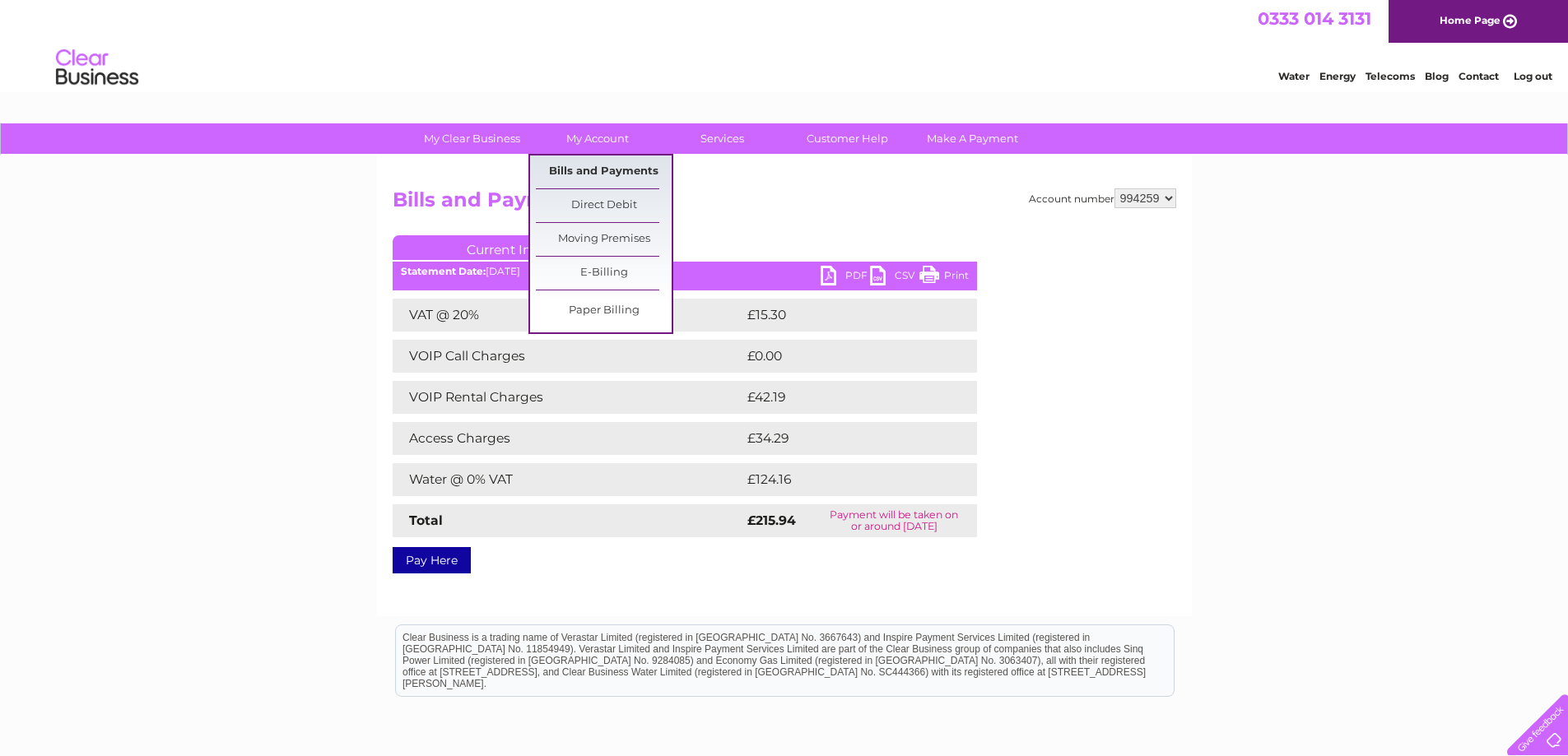
click at [604, 165] on link "Bills and Payments" at bounding box center [604, 172] width 136 height 33
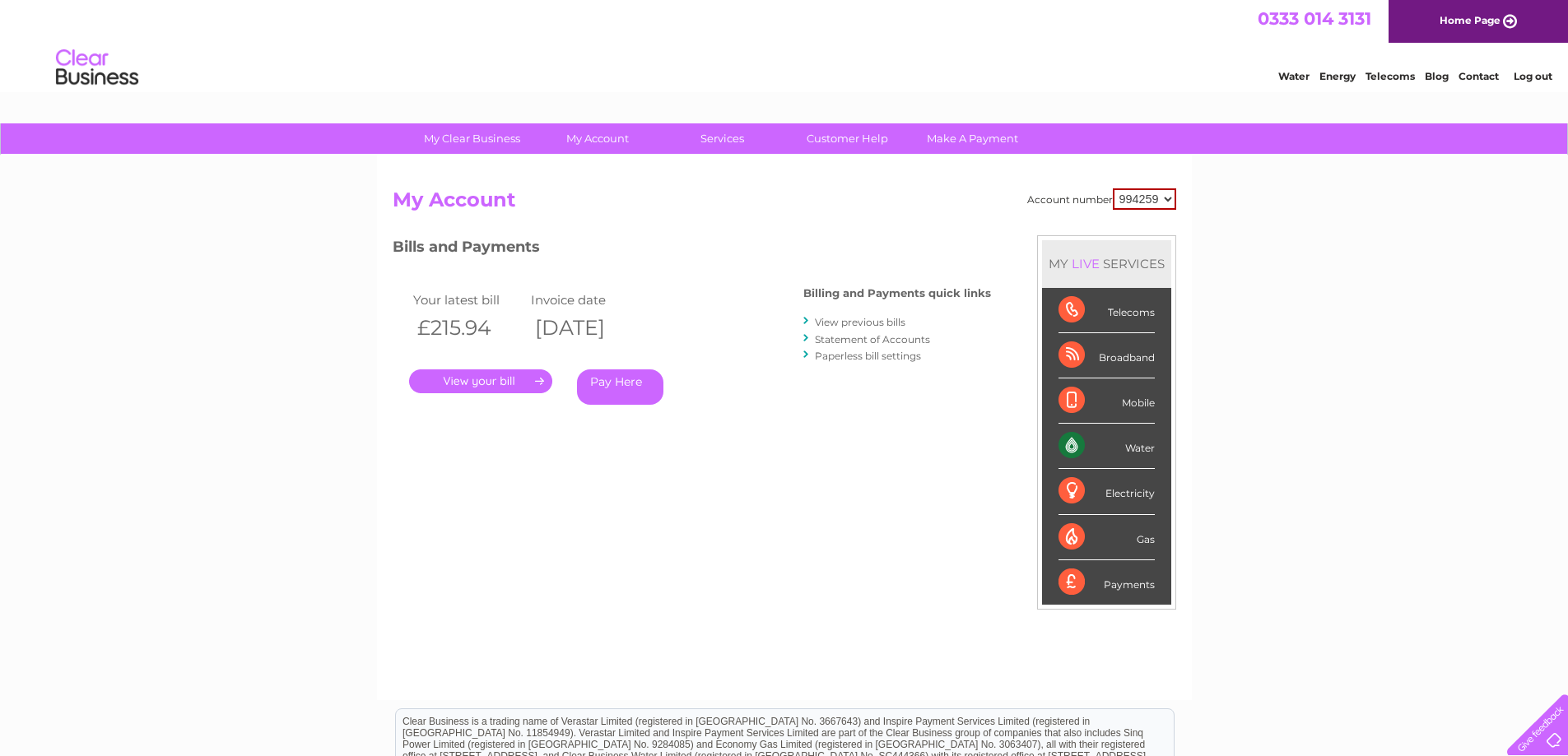
click at [852, 319] on link "View previous bills" at bounding box center [859, 322] width 90 height 13
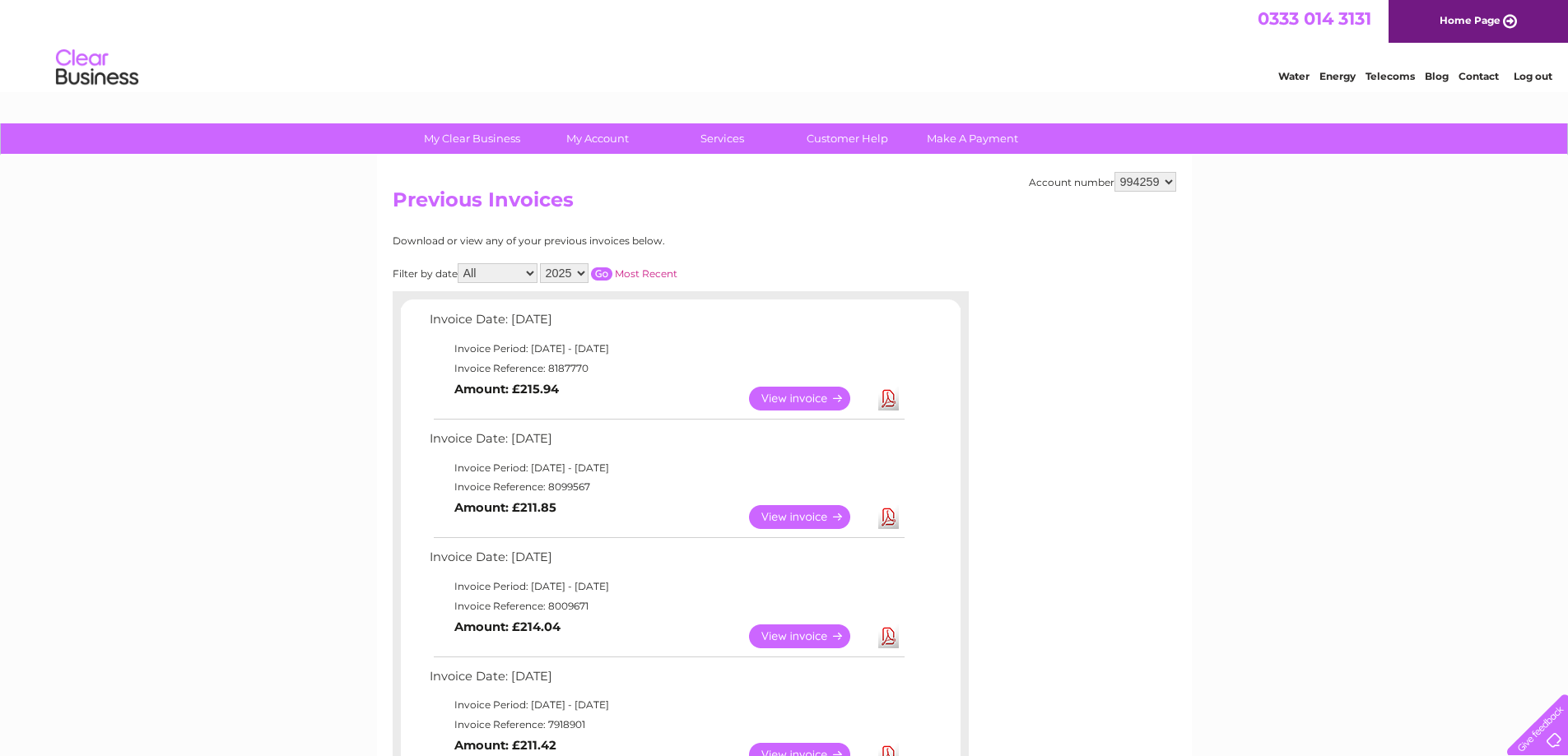
click at [581, 271] on select "2025 2024 2023 2022" at bounding box center [563, 273] width 48 height 20
select select "2024"
click at [542, 263] on select "2025 2024 2023 2022" at bounding box center [563, 273] width 48 height 20
click at [605, 273] on input "button" at bounding box center [601, 274] width 21 height 13
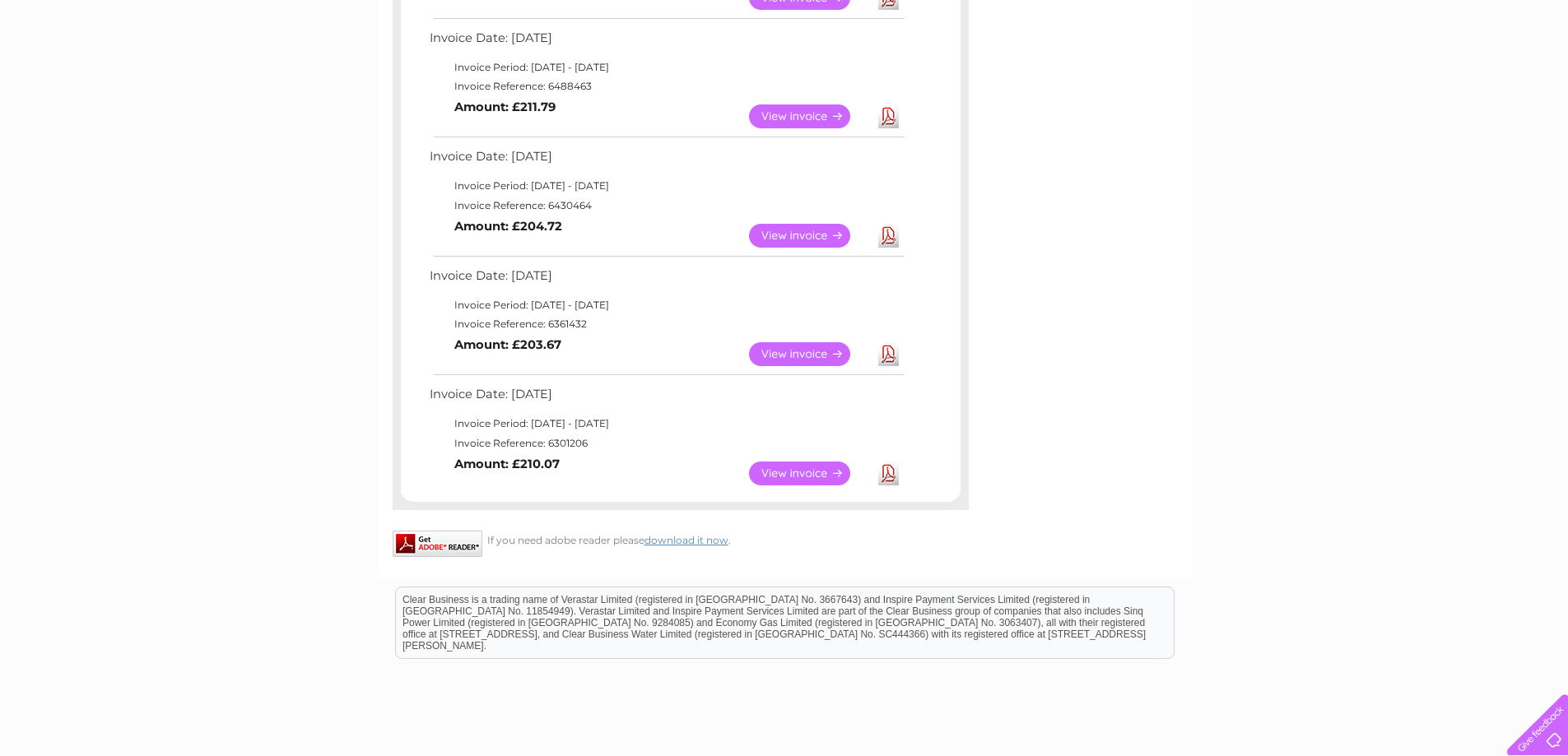
scroll to position [1234, 0]
click at [794, 353] on link "View" at bounding box center [809, 352] width 121 height 24
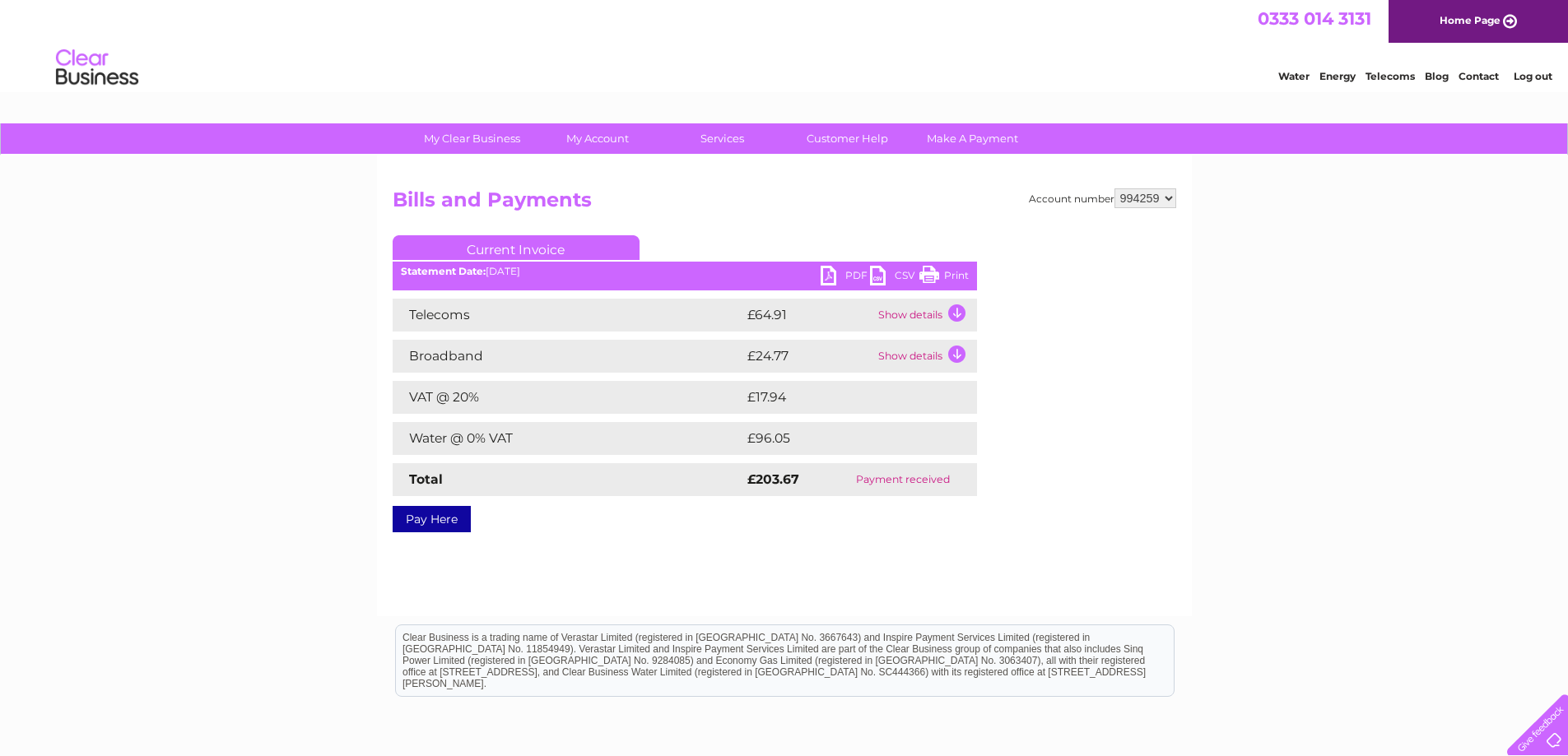
click at [948, 267] on link "Print" at bounding box center [944, 278] width 49 height 24
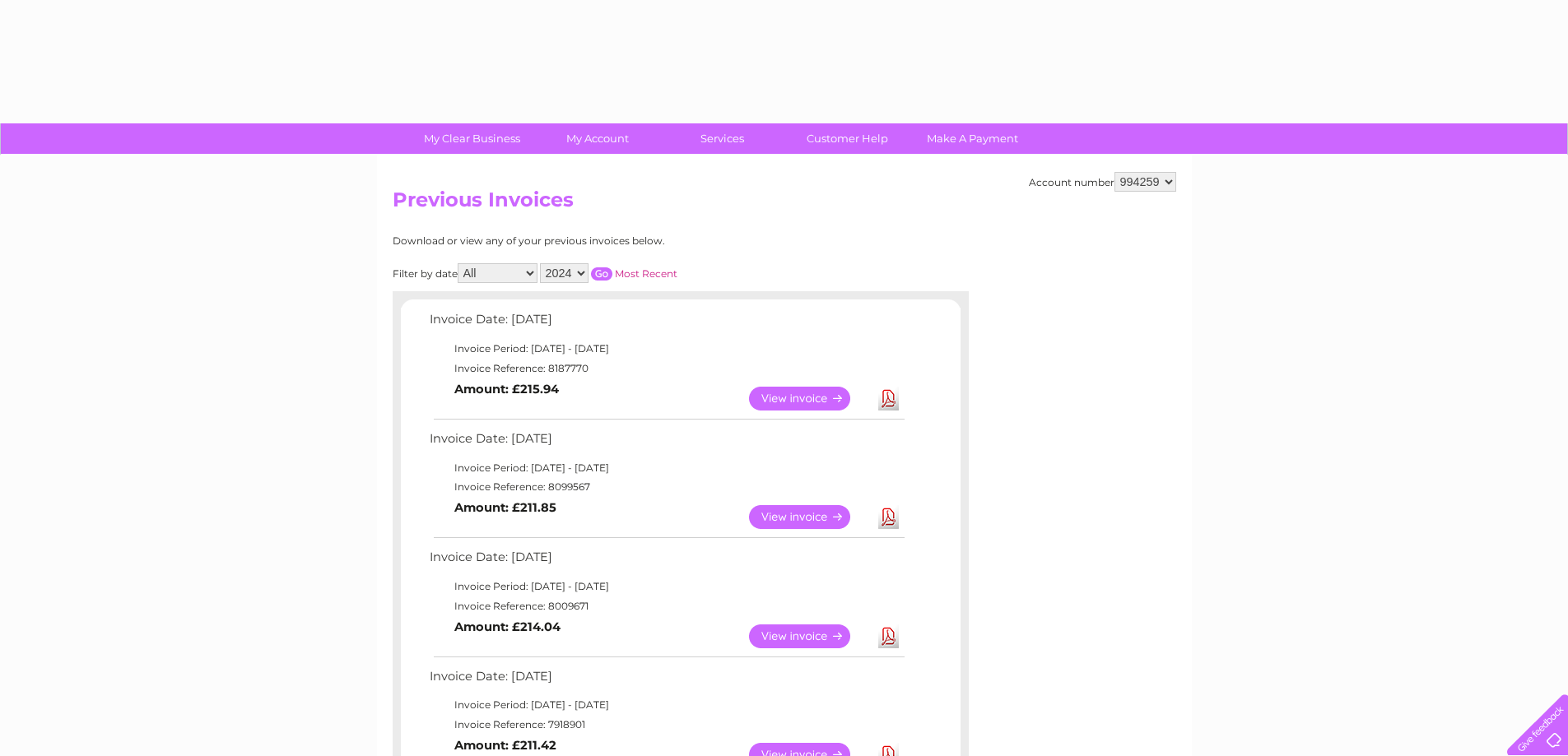
select select "2024"
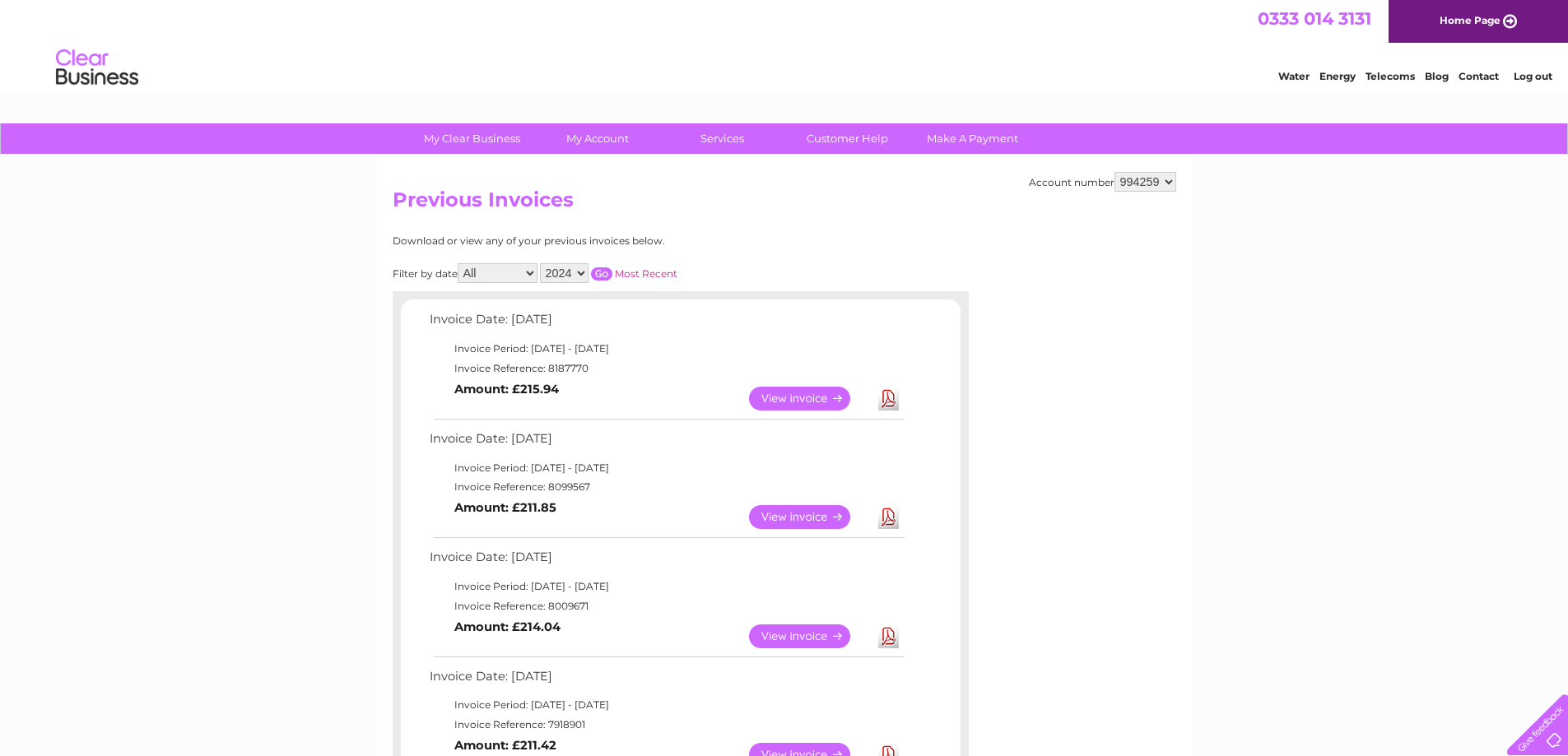
click at [597, 271] on input "button" at bounding box center [601, 274] width 21 height 13
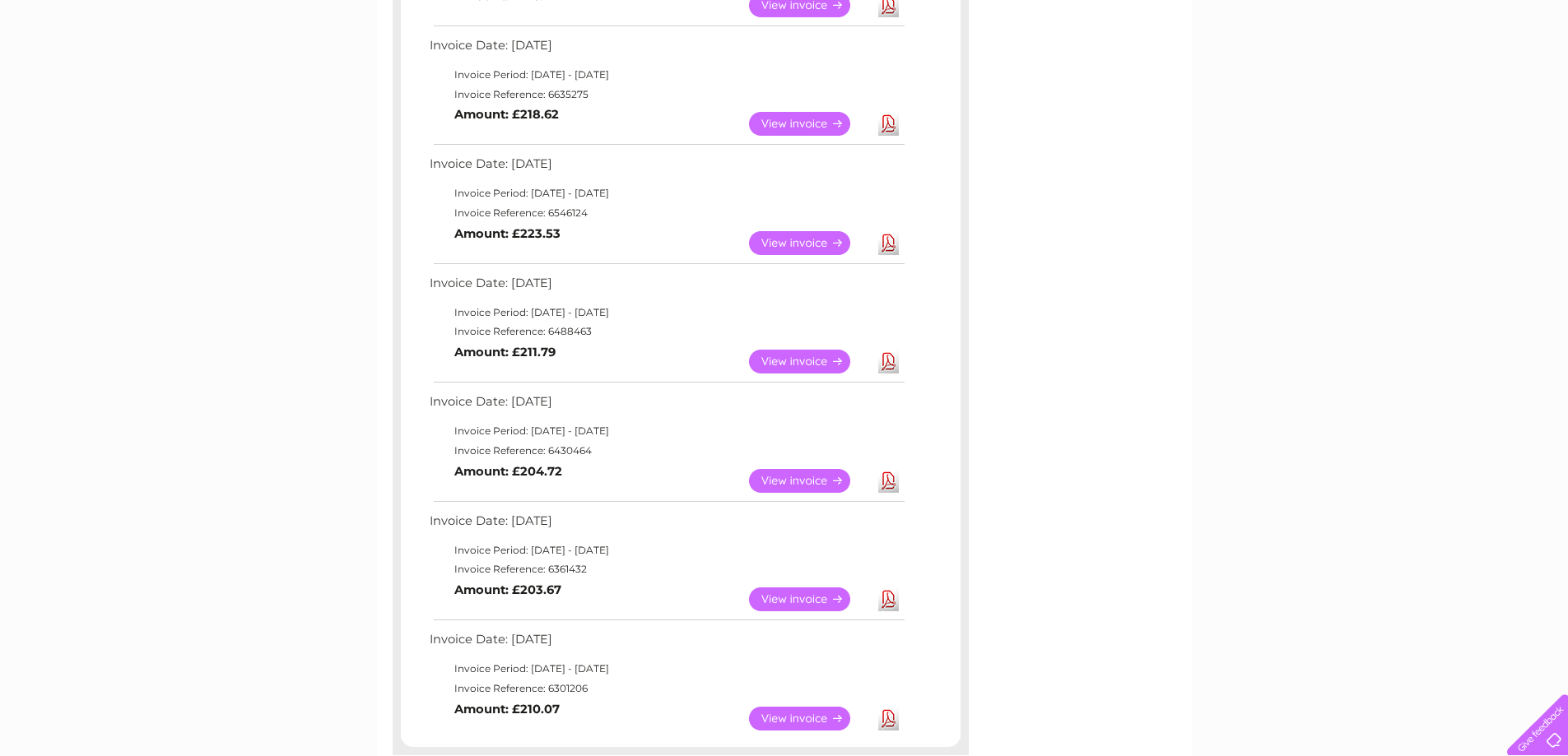
scroll to position [1070, 0]
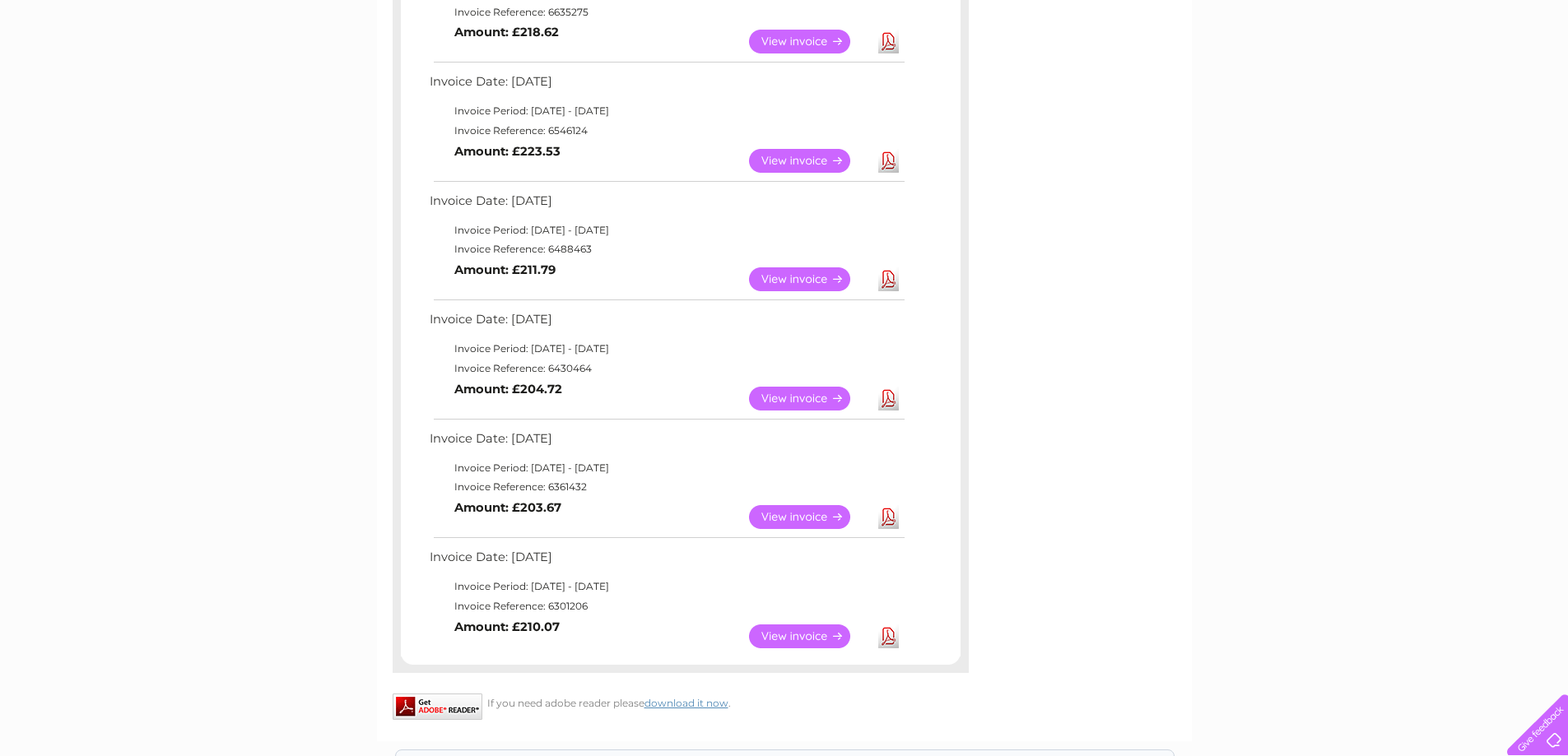
click at [794, 395] on link "View" at bounding box center [809, 399] width 121 height 24
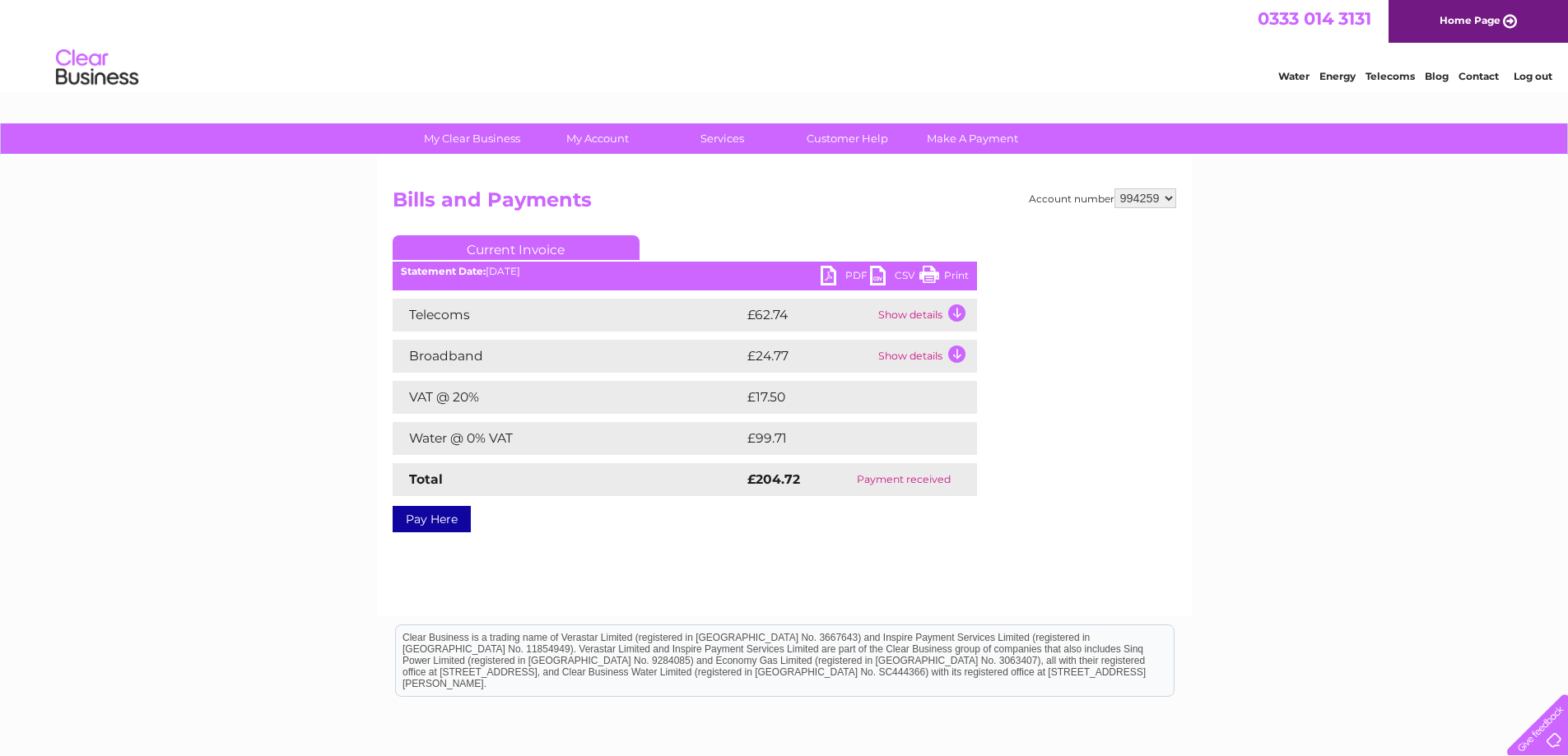
click at [934, 268] on link "Print" at bounding box center [944, 278] width 49 height 24
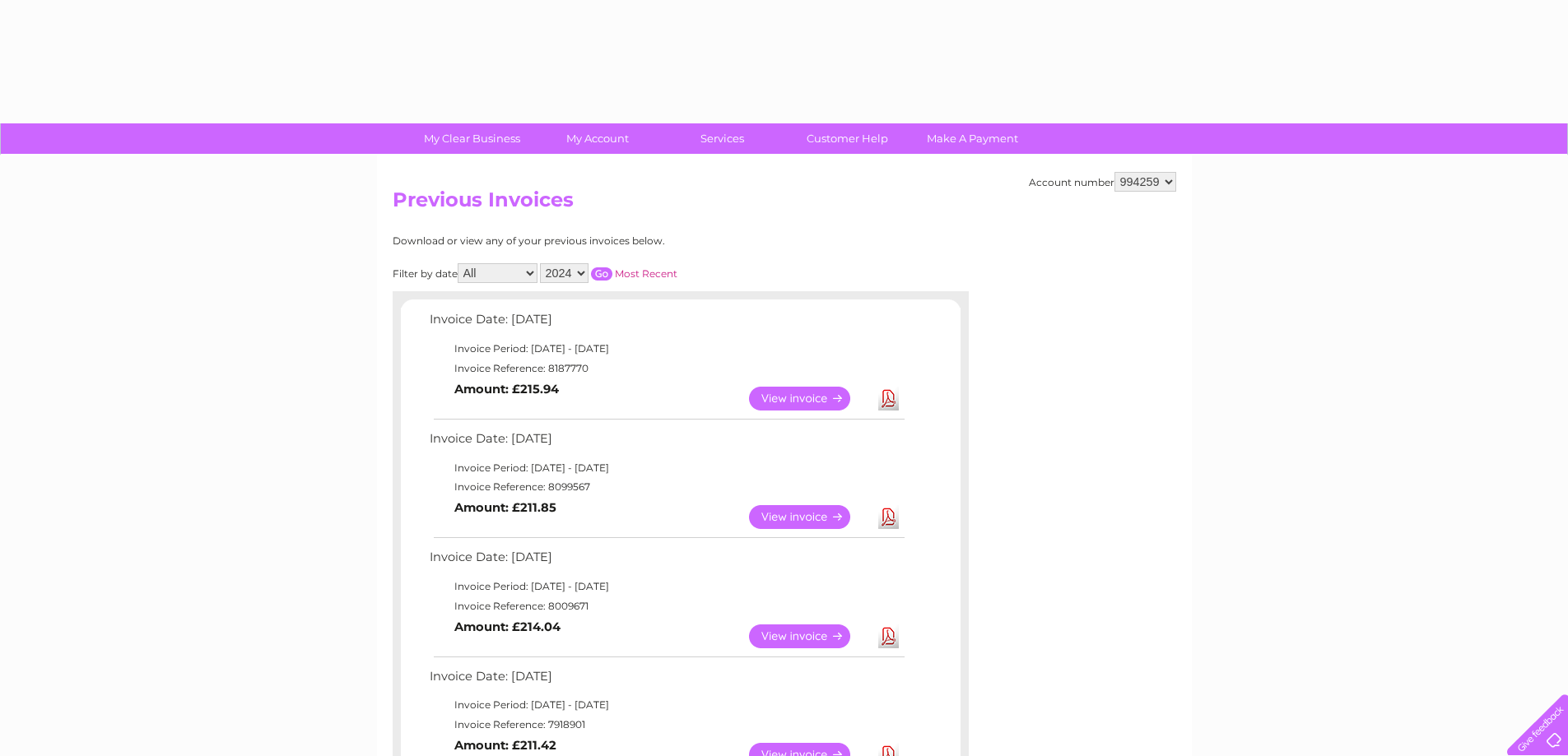
select select "2024"
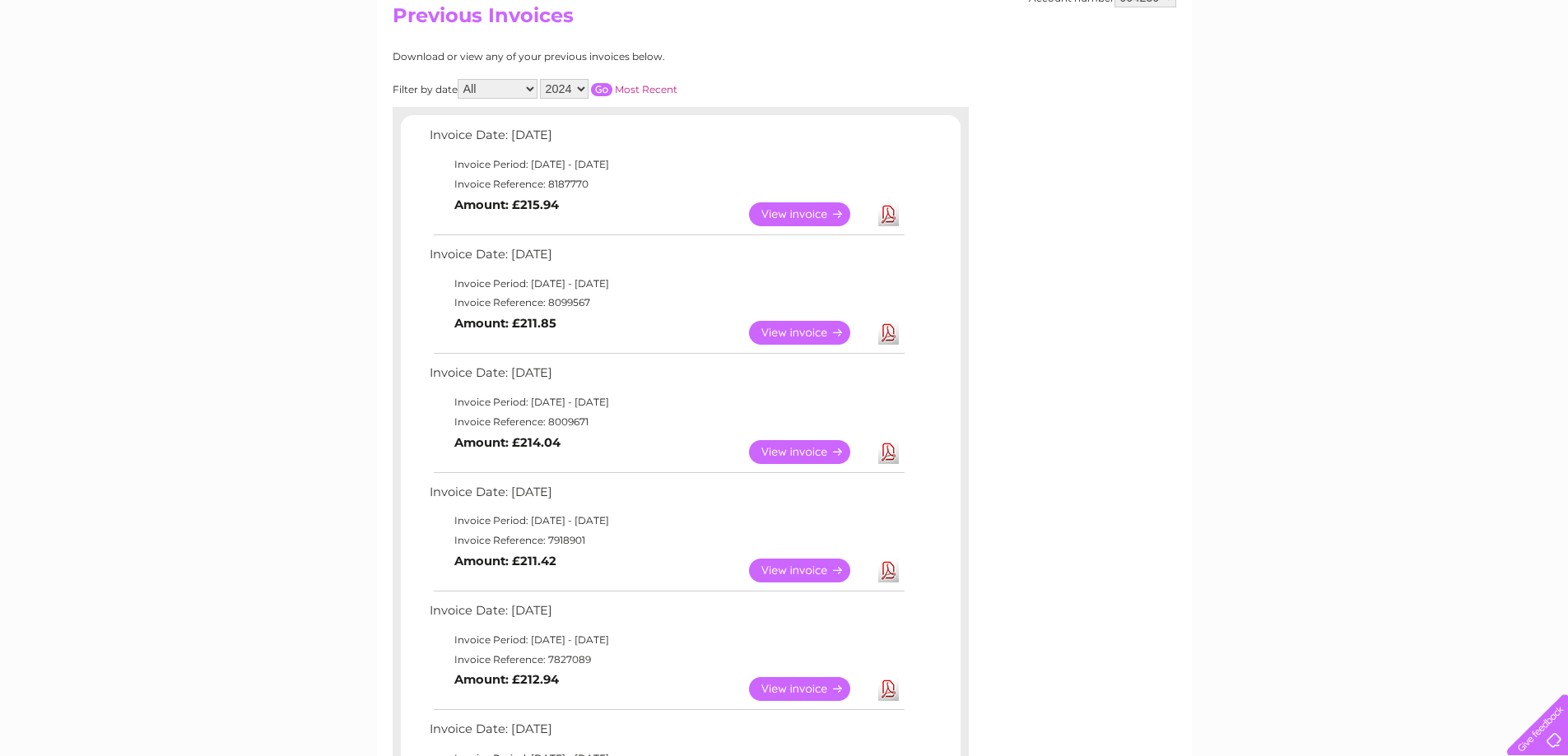
scroll to position [164, 0]
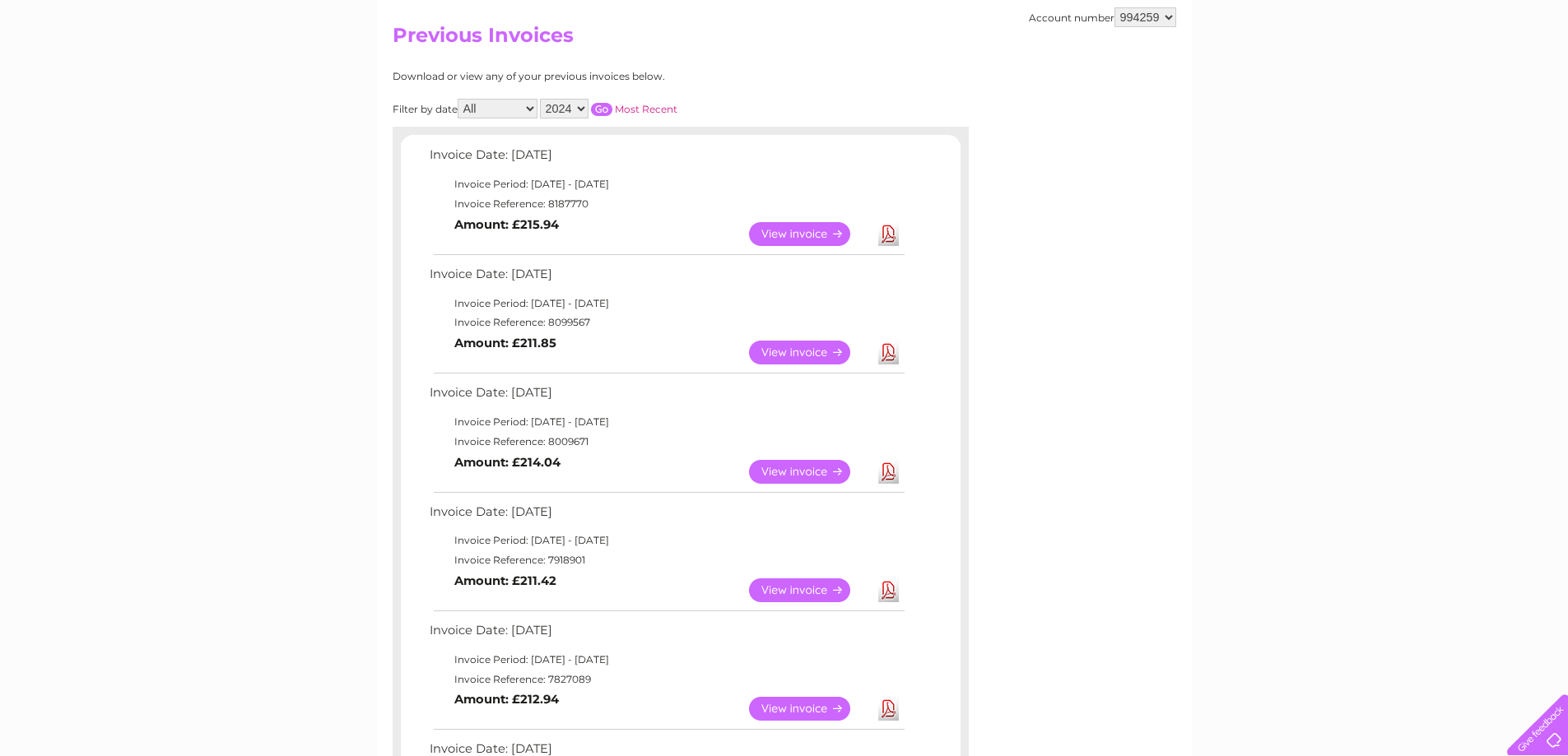
click at [605, 110] on input "button" at bounding box center [601, 110] width 21 height 13
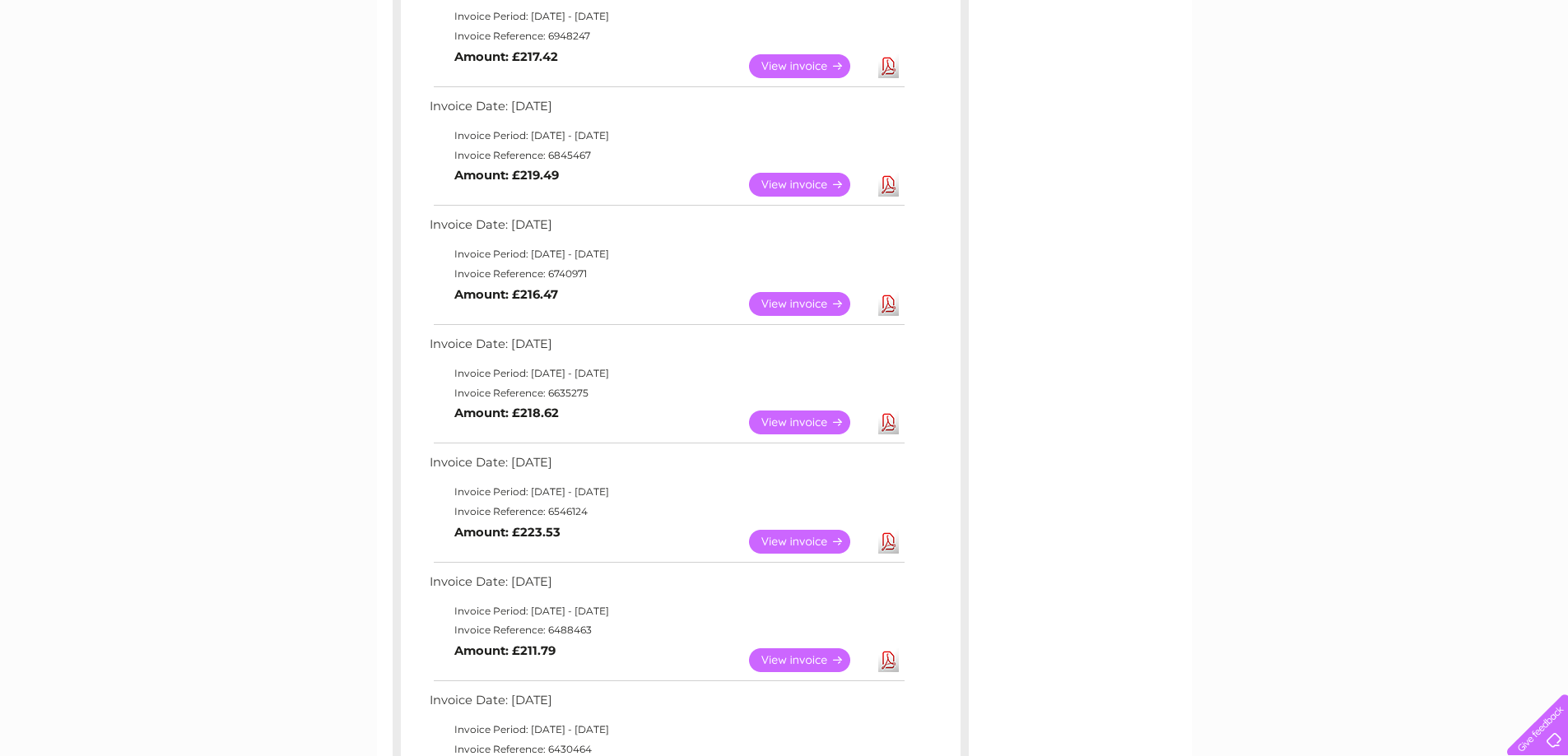
scroll to position [823, 0]
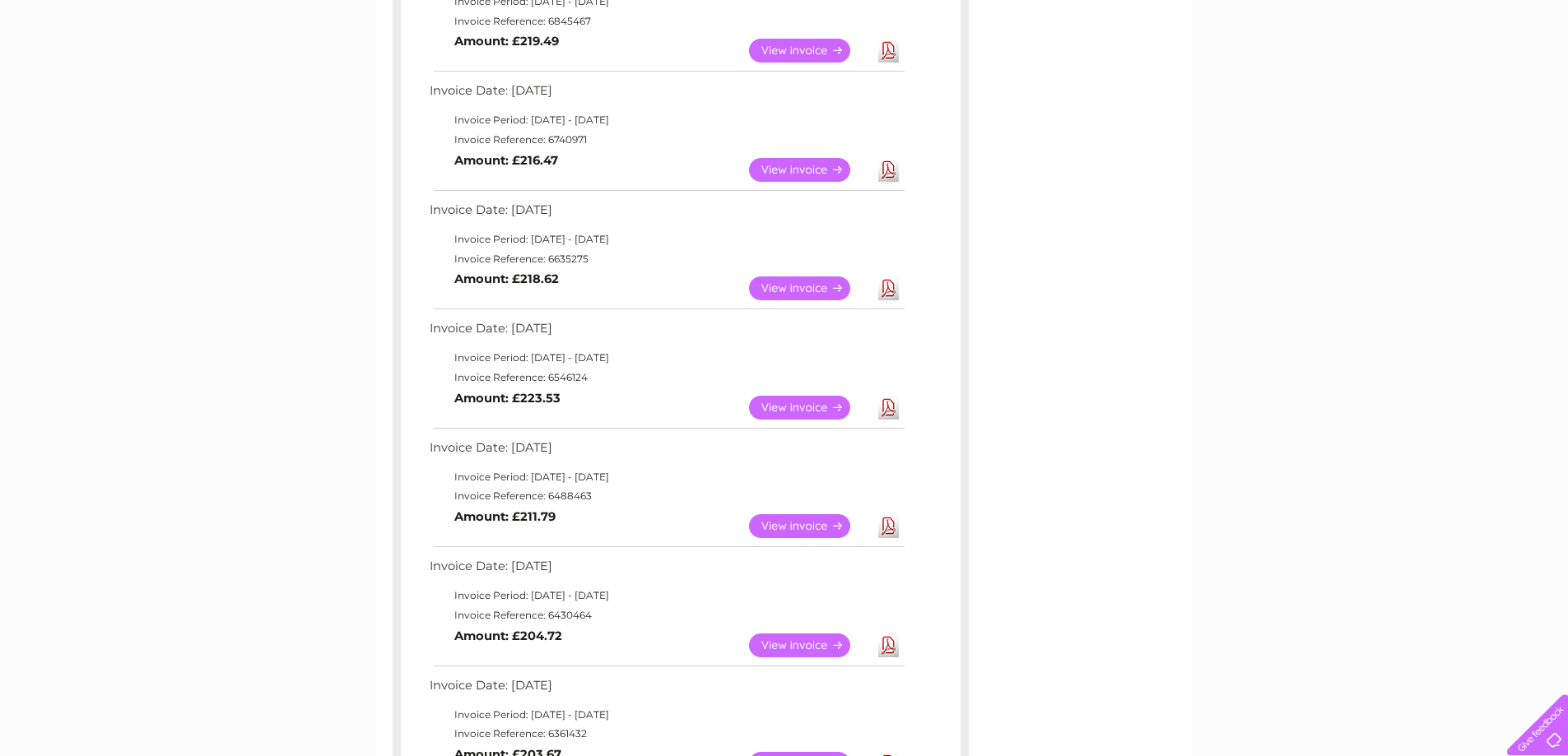
click at [792, 523] on link "View" at bounding box center [809, 526] width 121 height 24
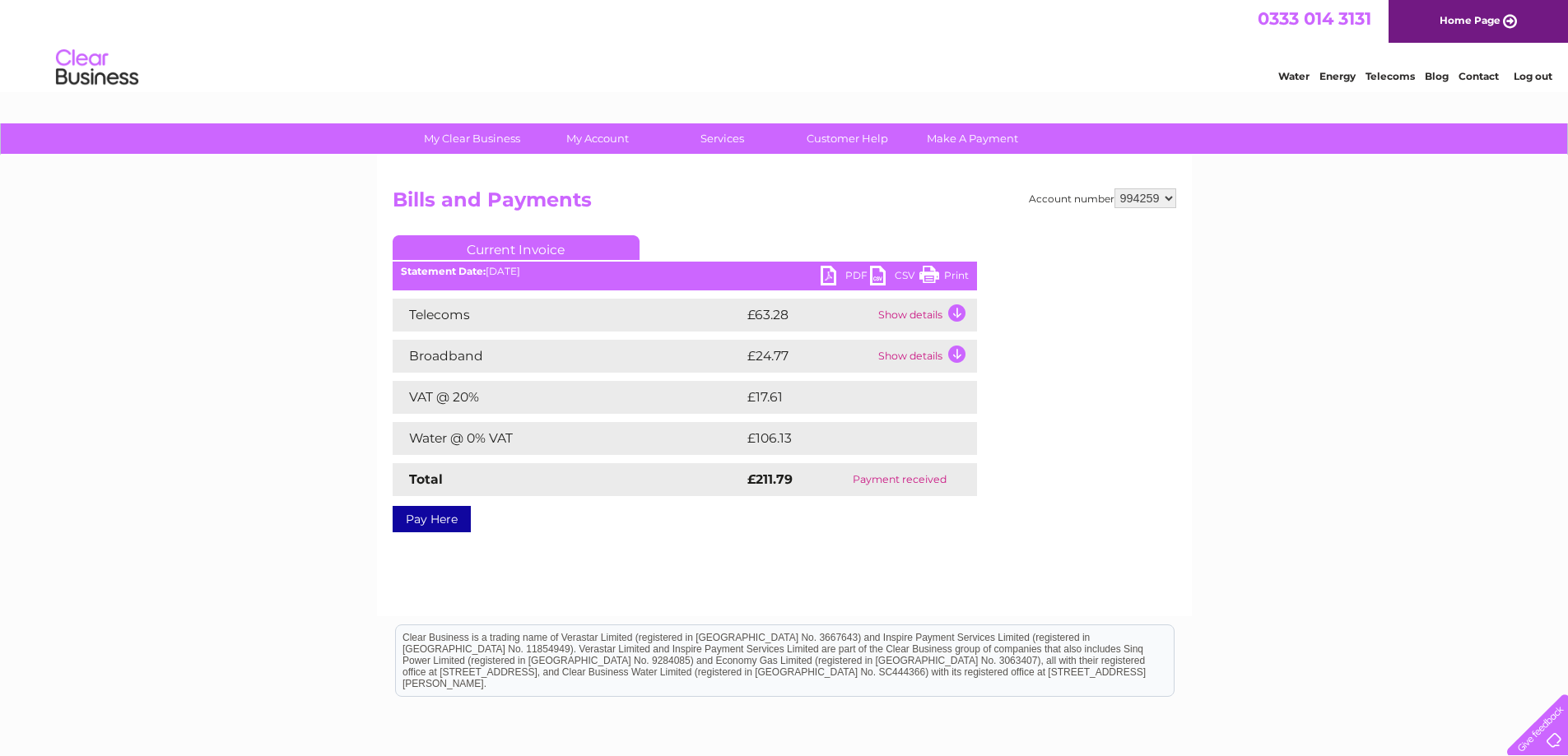
click at [937, 271] on link "Print" at bounding box center [944, 278] width 49 height 24
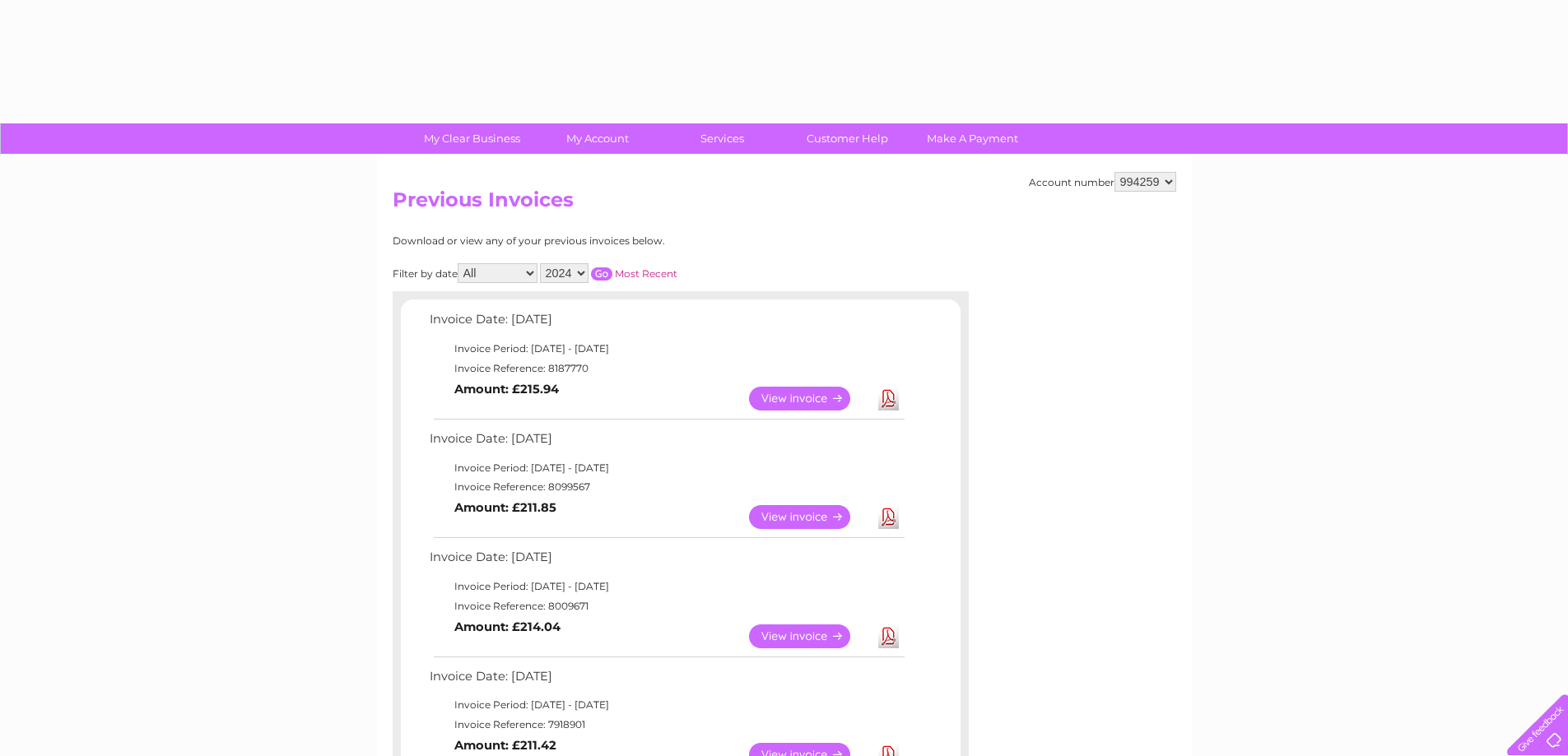
select select "2024"
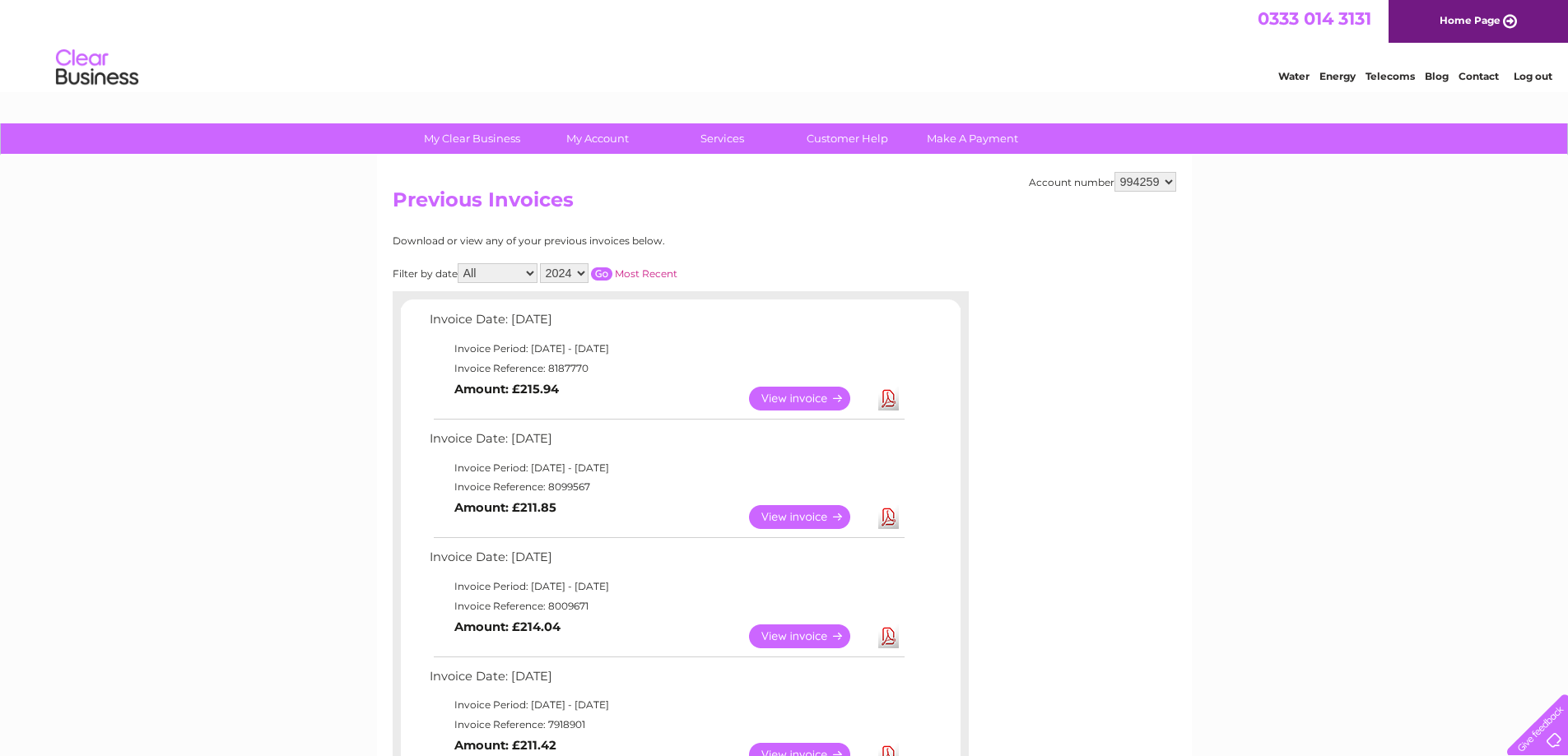
click at [605, 274] on input "button" at bounding box center [601, 274] width 21 height 13
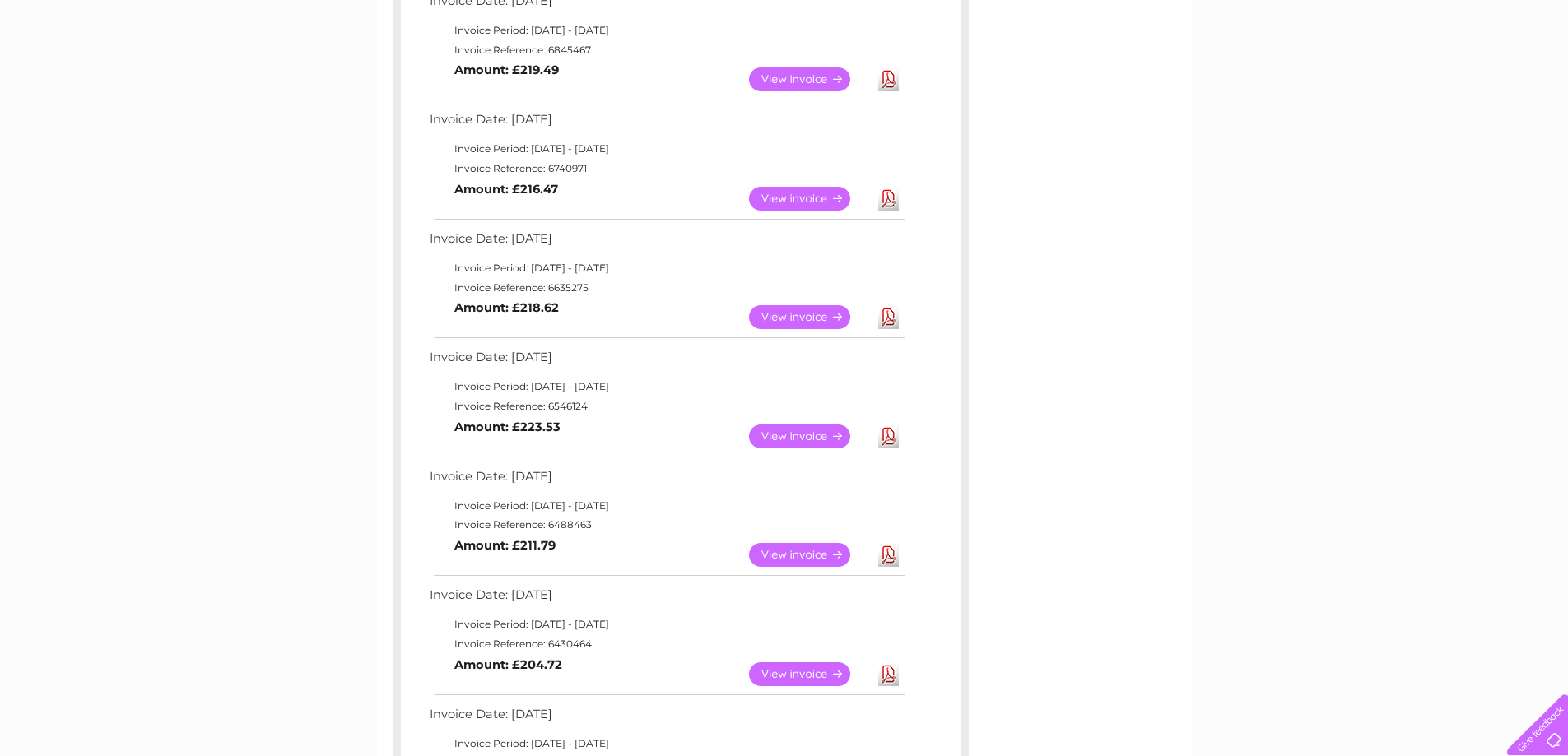
scroll to position [823, 0]
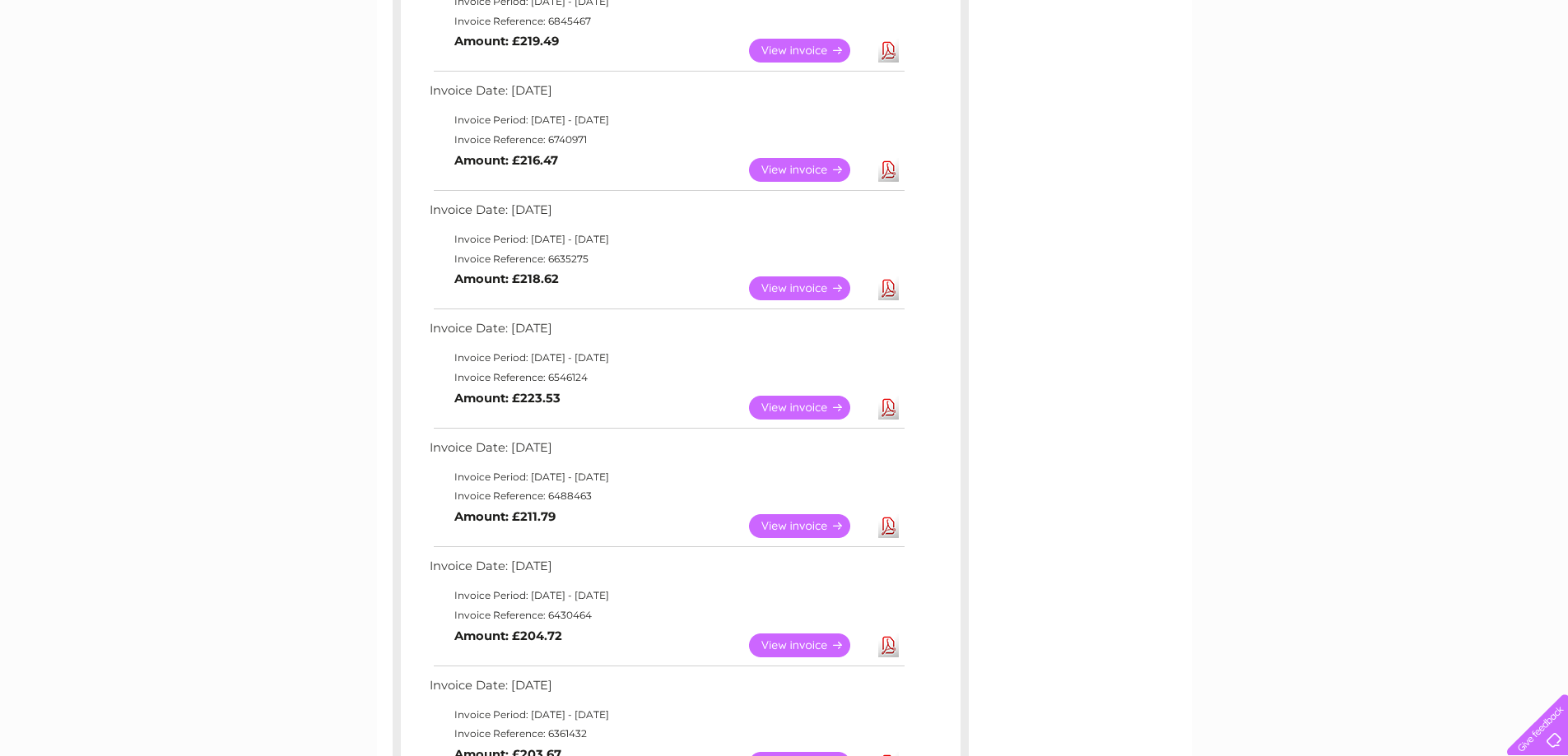
click at [799, 400] on link "View" at bounding box center [809, 408] width 121 height 24
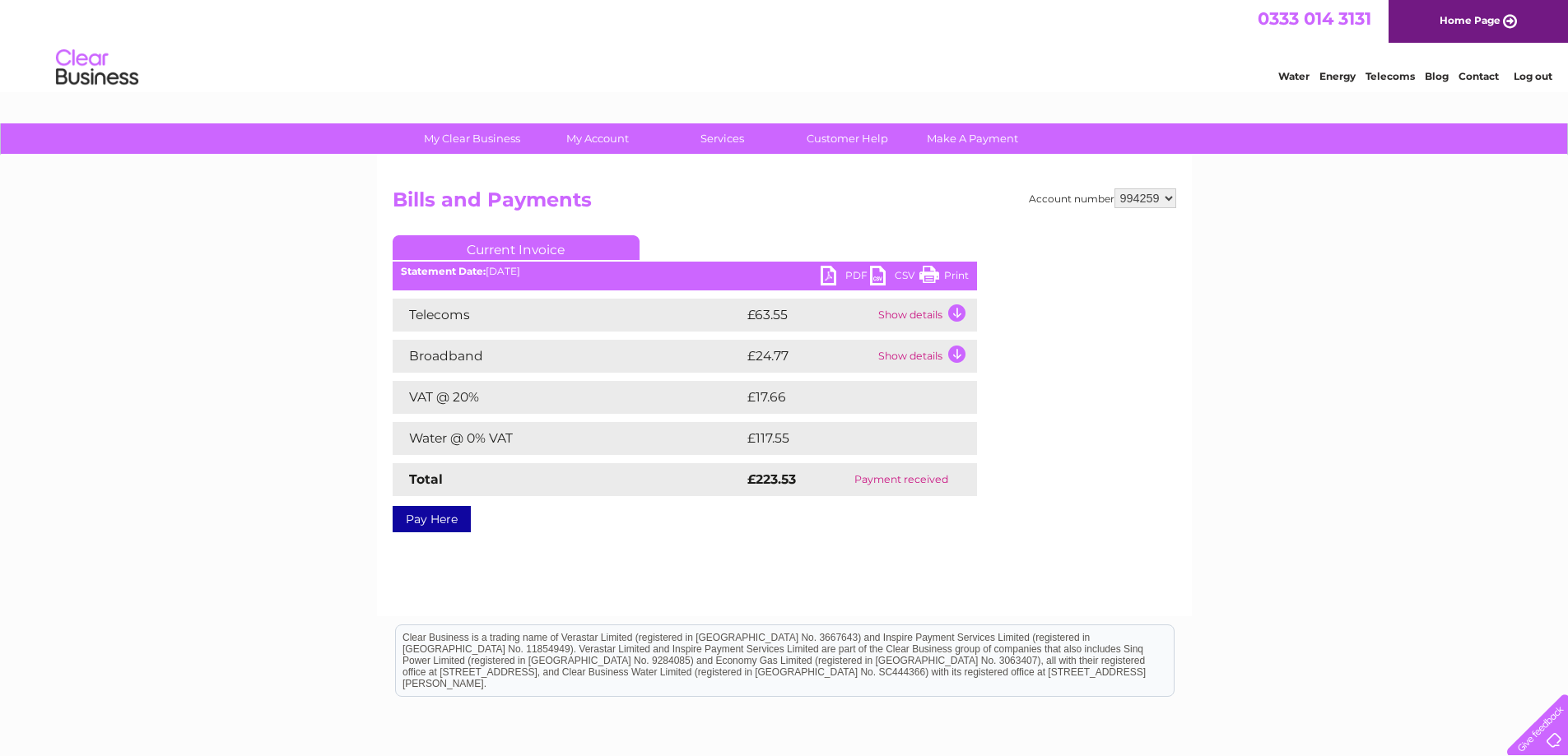
click at [940, 271] on link "Print" at bounding box center [944, 278] width 49 height 24
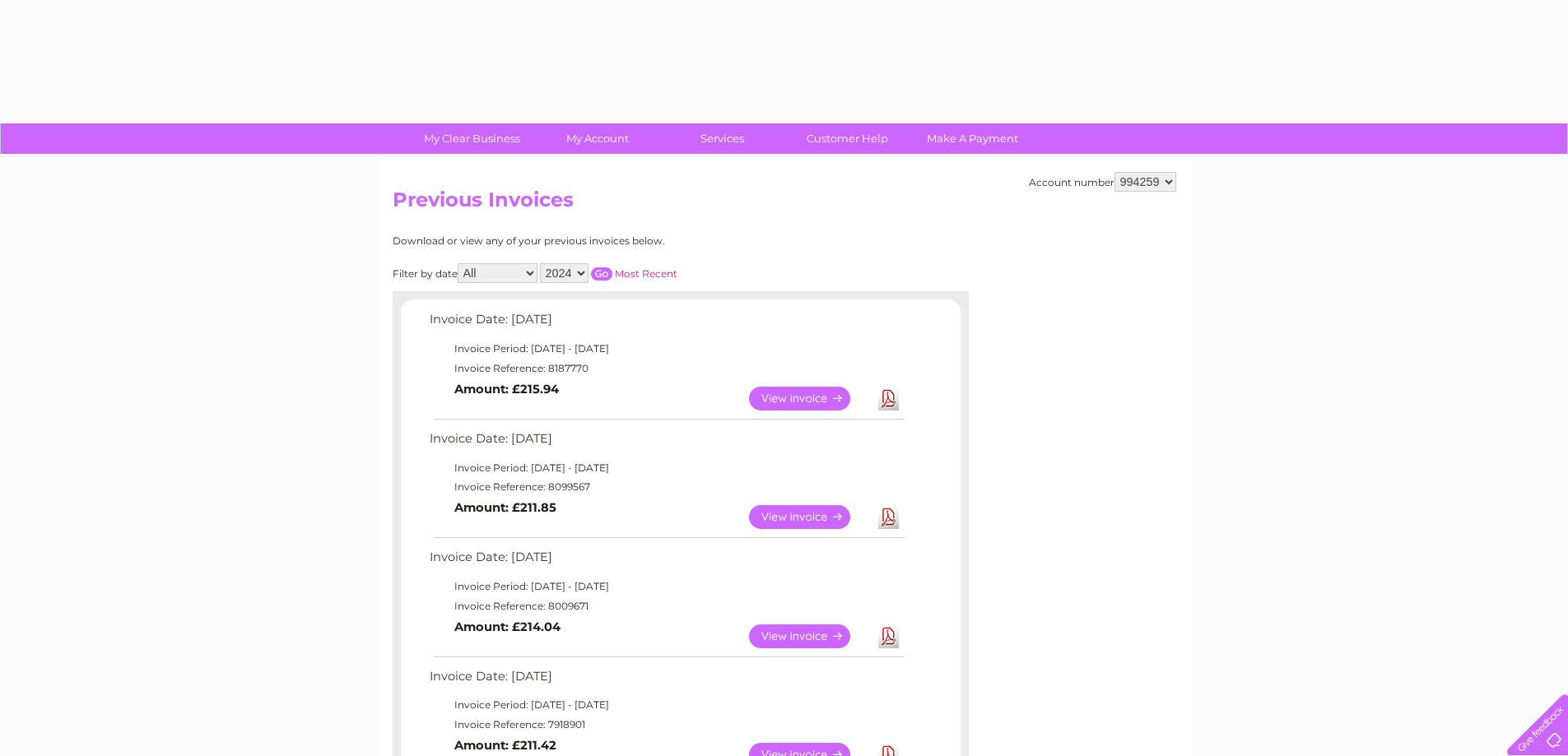
select select "2024"
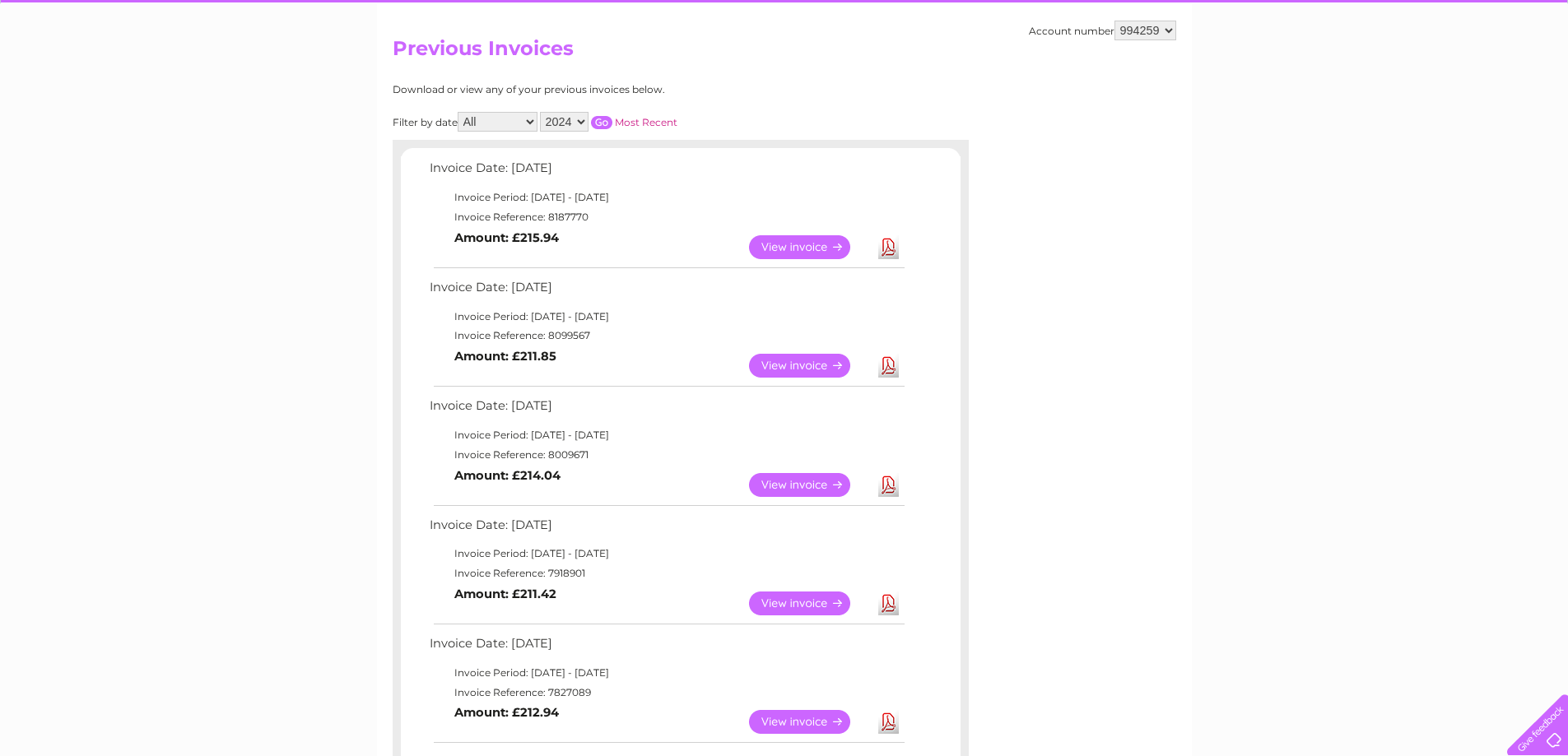
scroll to position [79, 0]
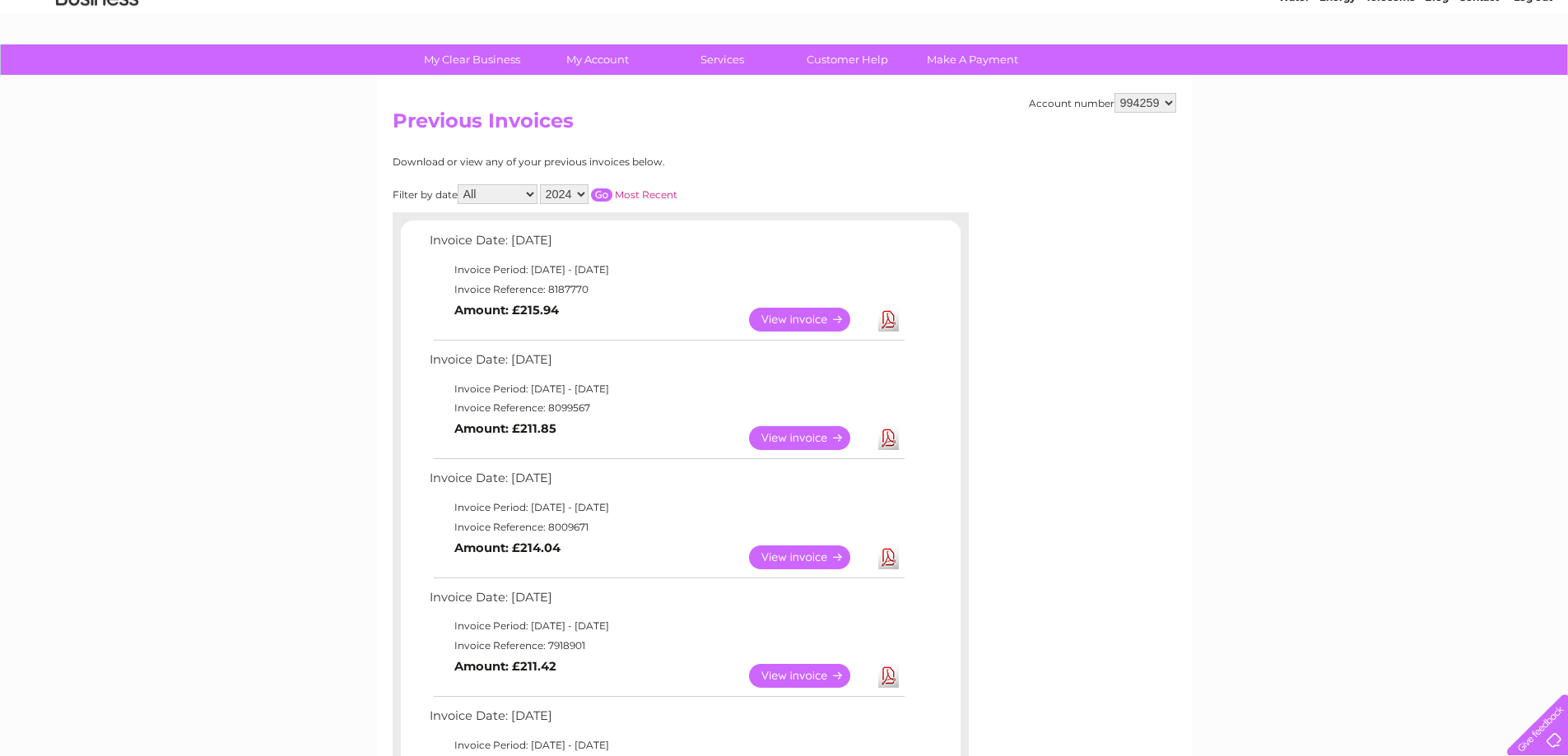
click at [602, 194] on input "button" at bounding box center [601, 194] width 21 height 13
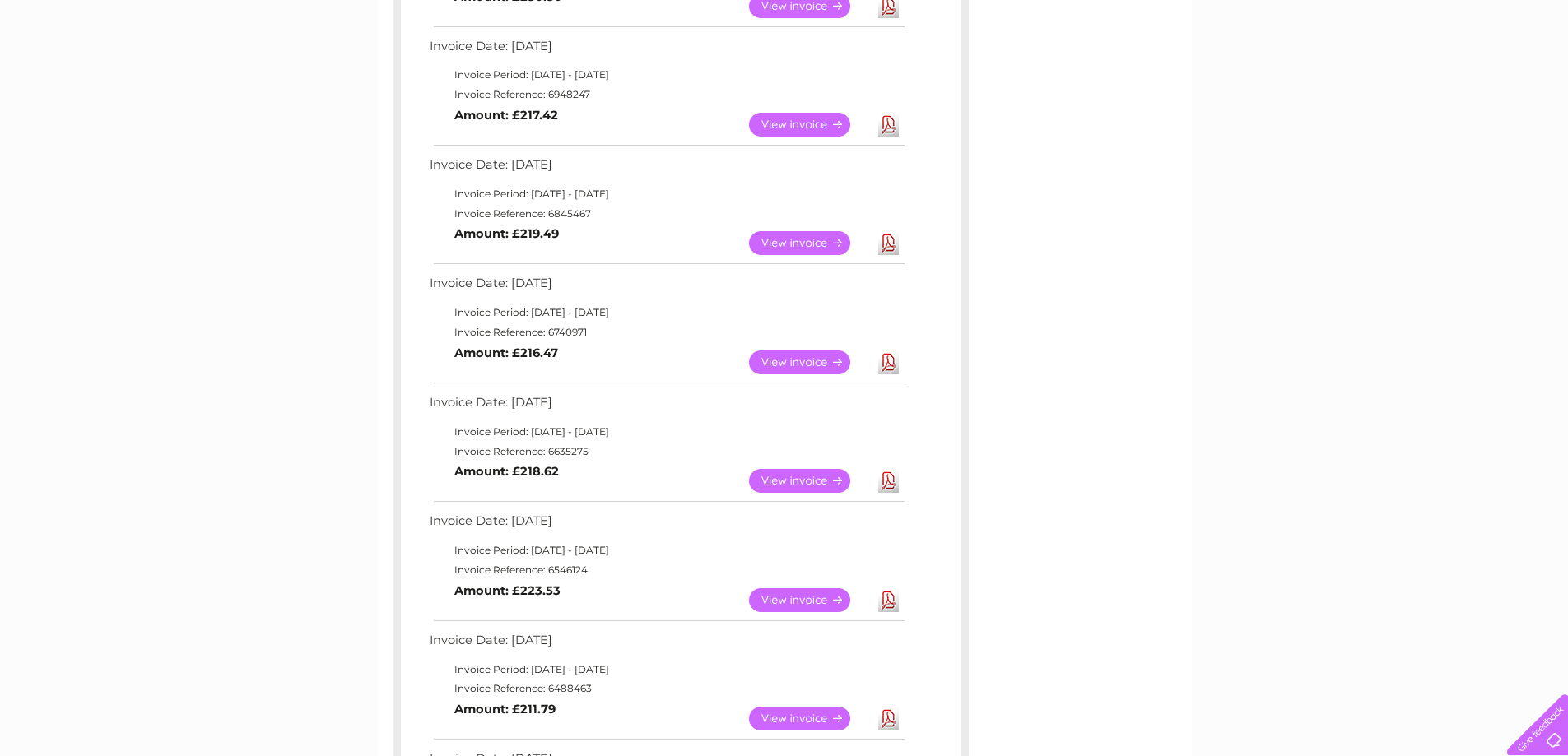
scroll to position [656, 0]
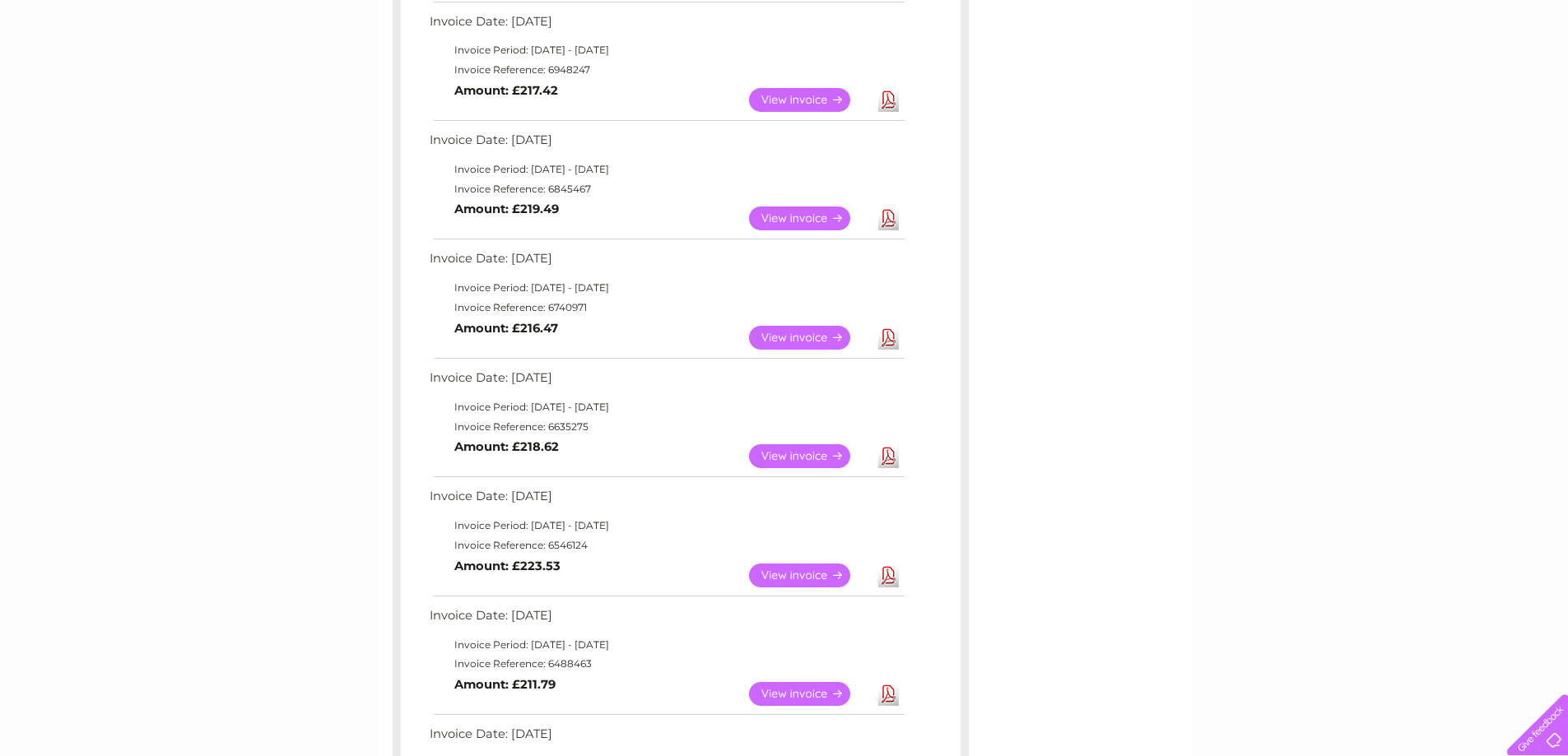
click at [790, 454] on link "View" at bounding box center [809, 457] width 121 height 24
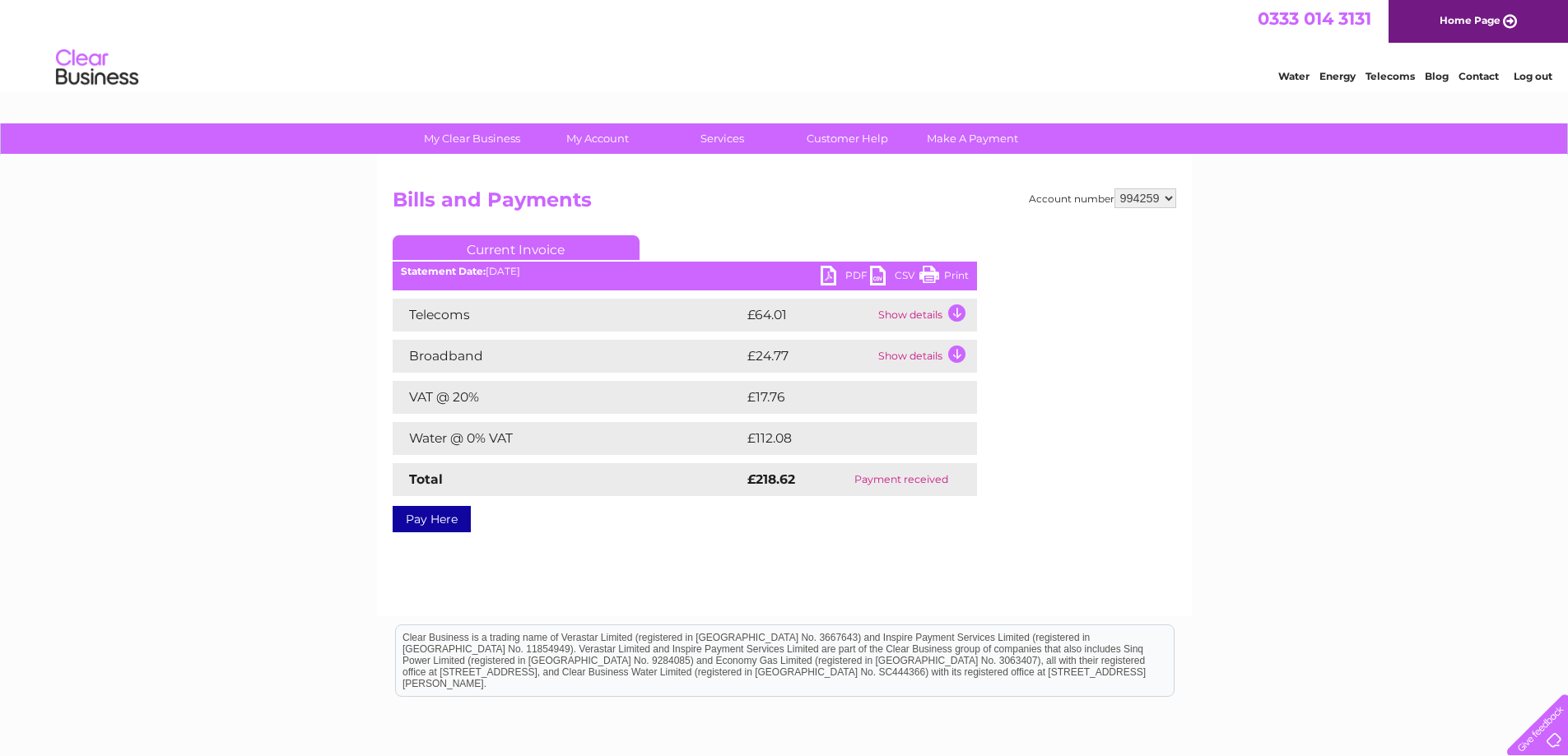
click at [929, 271] on link "Print" at bounding box center [944, 278] width 49 height 24
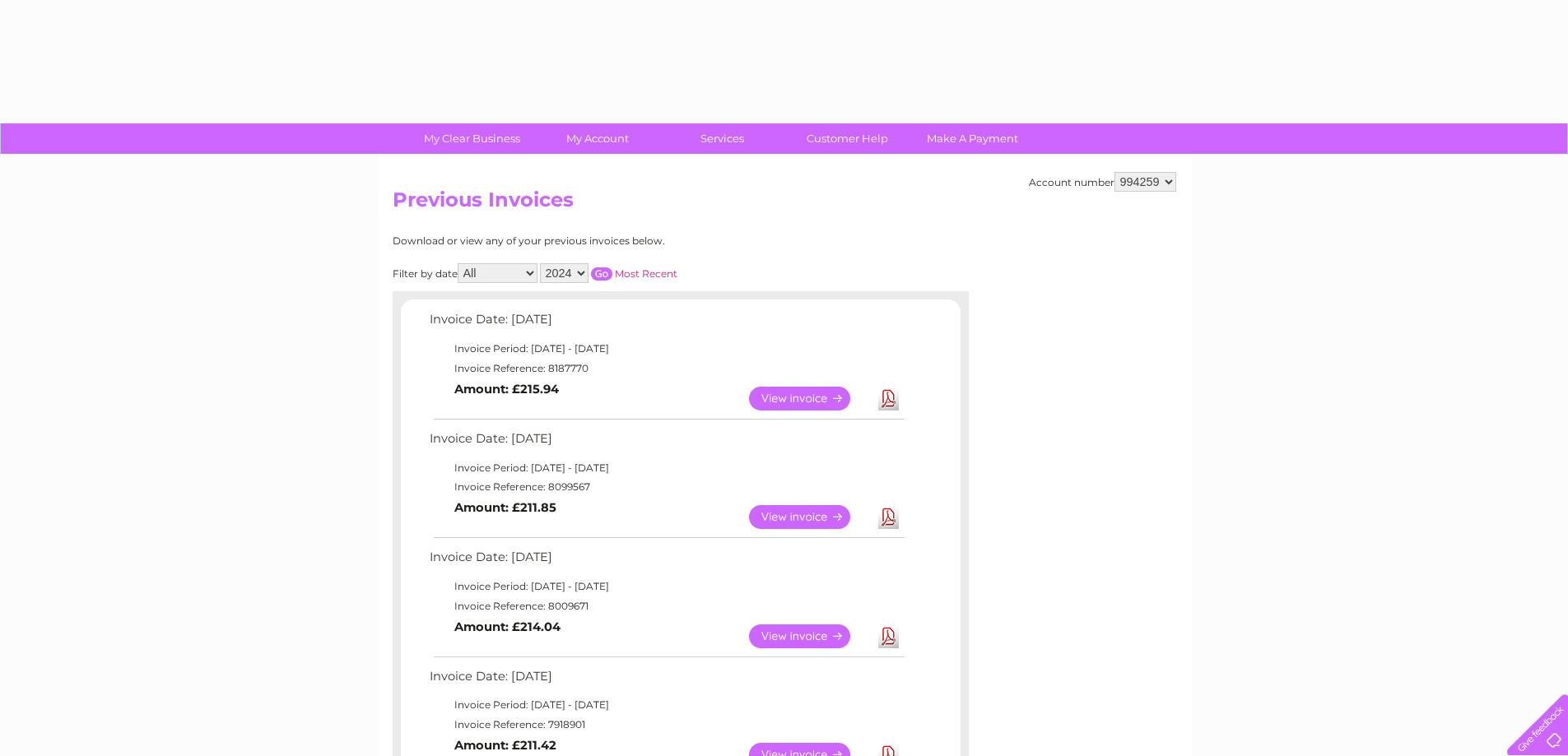
select select "2024"
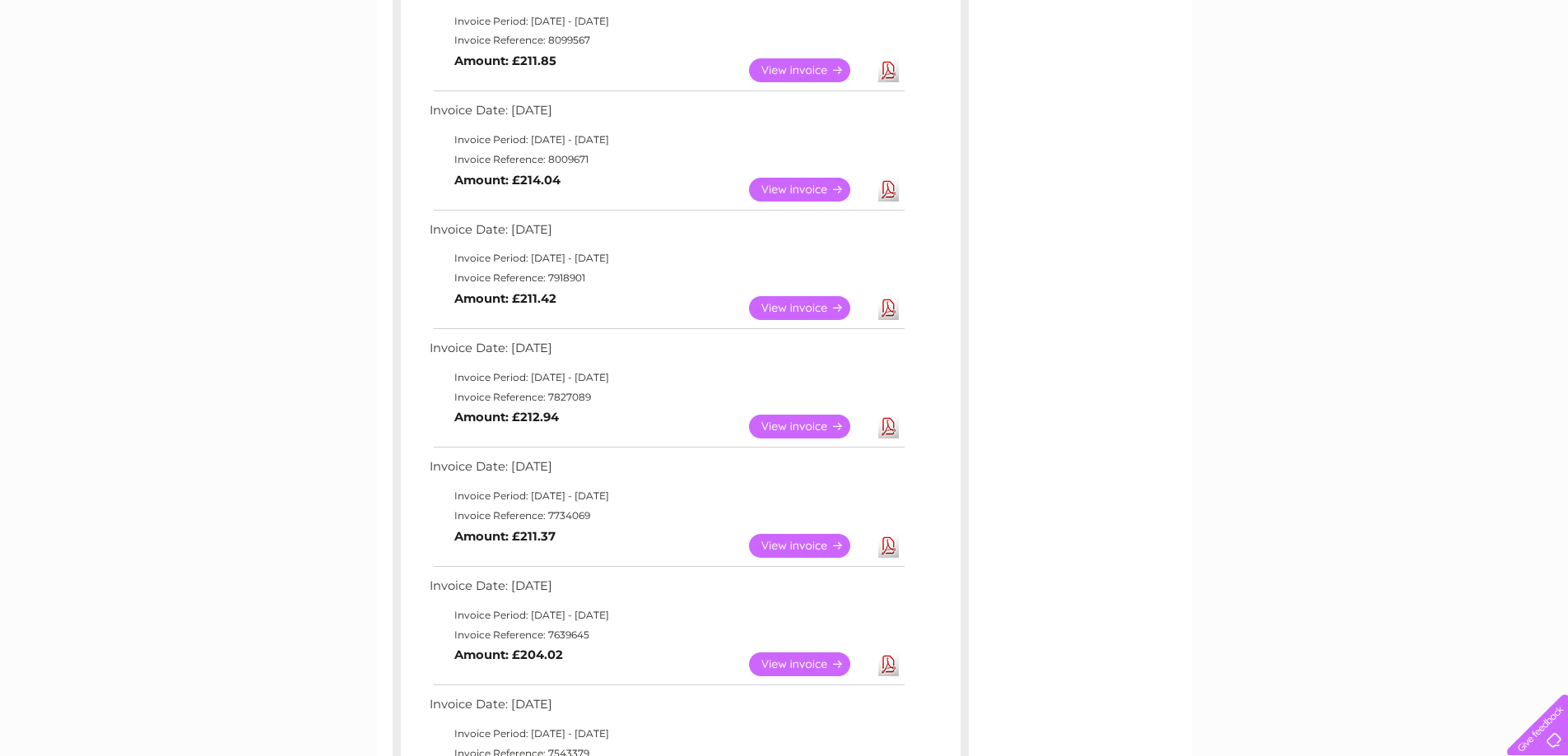
scroll to position [162, 0]
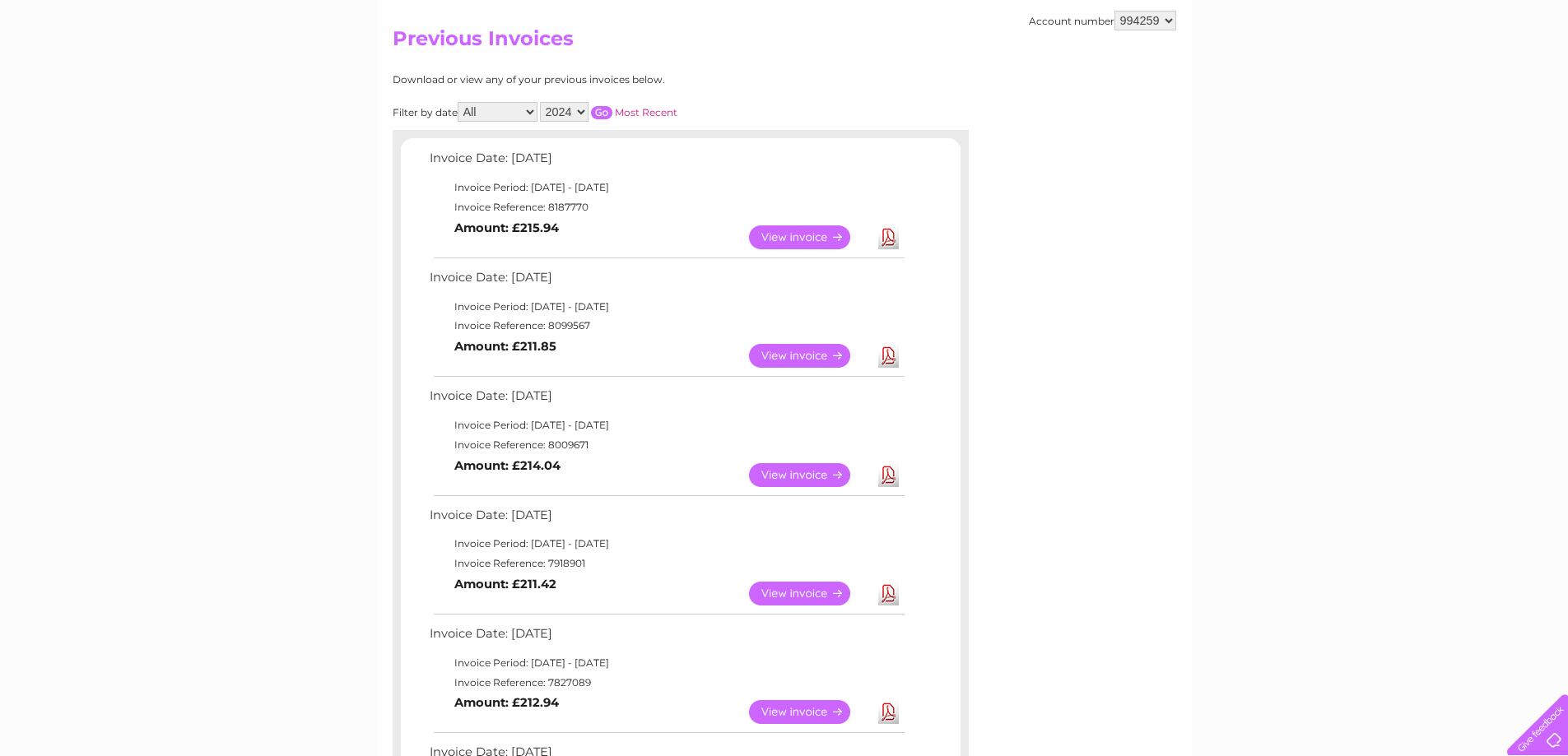
click at [605, 110] on input "button" at bounding box center [601, 112] width 21 height 13
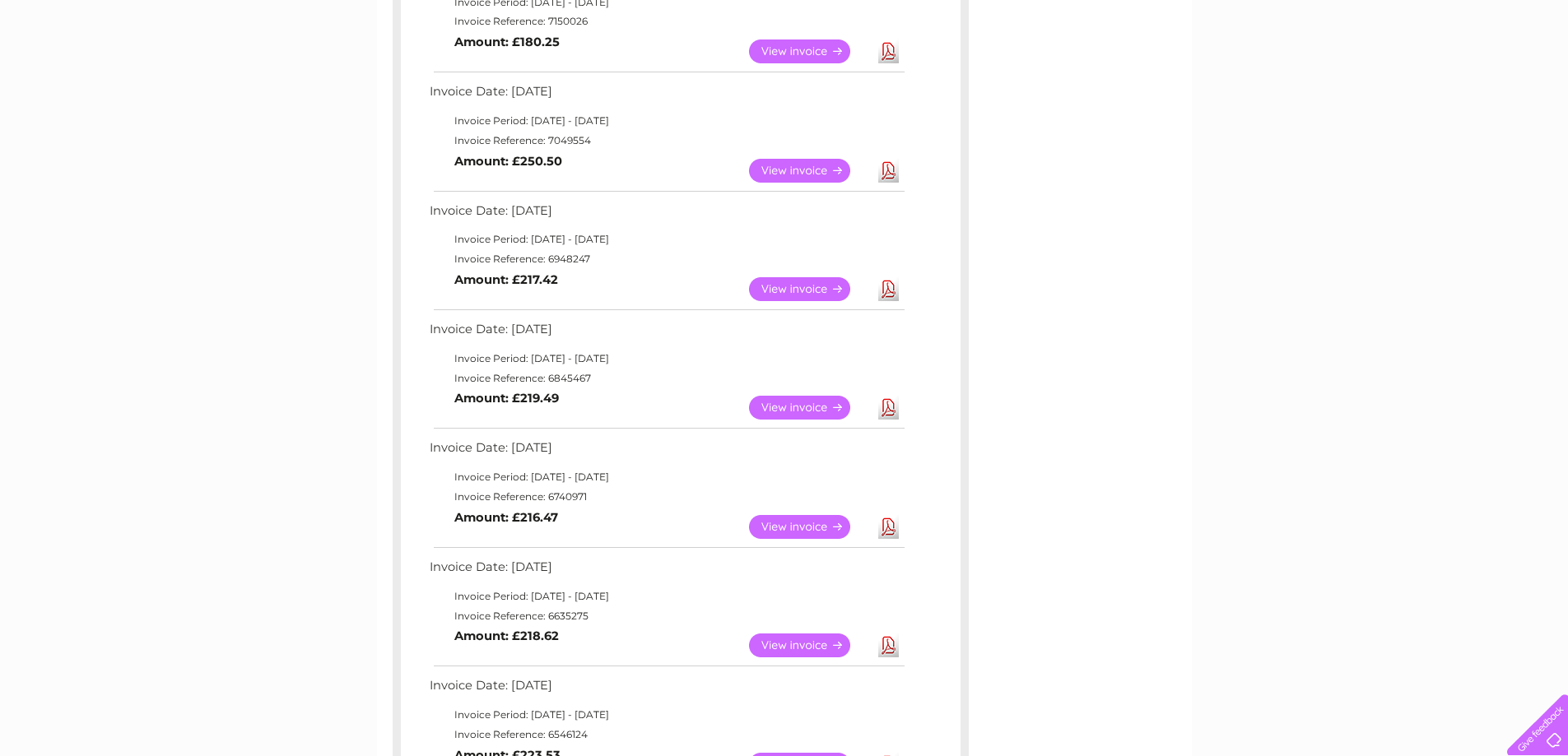
scroll to position [490, 0]
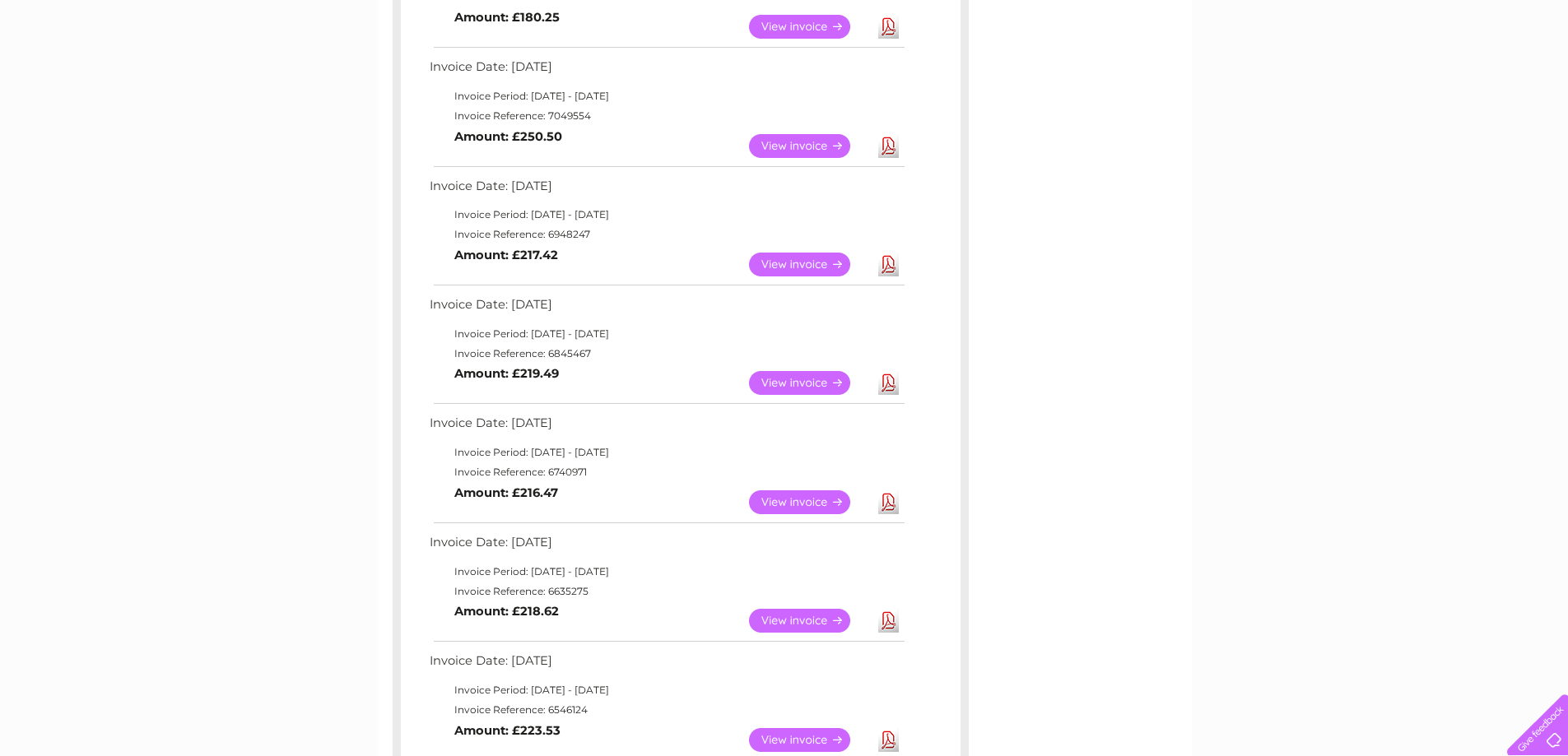
click at [803, 495] on link "View" at bounding box center [809, 502] width 121 height 24
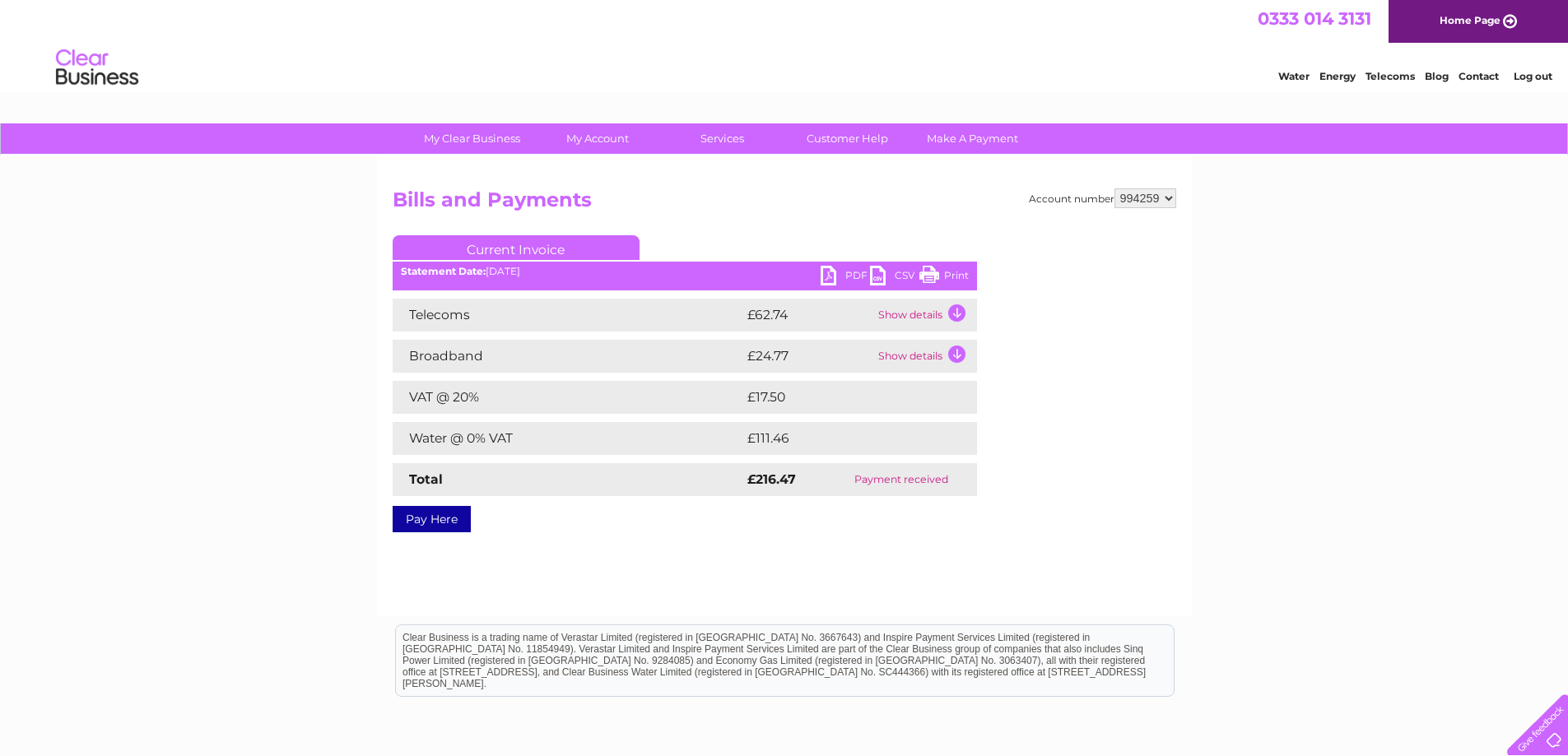
click at [933, 278] on link "Print" at bounding box center [944, 278] width 49 height 24
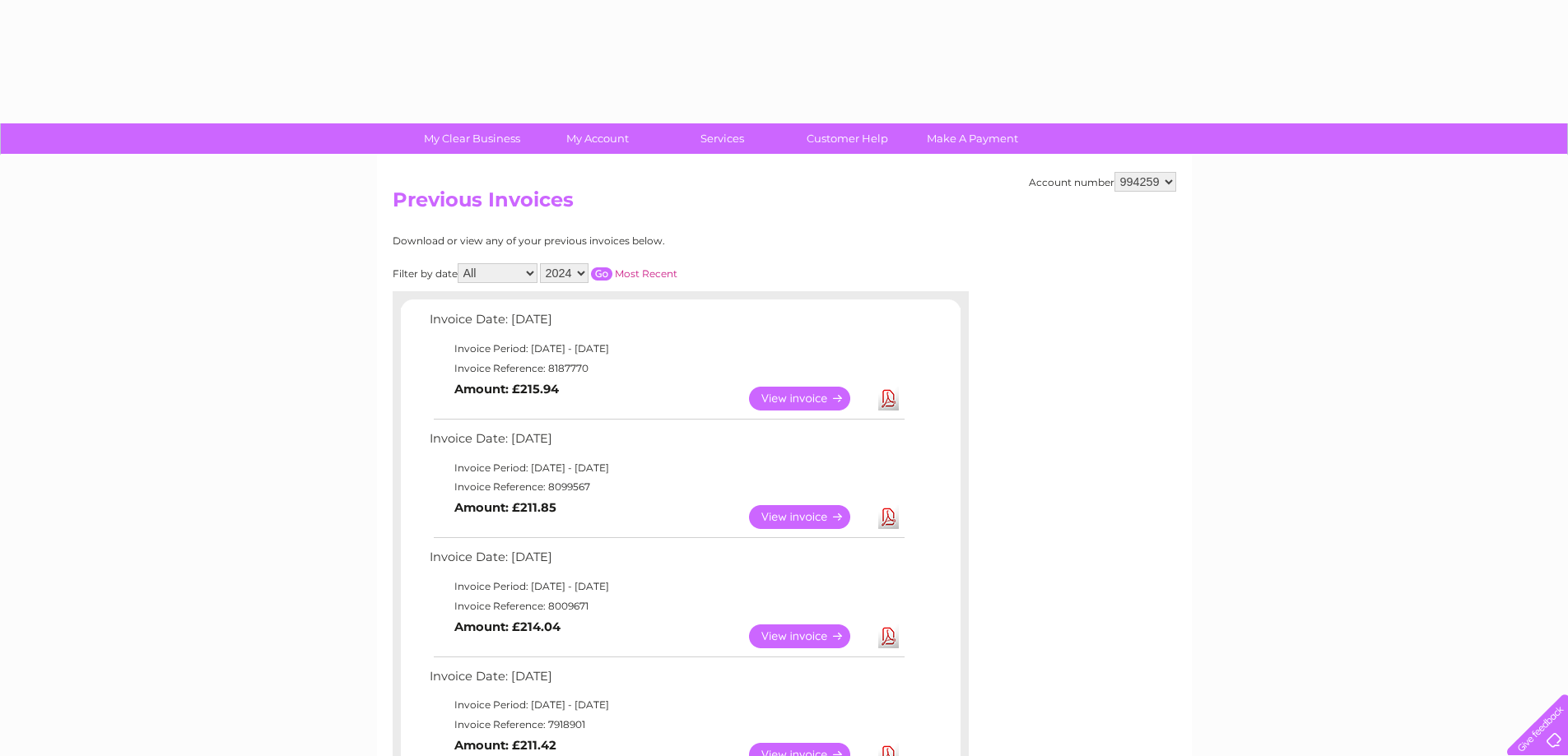
select select "2024"
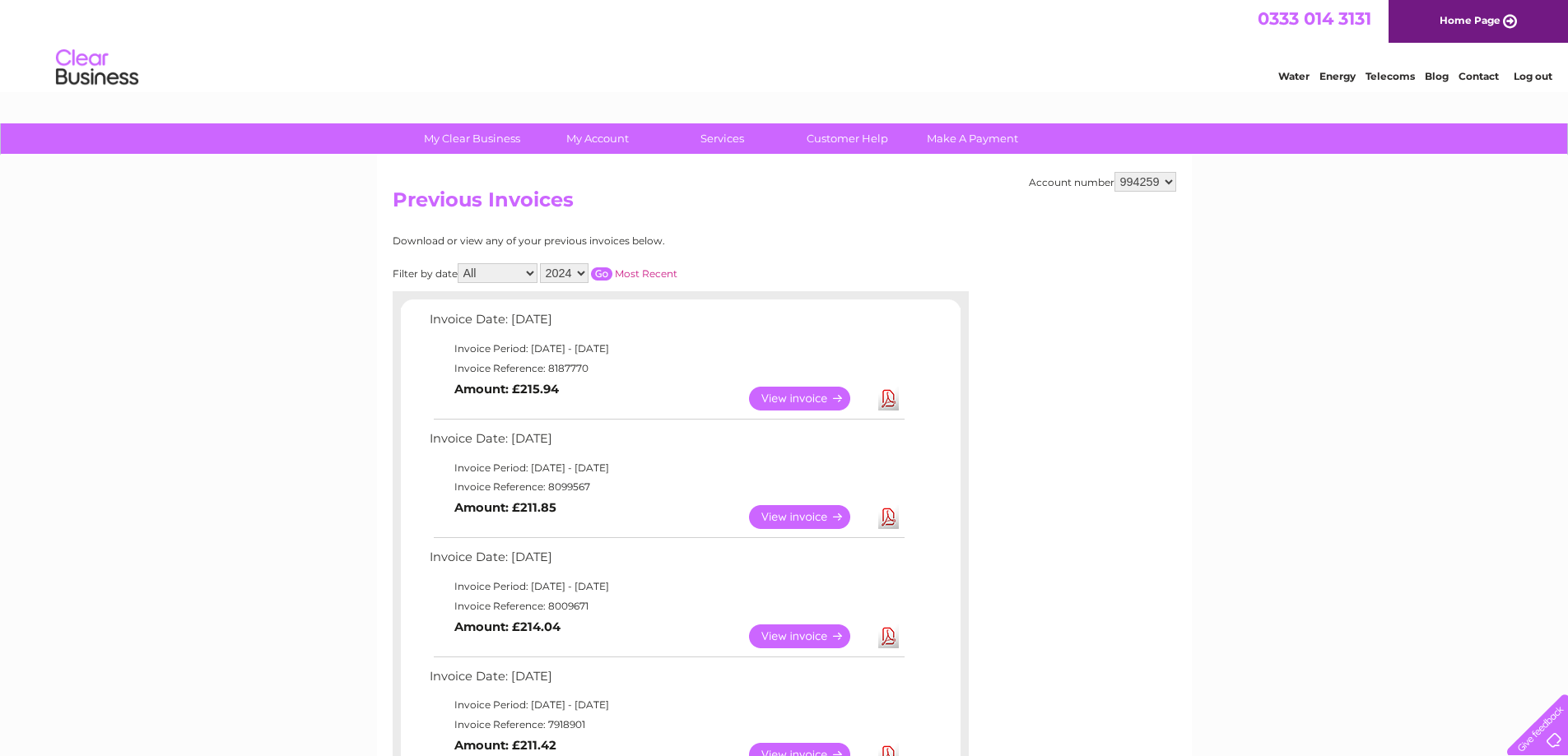
click at [602, 271] on input "button" at bounding box center [601, 274] width 21 height 13
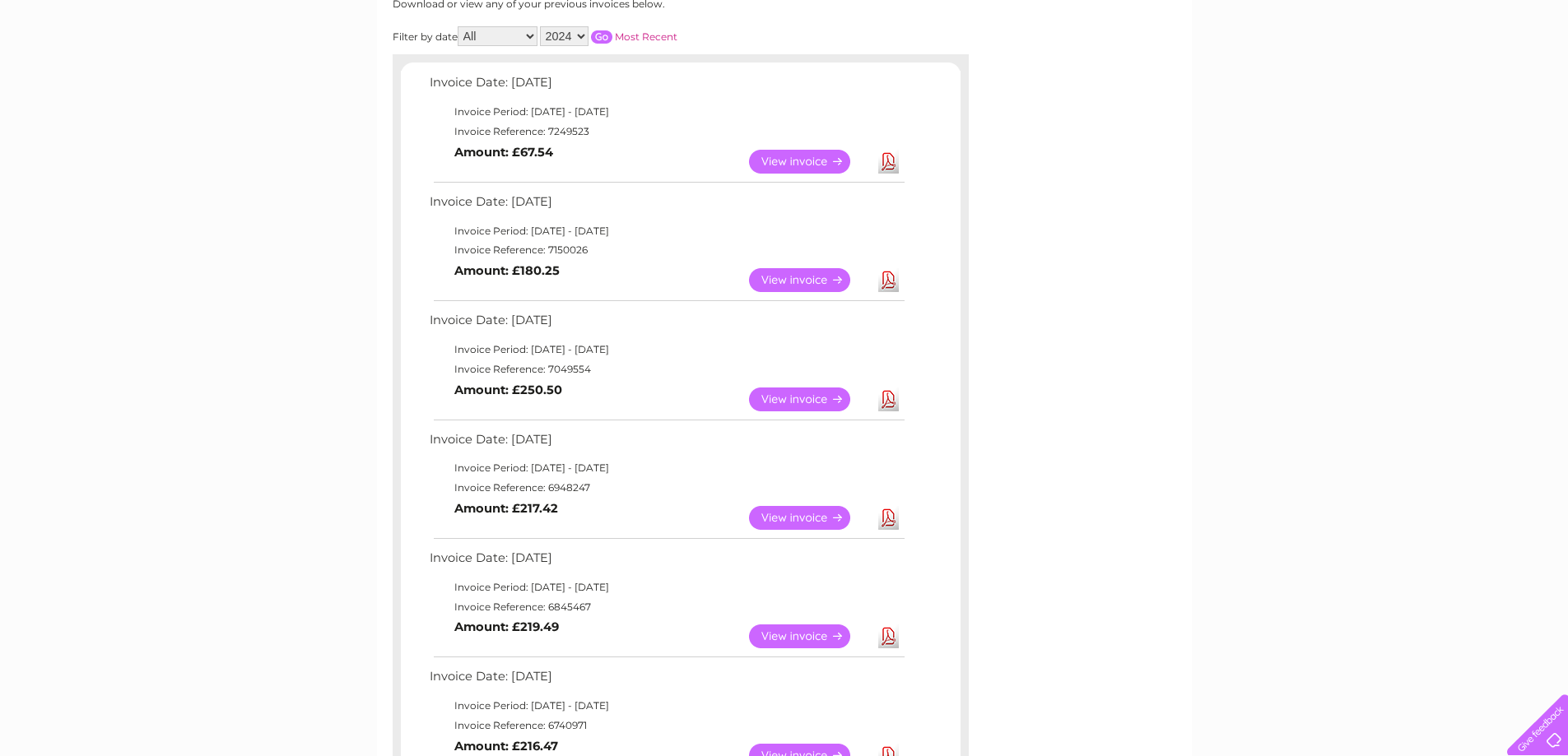
scroll to position [247, 0]
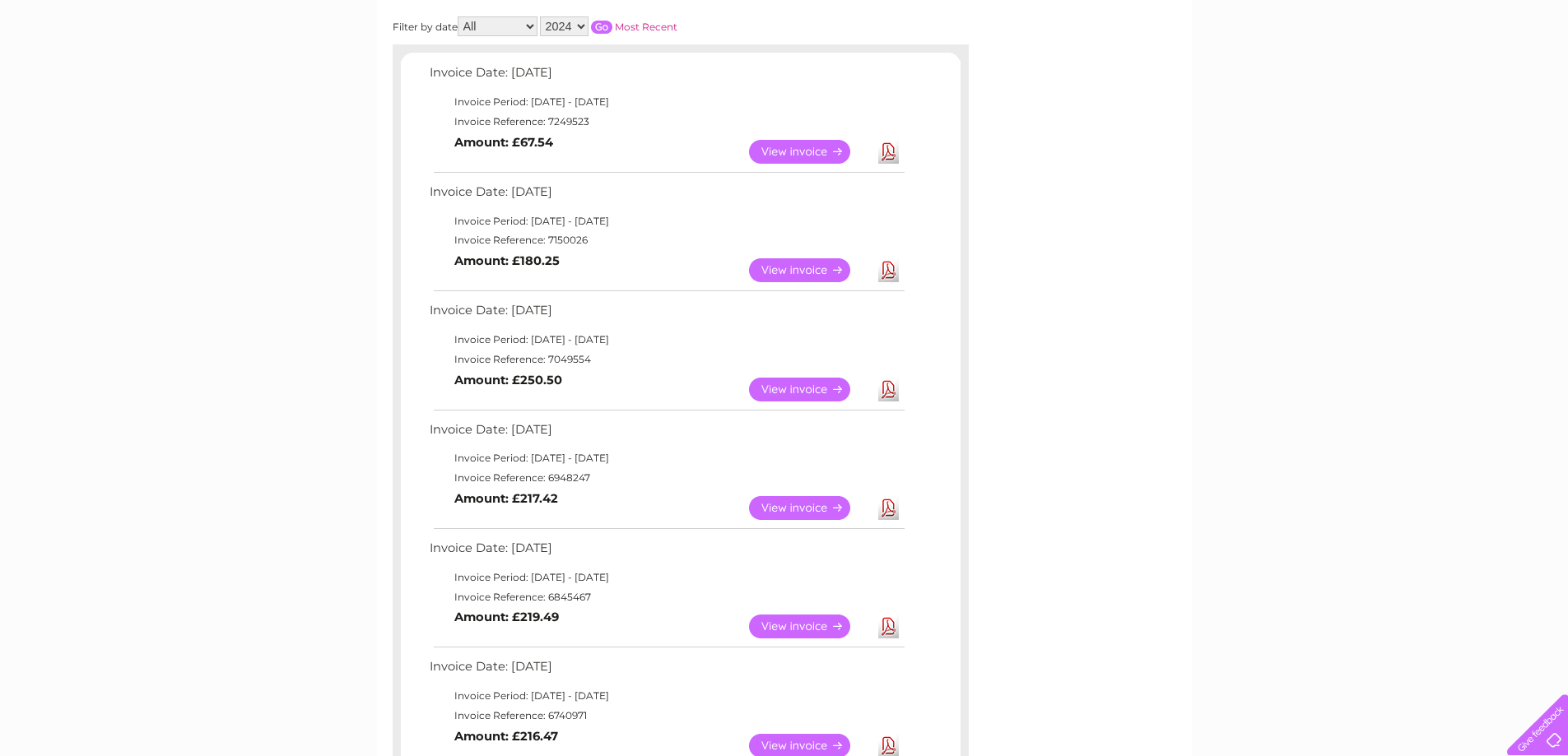
click at [800, 623] on link "View" at bounding box center [809, 626] width 121 height 24
click at [801, 624] on link "View" at bounding box center [809, 626] width 121 height 24
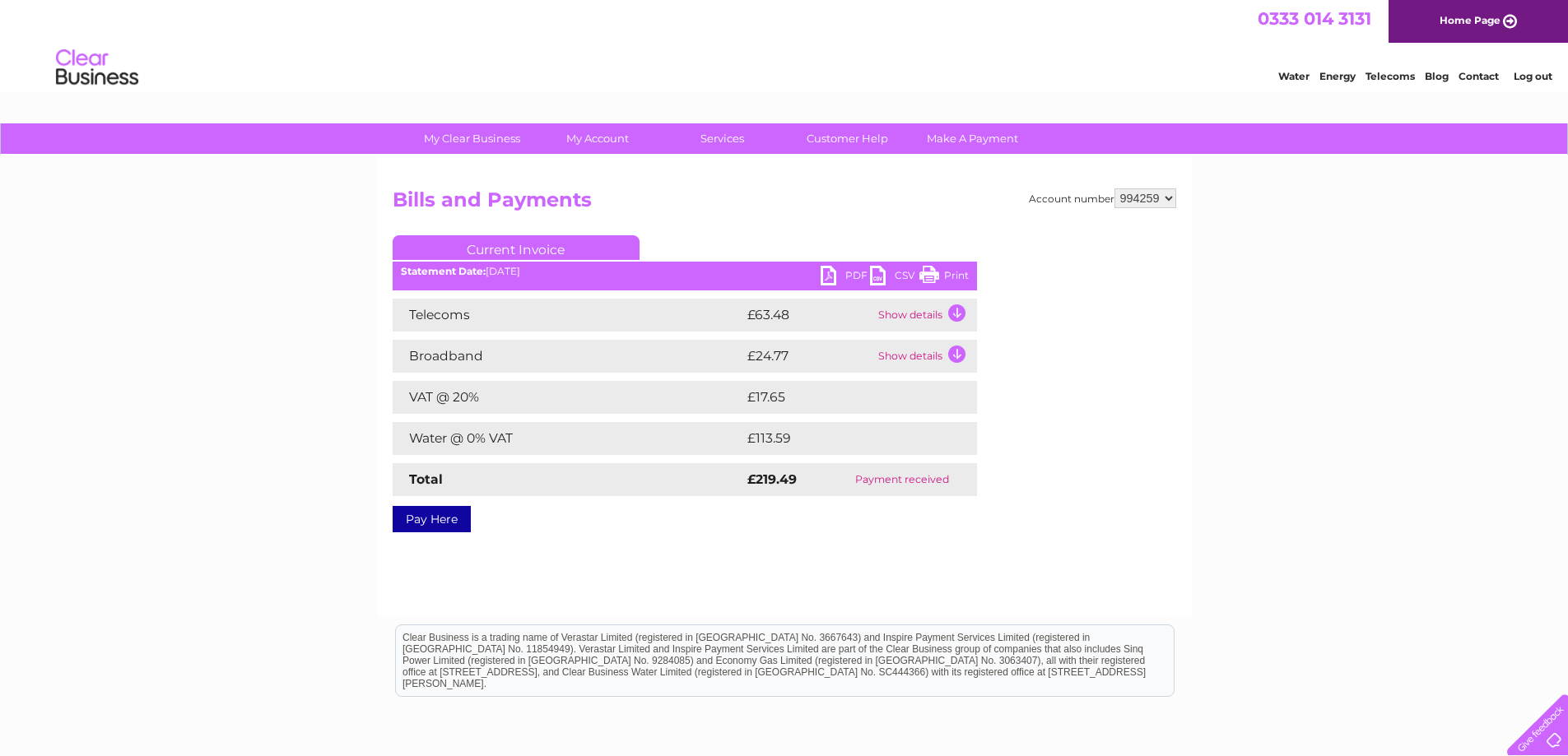
click at [951, 276] on link "Print" at bounding box center [944, 278] width 49 height 24
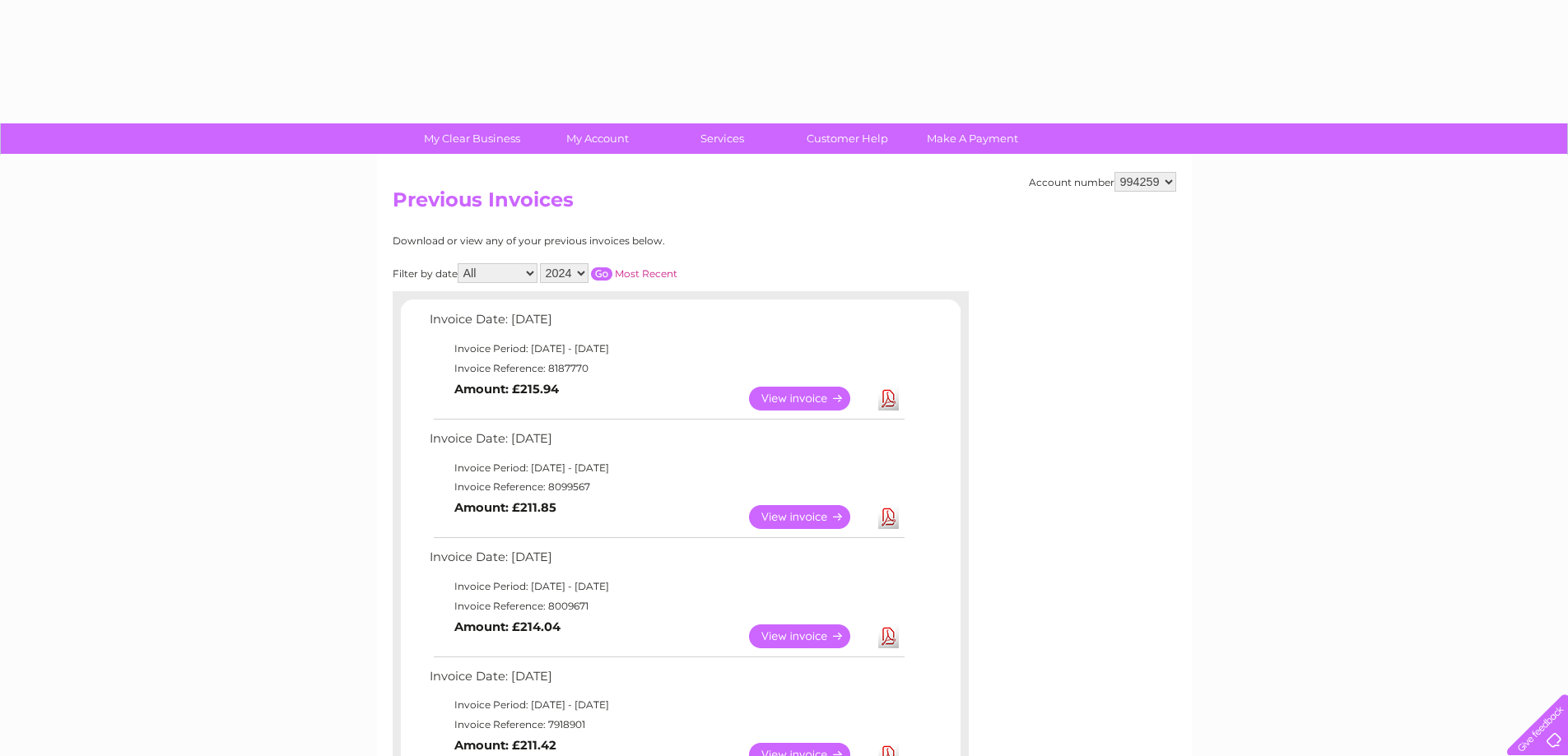
select select "2024"
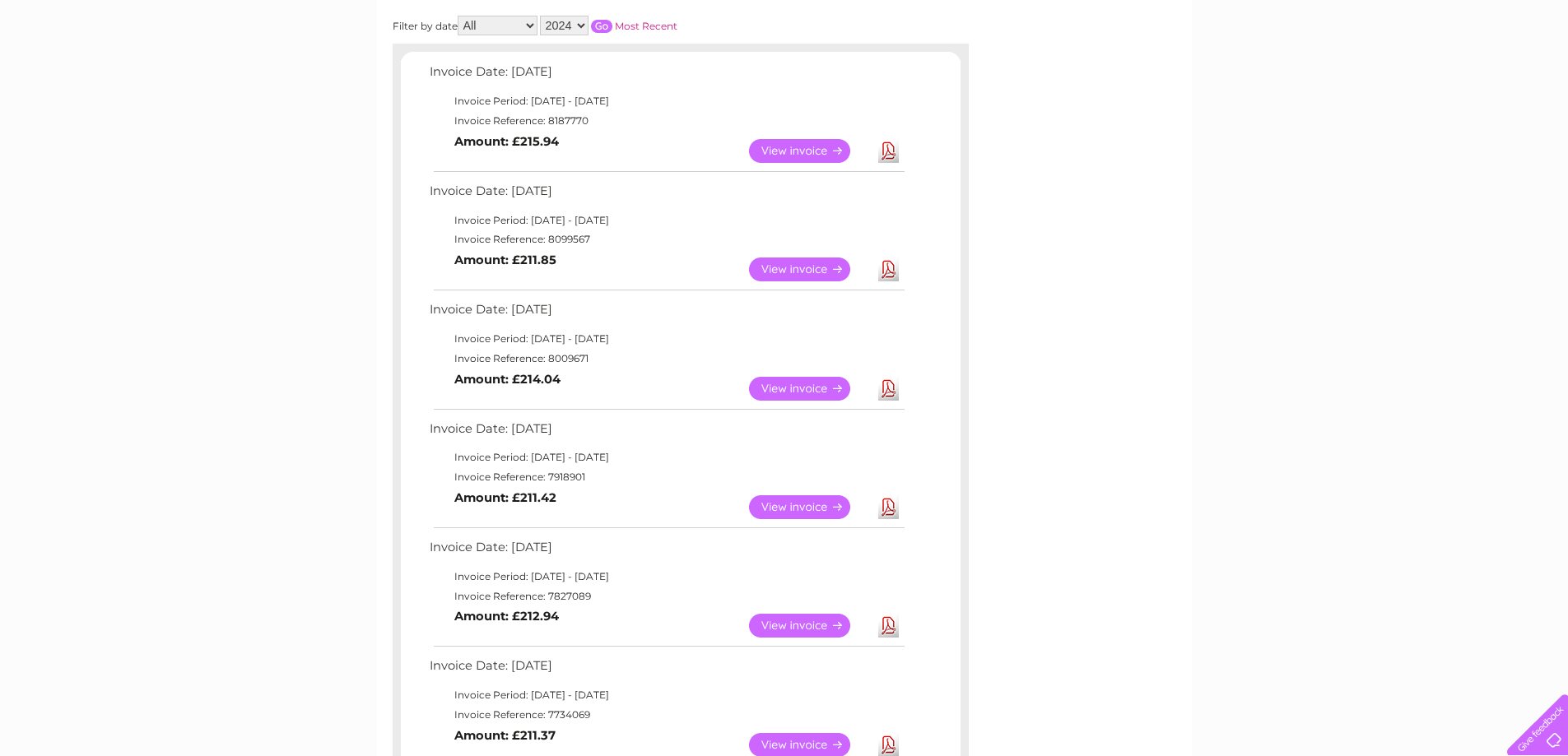
click at [601, 21] on input "button" at bounding box center [601, 26] width 21 height 13
click at [791, 499] on link "View" at bounding box center [809, 508] width 121 height 24
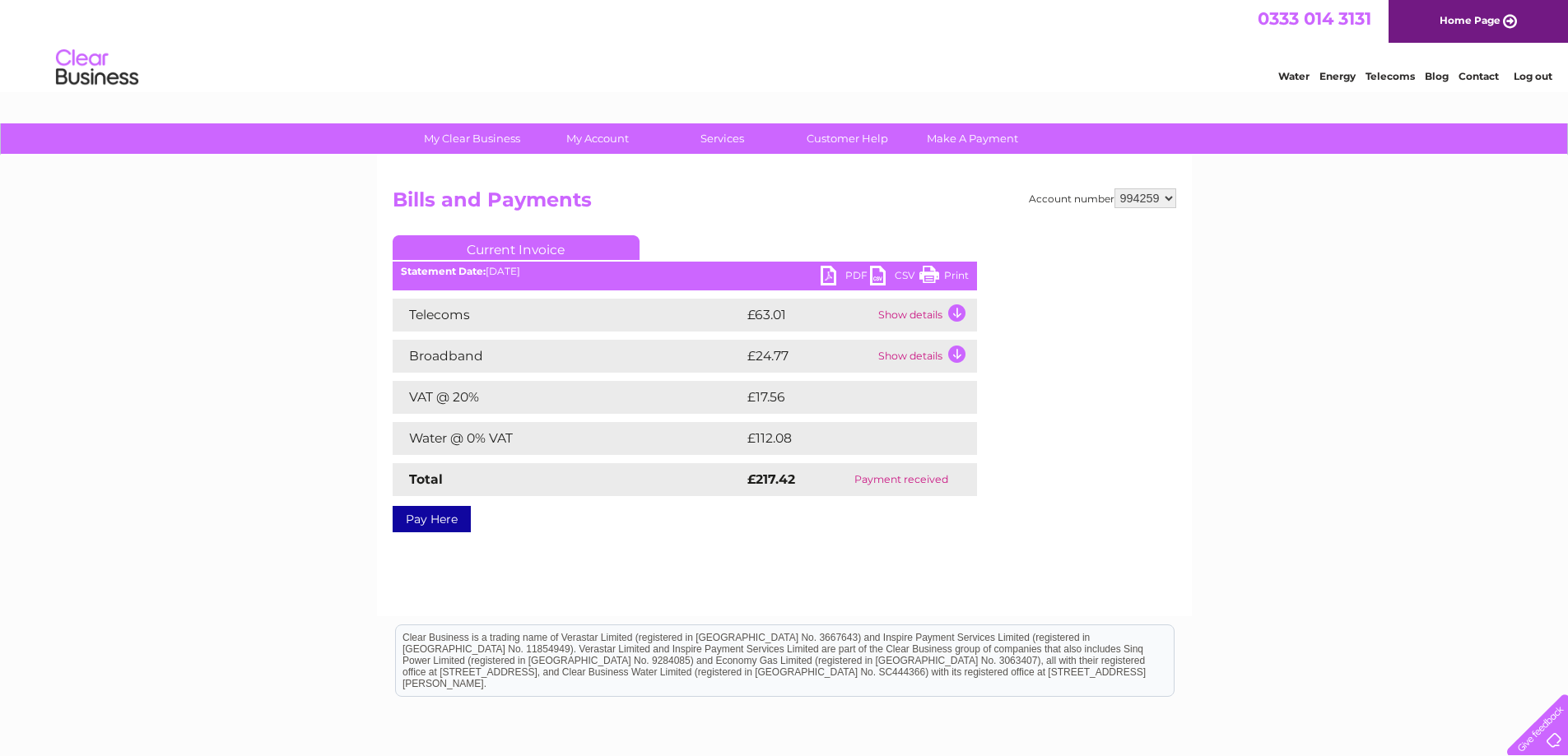
click at [943, 273] on link "Print" at bounding box center [944, 278] width 49 height 24
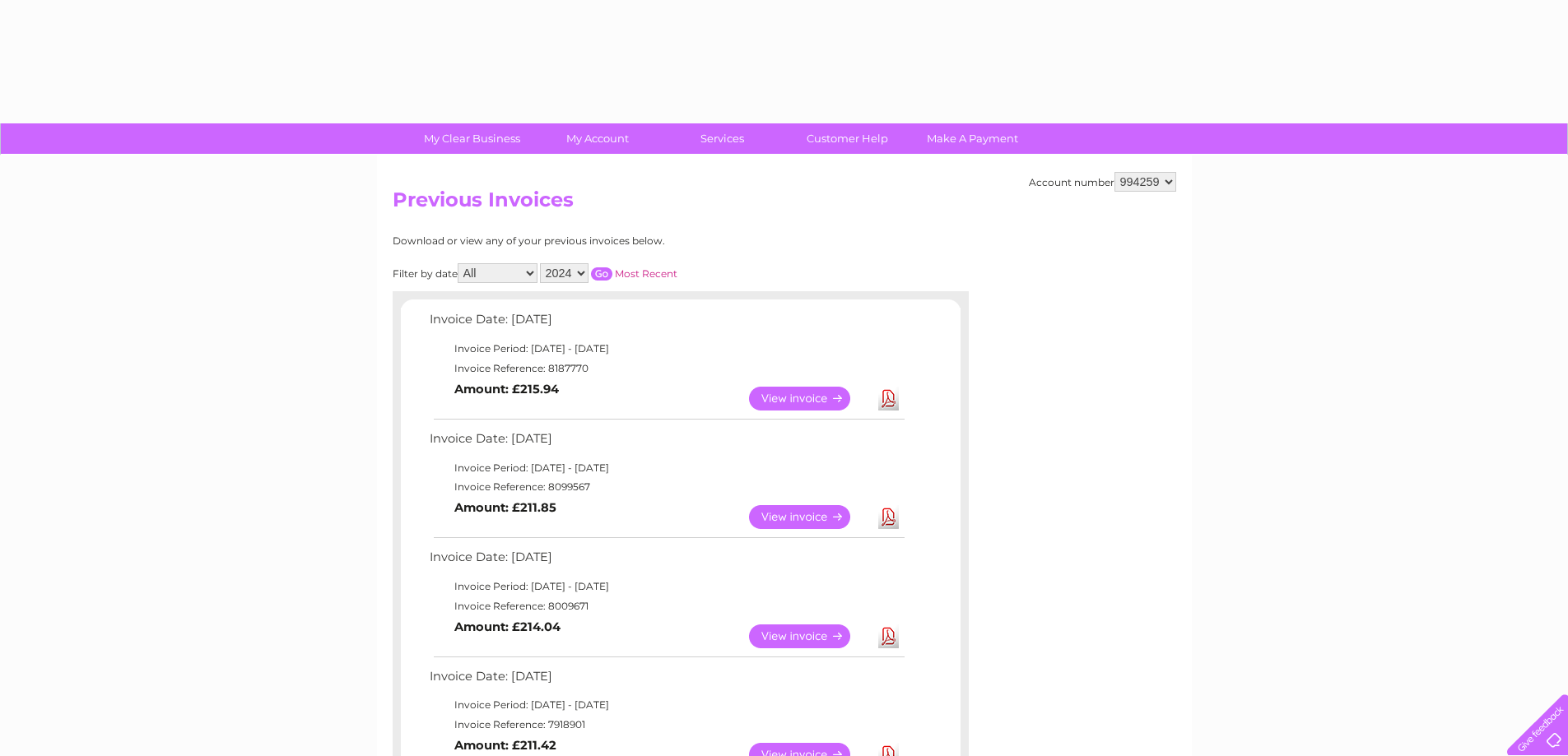
select select "2024"
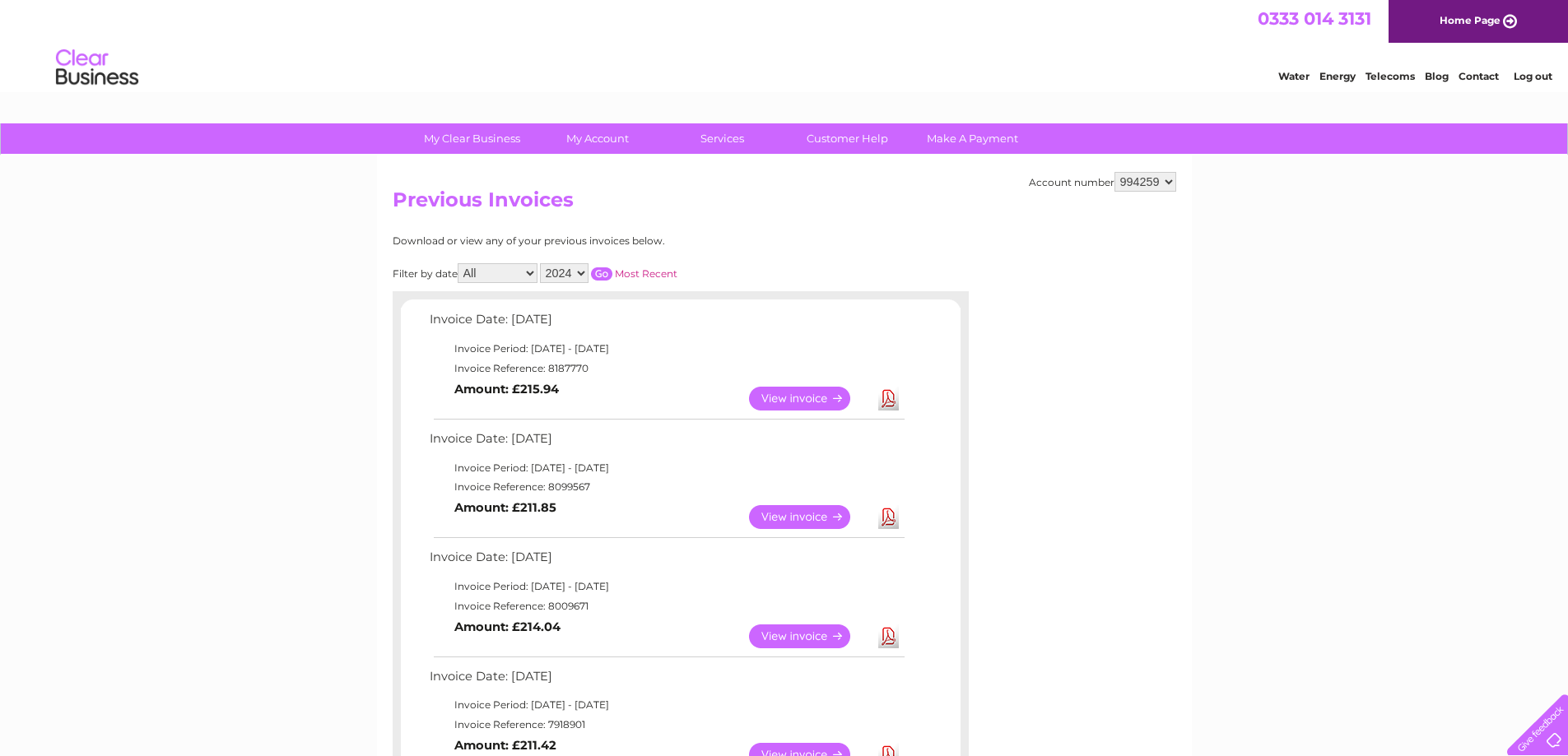
click at [600, 268] on input "button" at bounding box center [601, 274] width 21 height 13
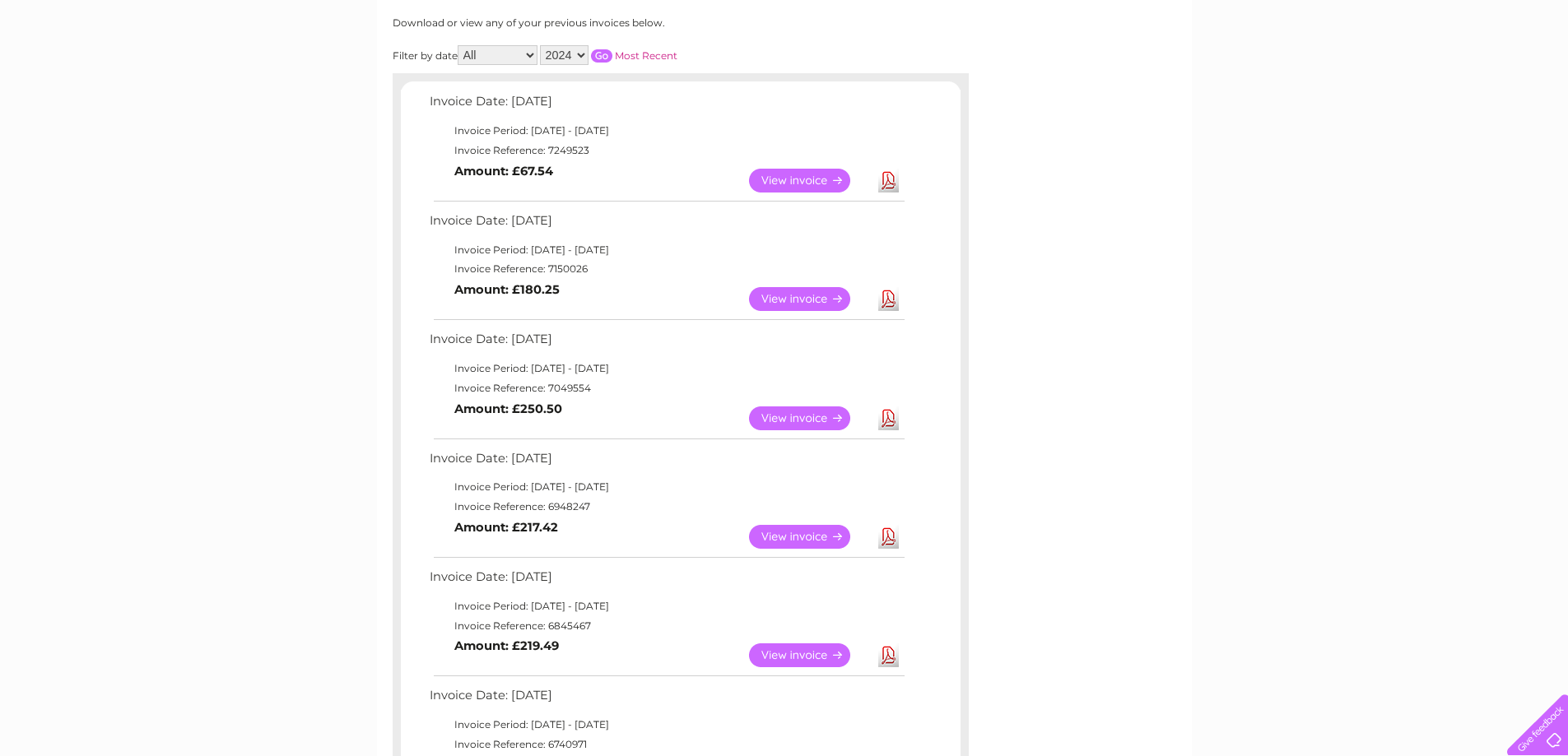
scroll to position [247, 0]
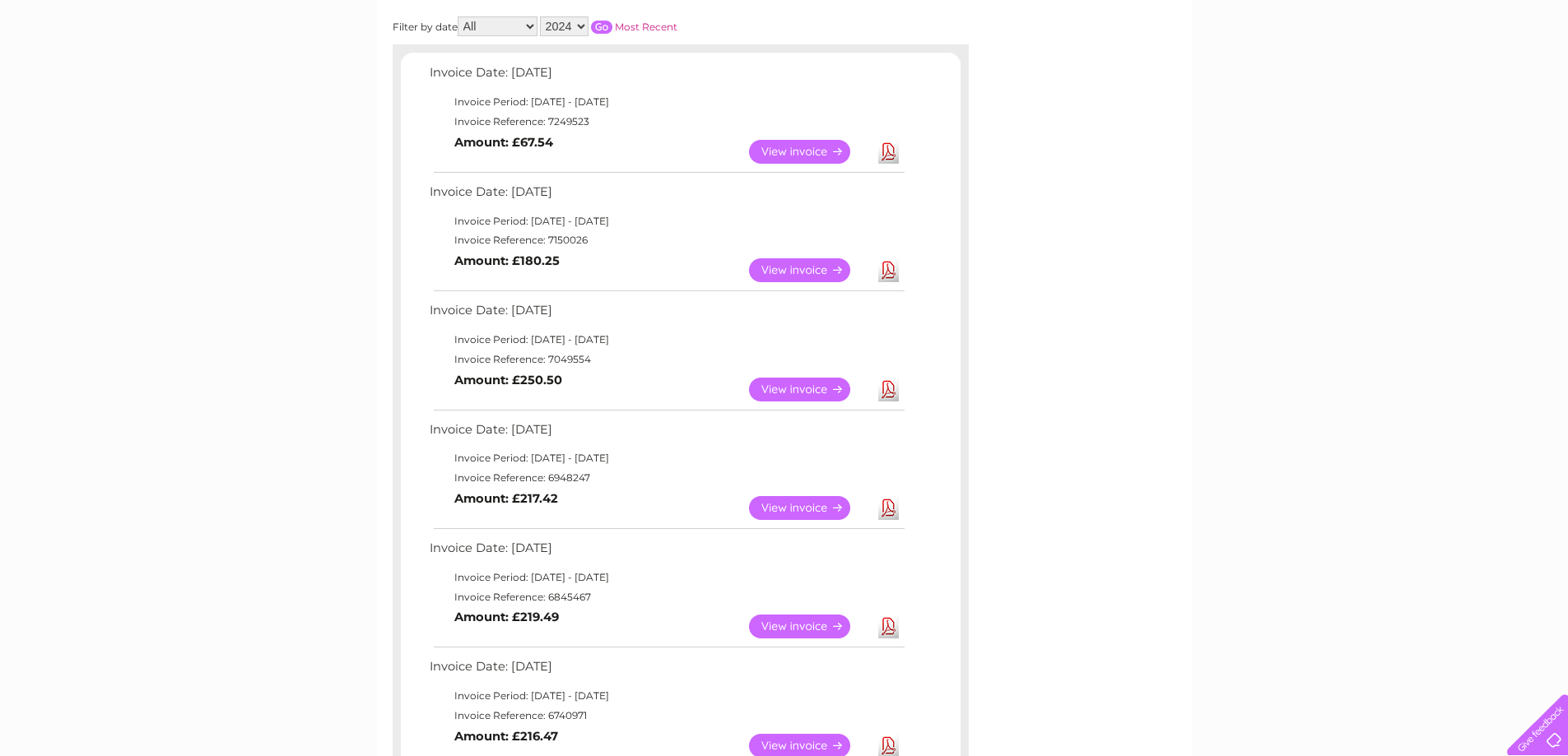
click at [784, 383] on link "View" at bounding box center [809, 390] width 121 height 24
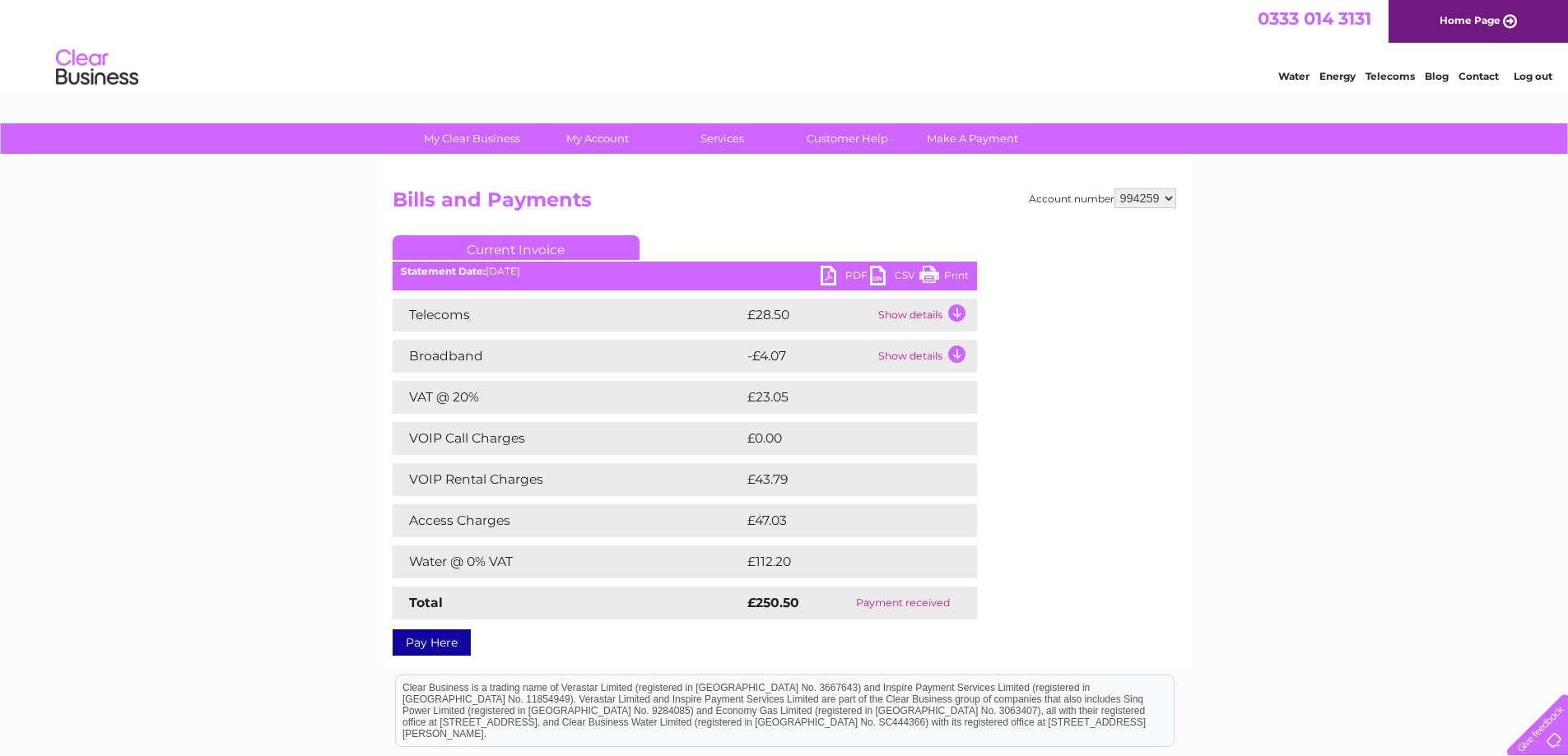
click at [935, 271] on link "Print" at bounding box center [944, 278] width 49 height 24
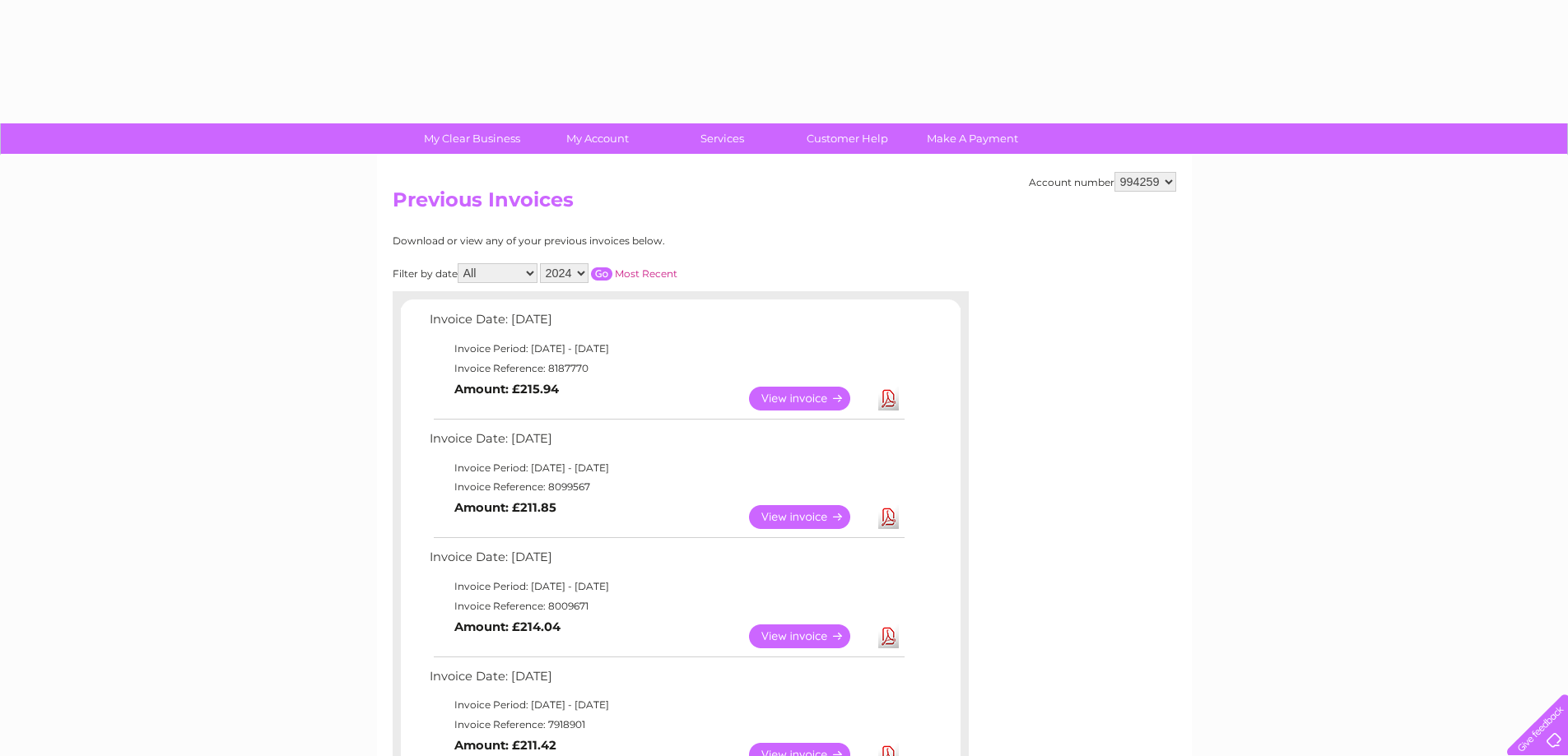
select select "2024"
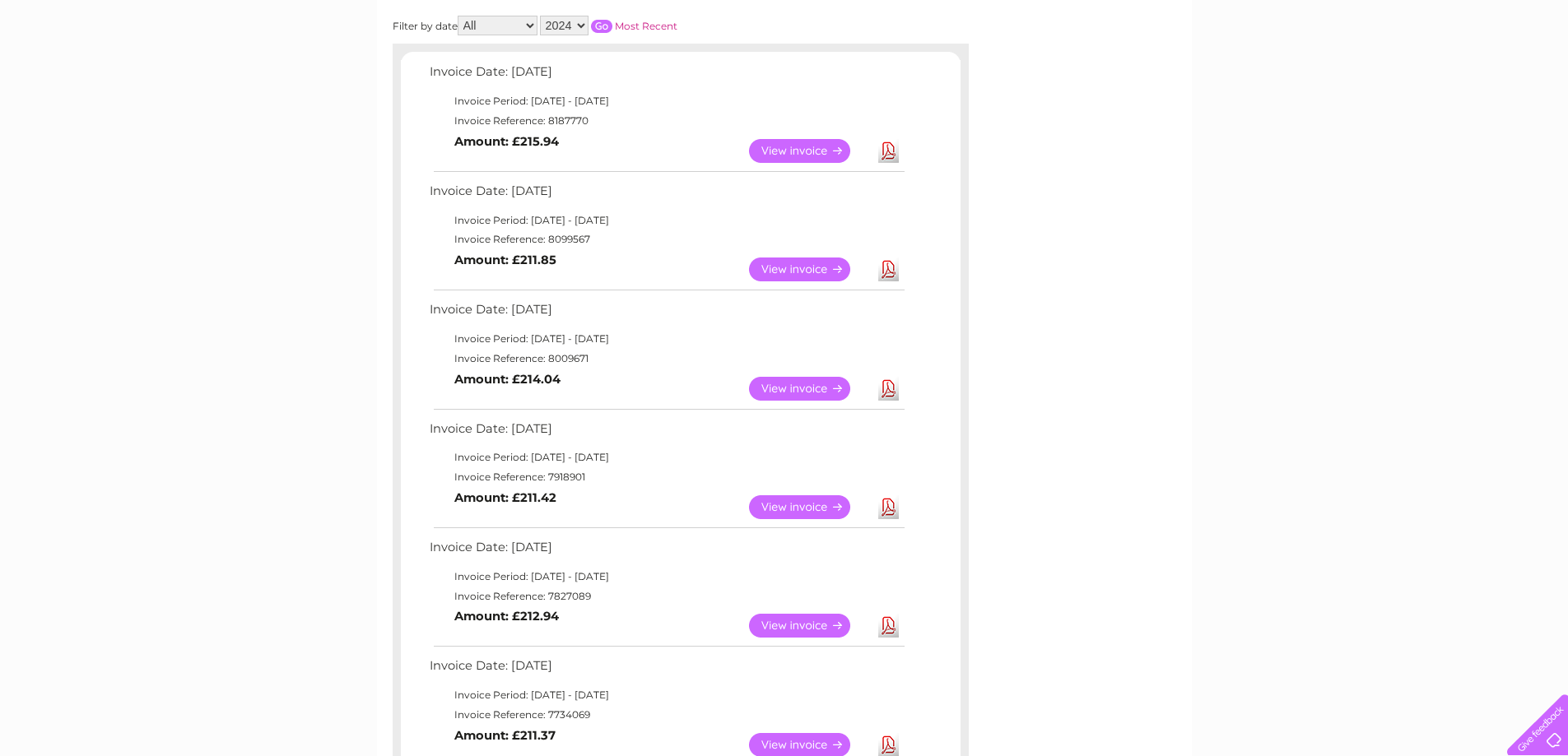
click at [604, 30] on input "button" at bounding box center [601, 26] width 21 height 13
click at [791, 267] on link "View" at bounding box center [809, 269] width 121 height 24
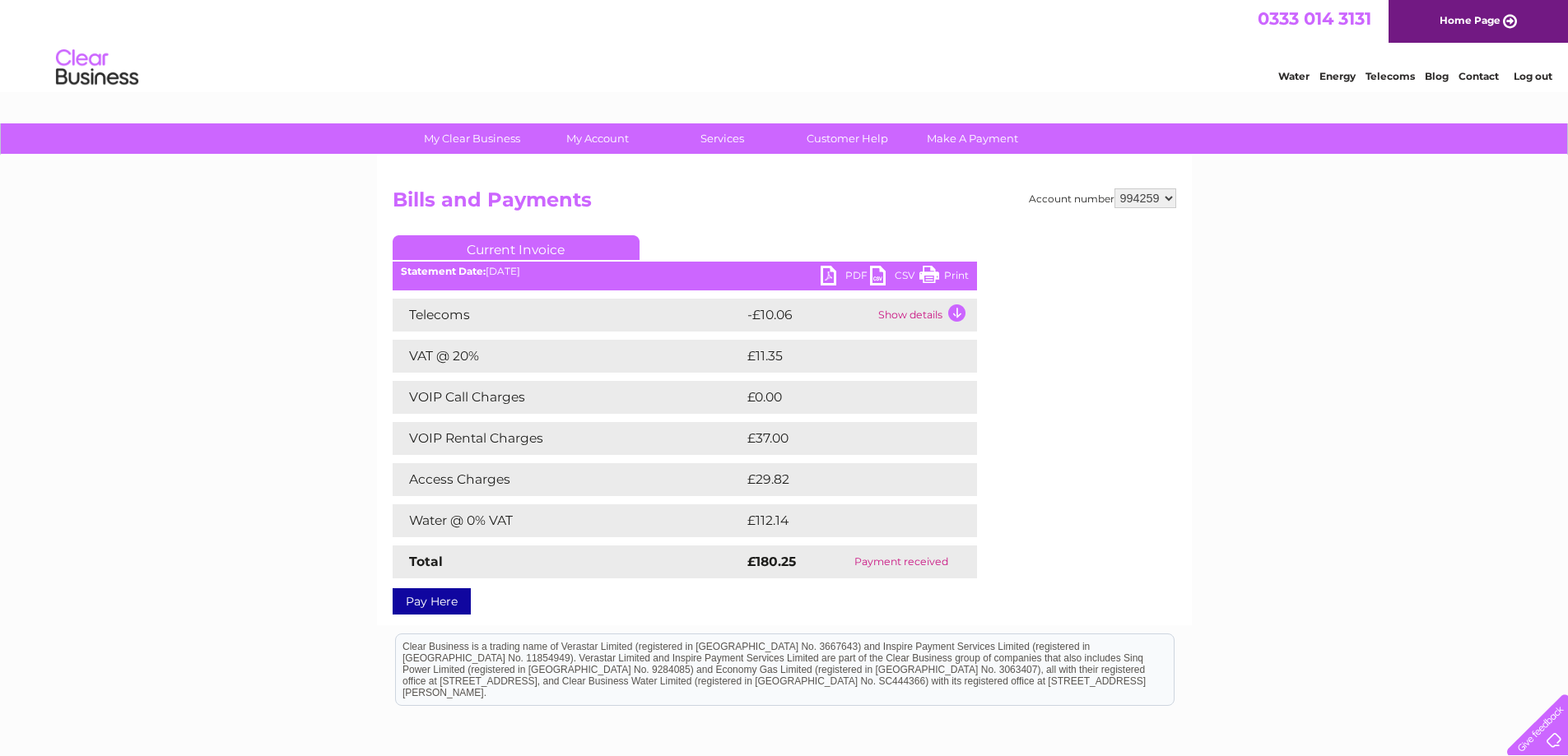
click at [954, 278] on link "Print" at bounding box center [944, 278] width 49 height 24
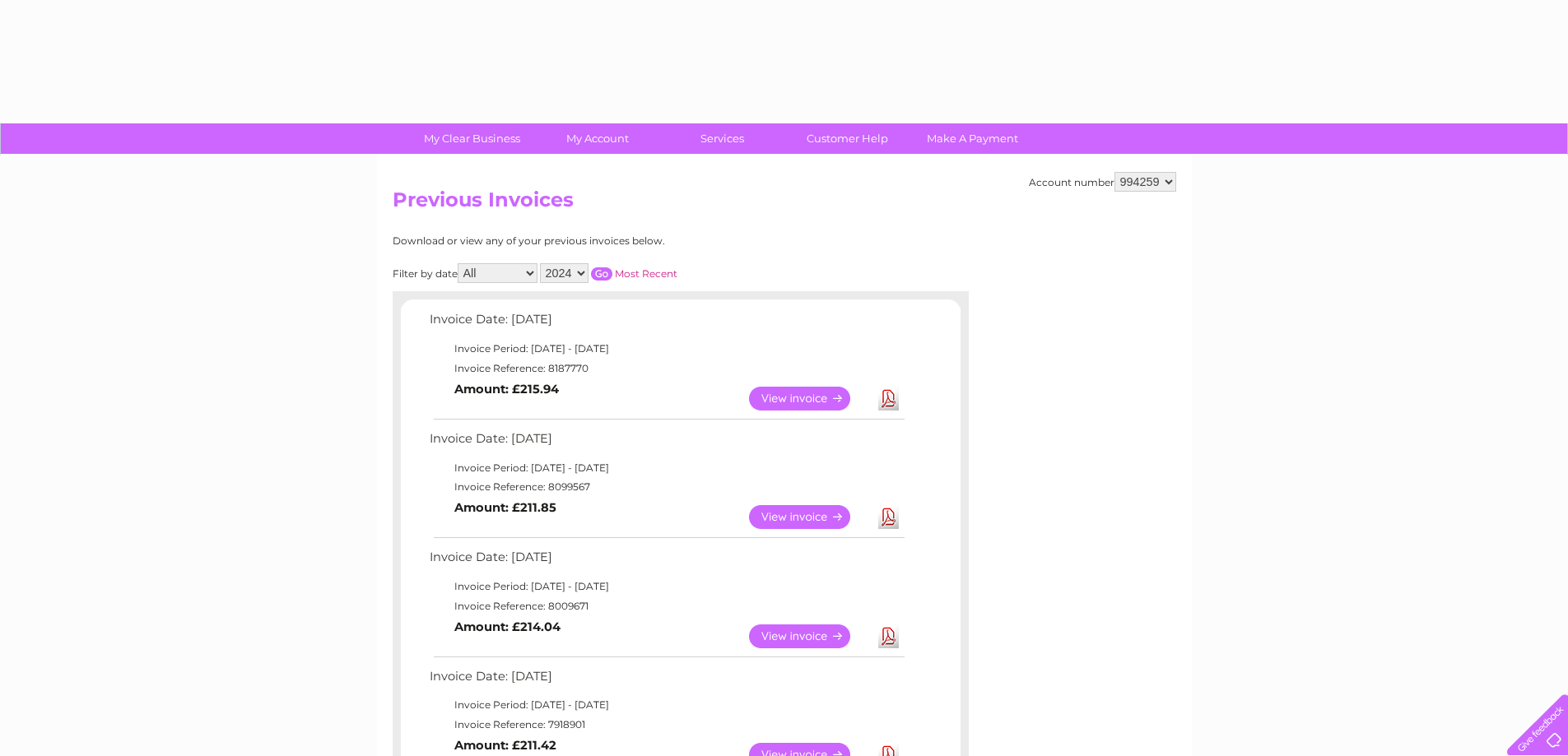
select select "2024"
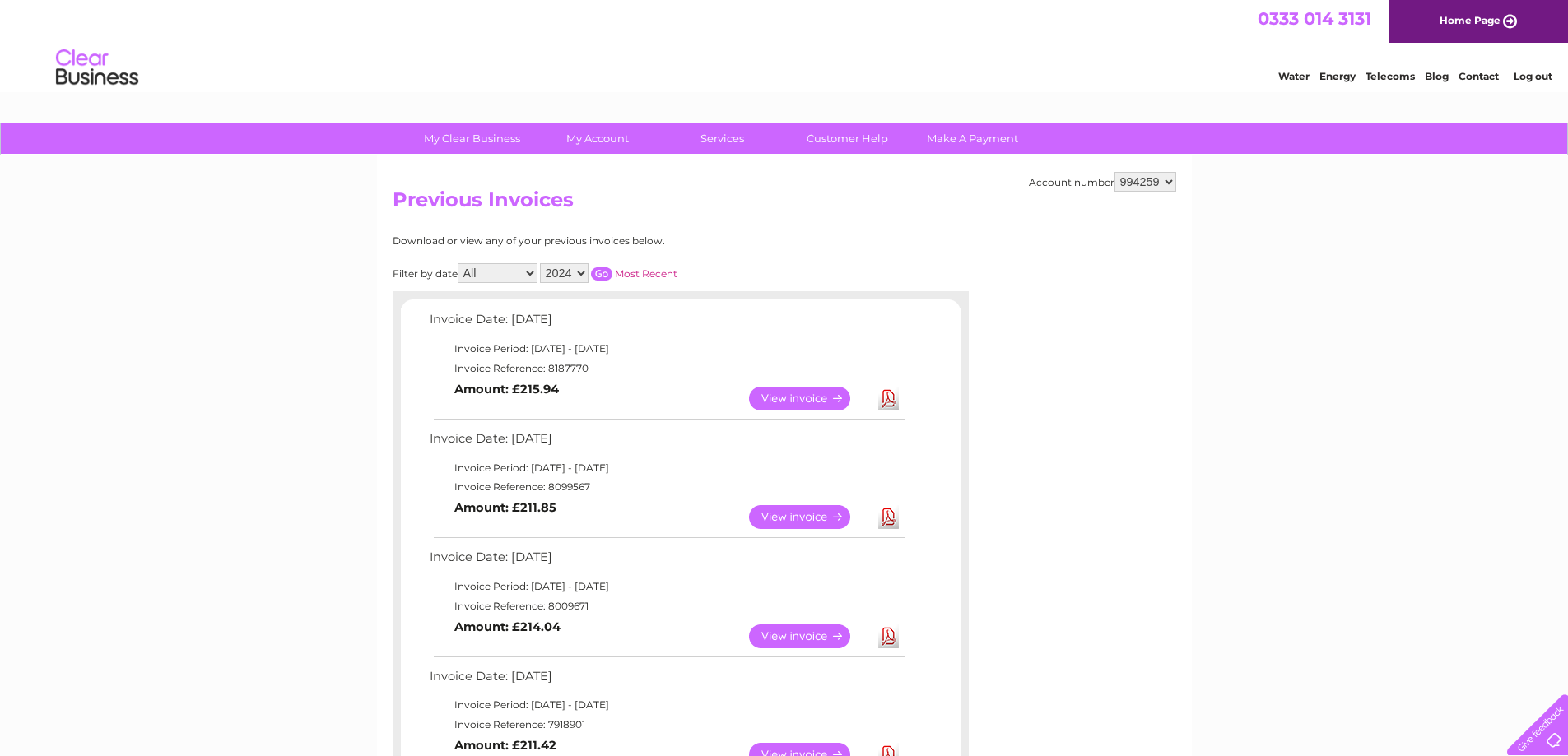
click at [601, 276] on input "button" at bounding box center [601, 274] width 21 height 13
click at [805, 394] on link "View" at bounding box center [809, 399] width 121 height 24
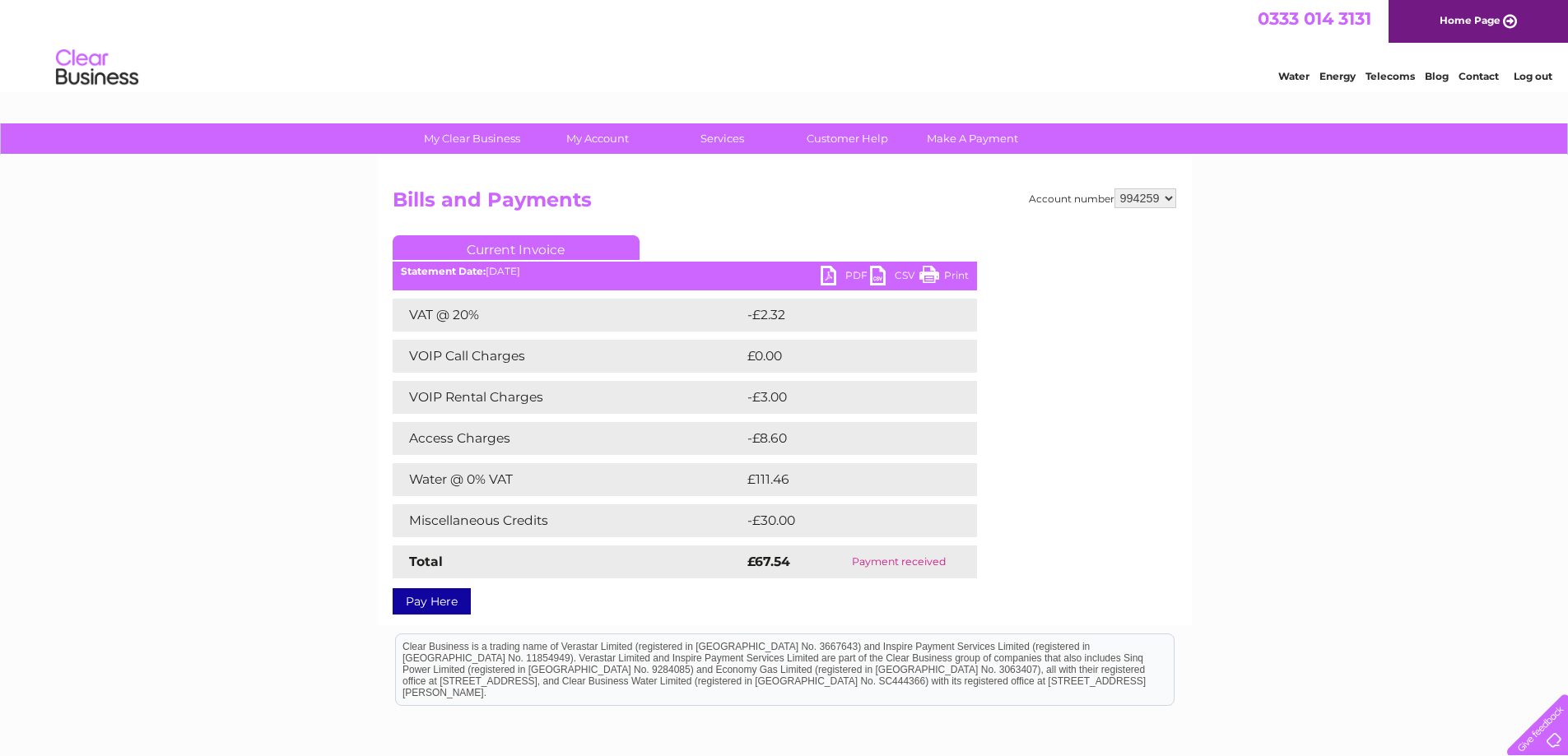
click at [953, 270] on link "Print" at bounding box center [944, 278] width 49 height 24
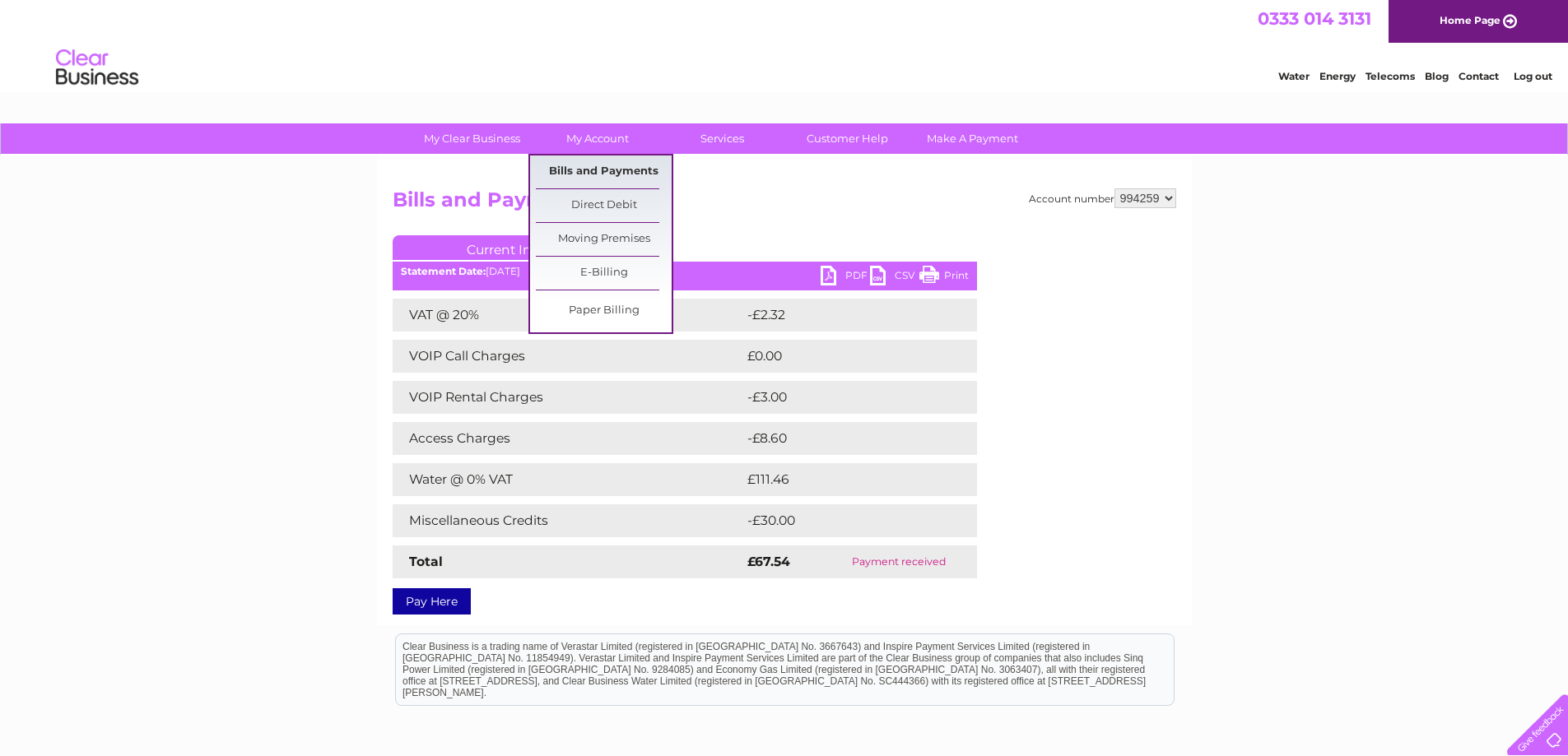
click at [594, 161] on link "Bills and Payments" at bounding box center [604, 172] width 136 height 33
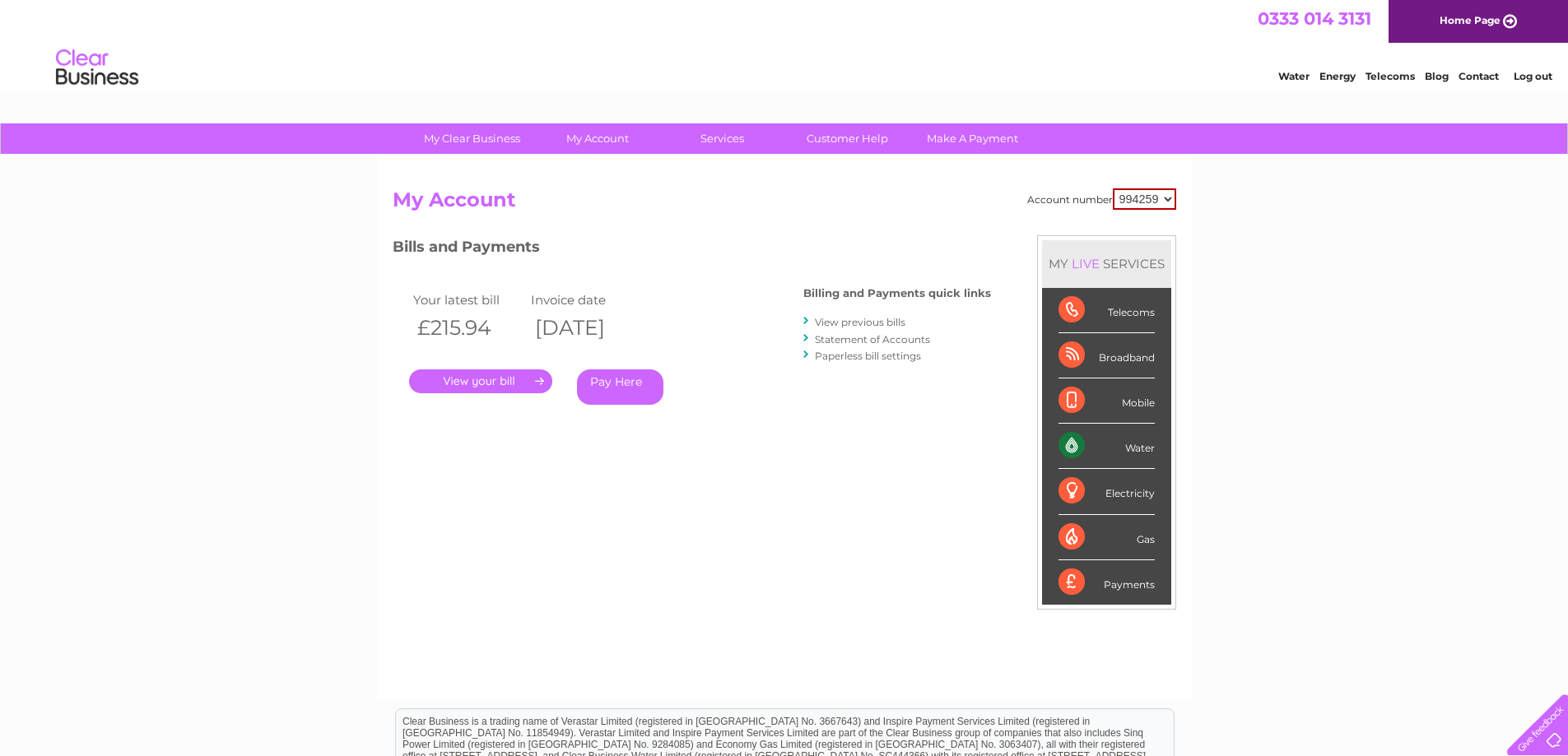
click at [829, 321] on link "View previous bills" at bounding box center [859, 322] width 90 height 13
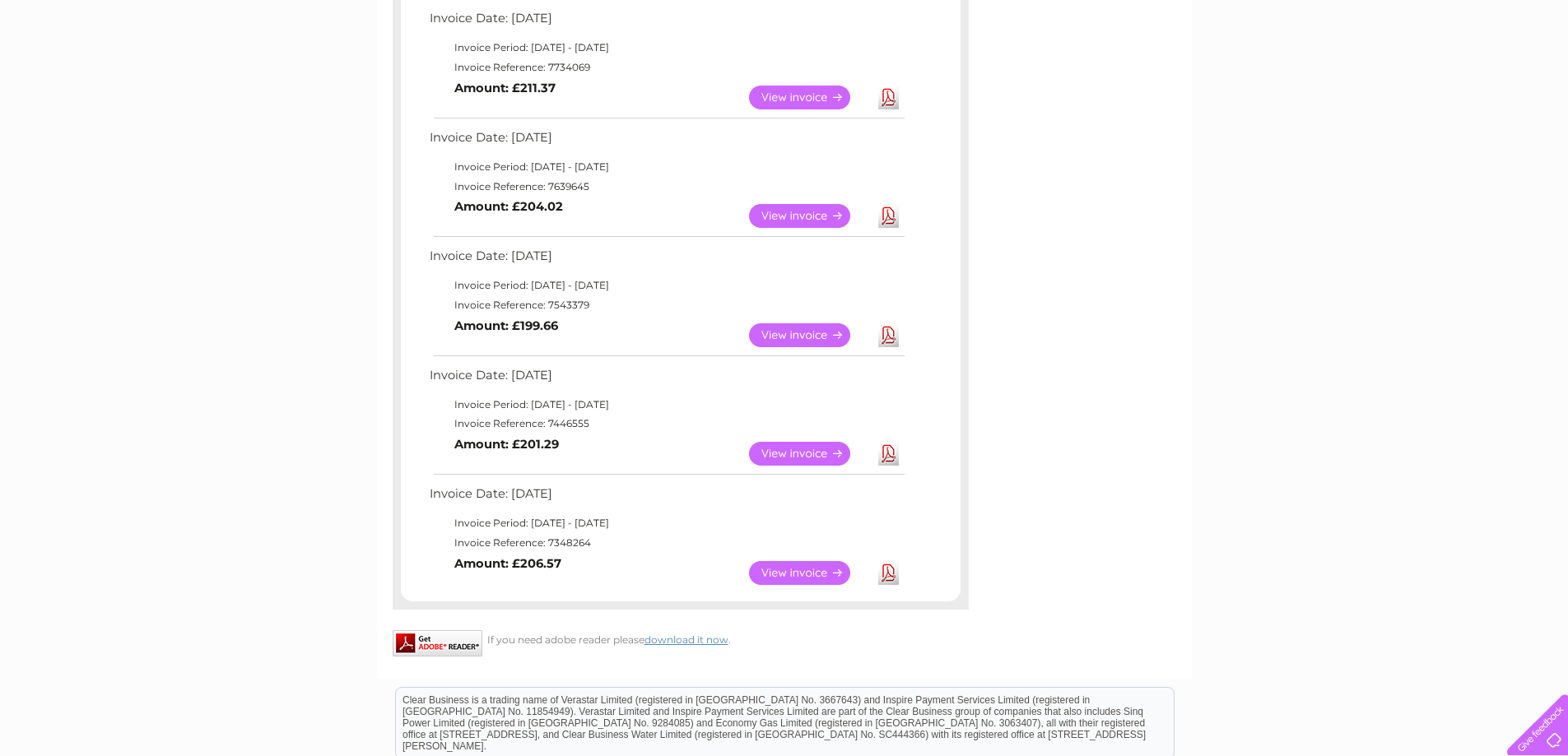
scroll to position [906, 0]
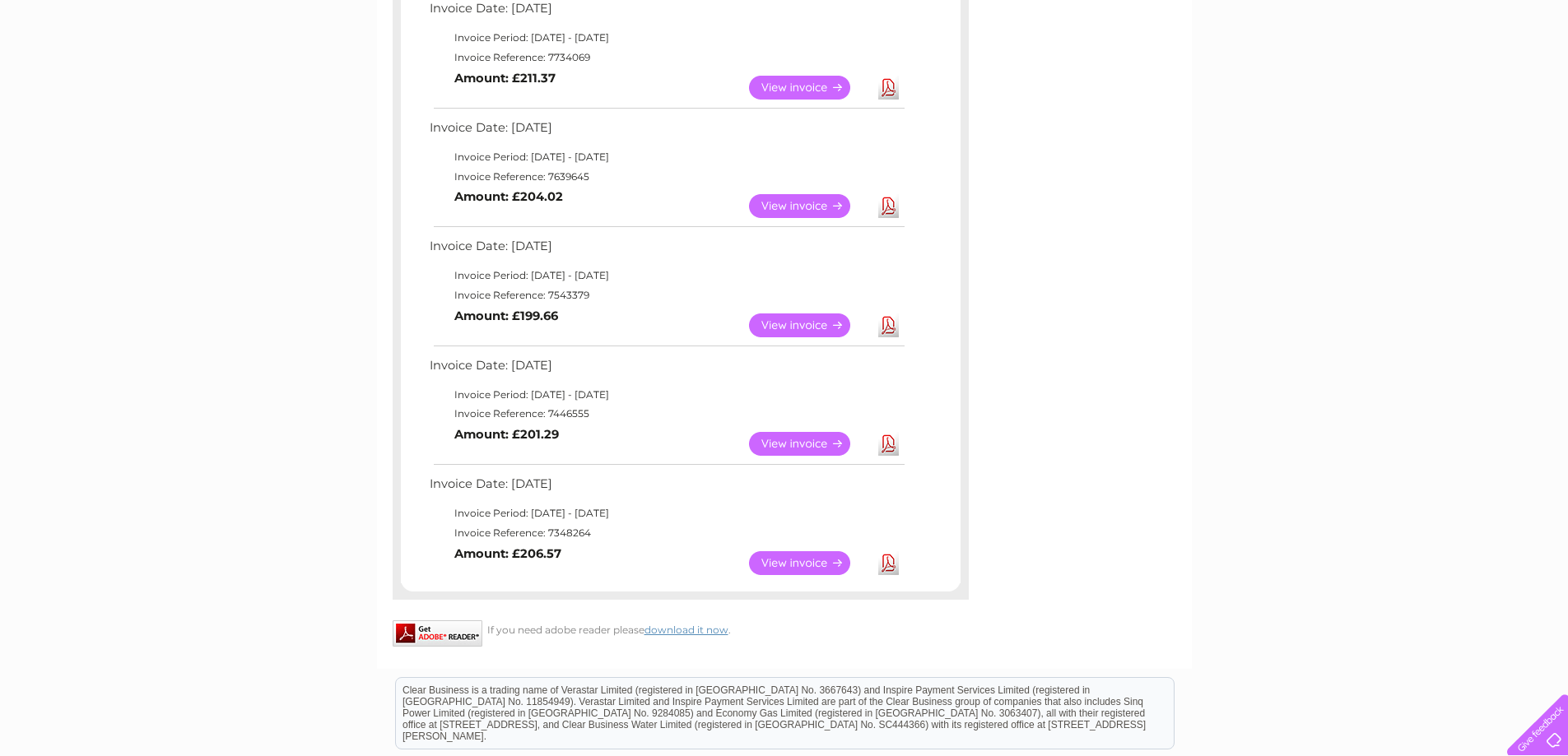
click at [789, 562] on link "View" at bounding box center [809, 563] width 121 height 24
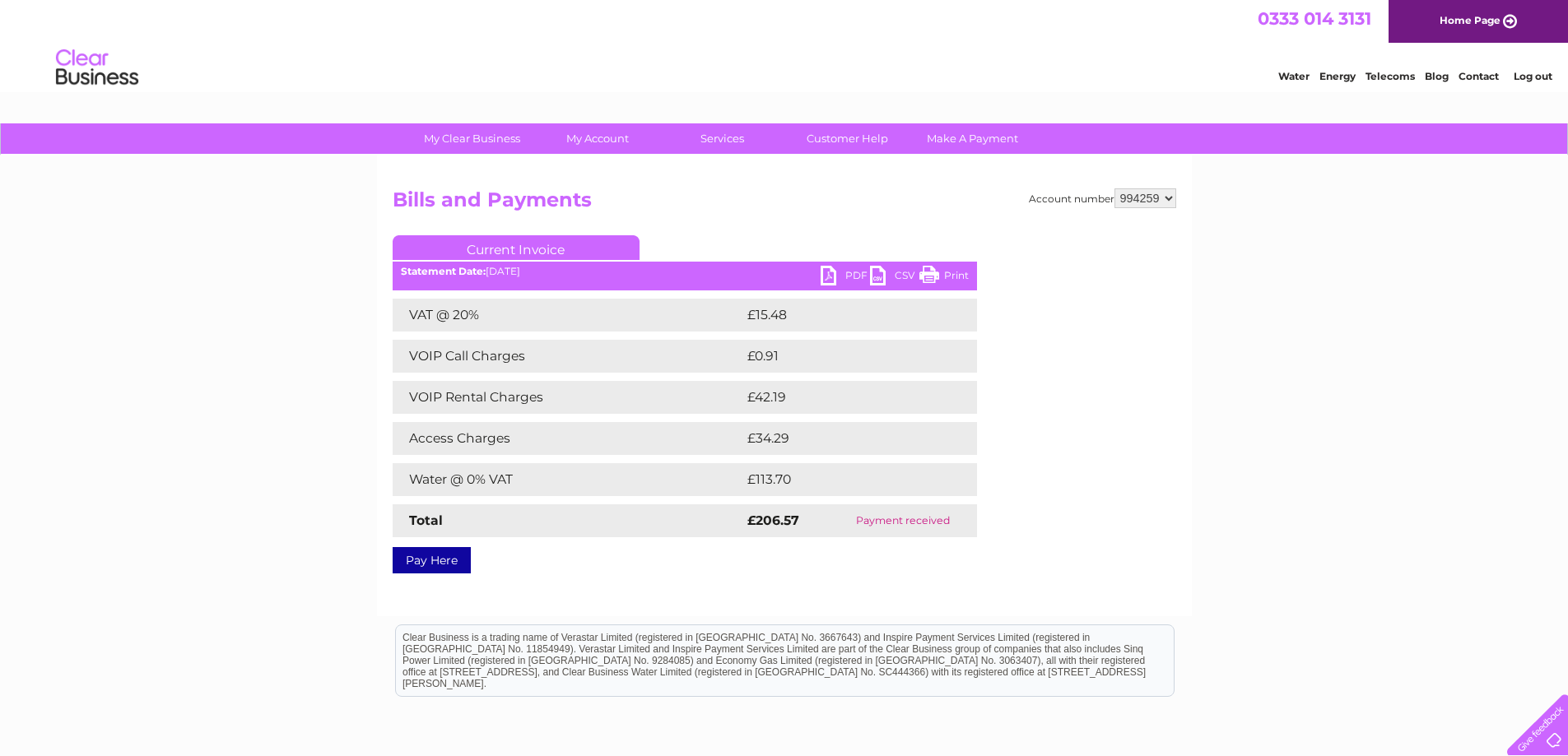
click at [948, 275] on link "Print" at bounding box center [944, 278] width 49 height 24
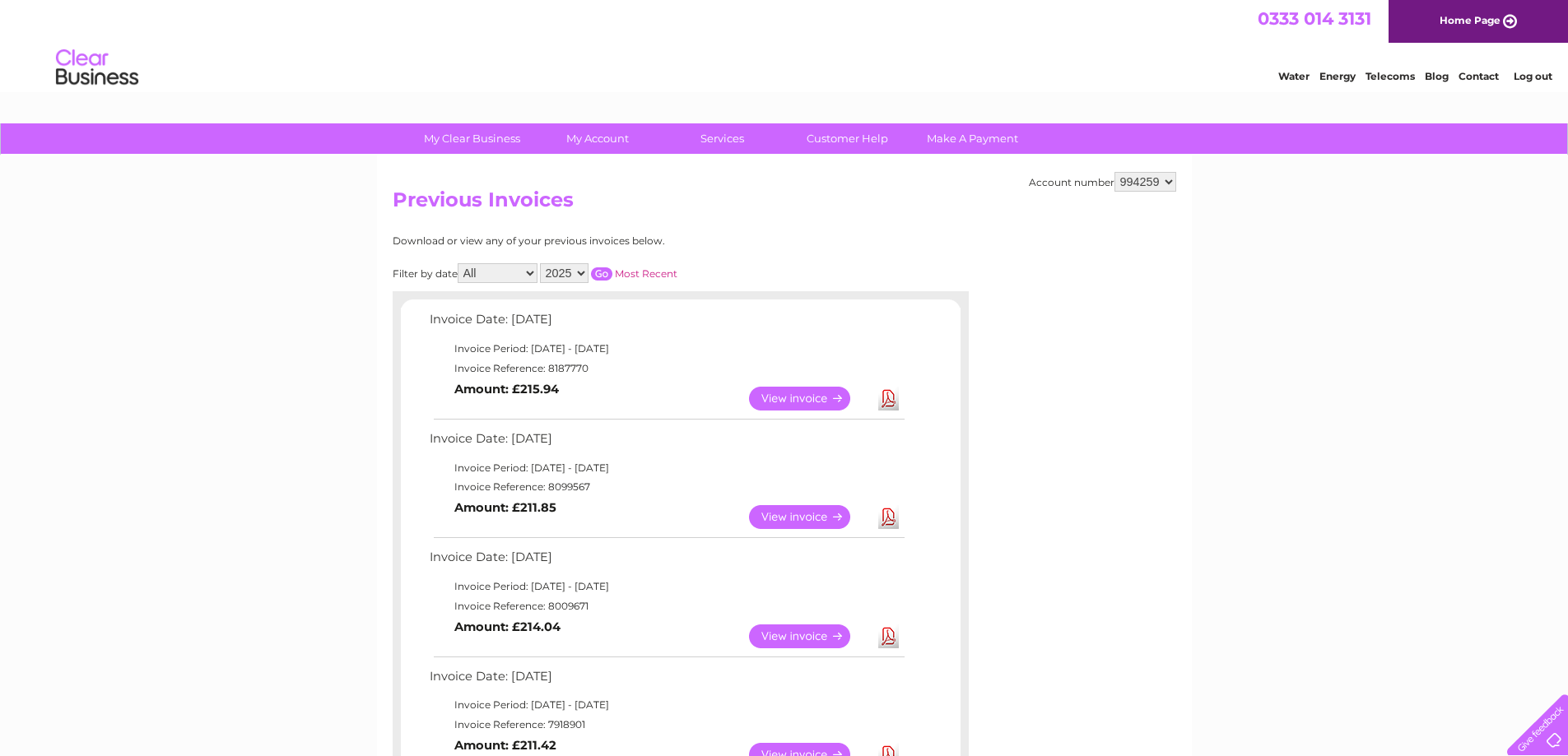
click at [1525, 79] on link "Log out" at bounding box center [1533, 77] width 38 height 13
